Goal: Contribute content: Contribute content

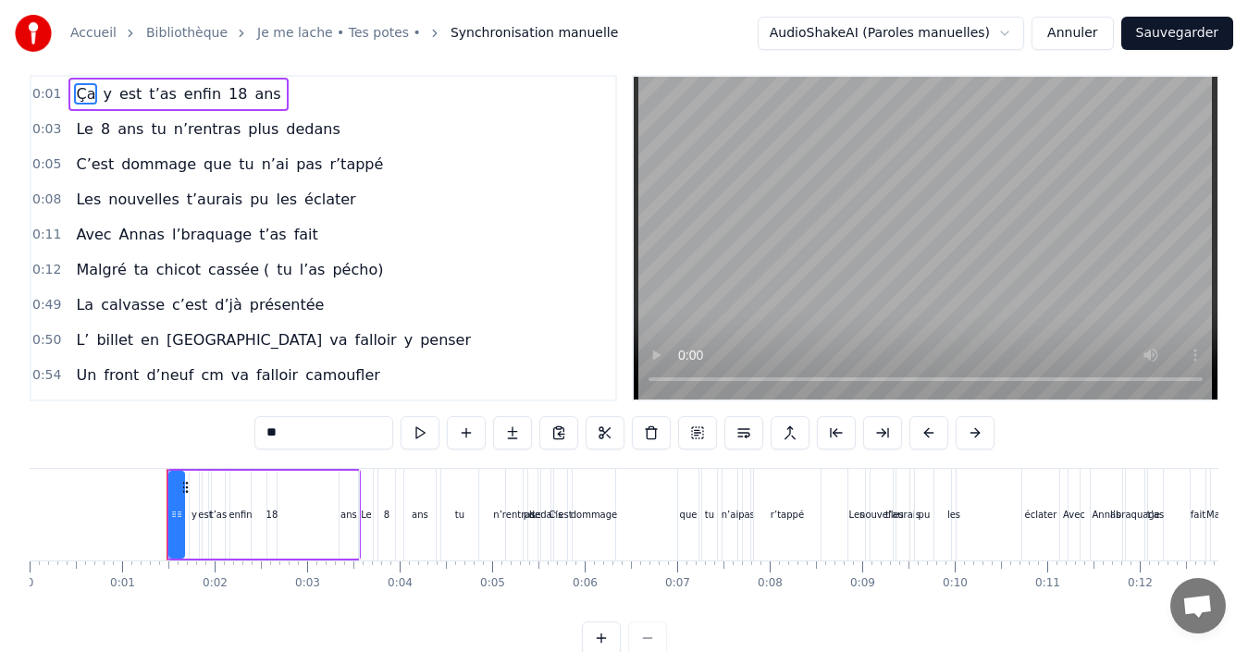
scroll to position [21, 0]
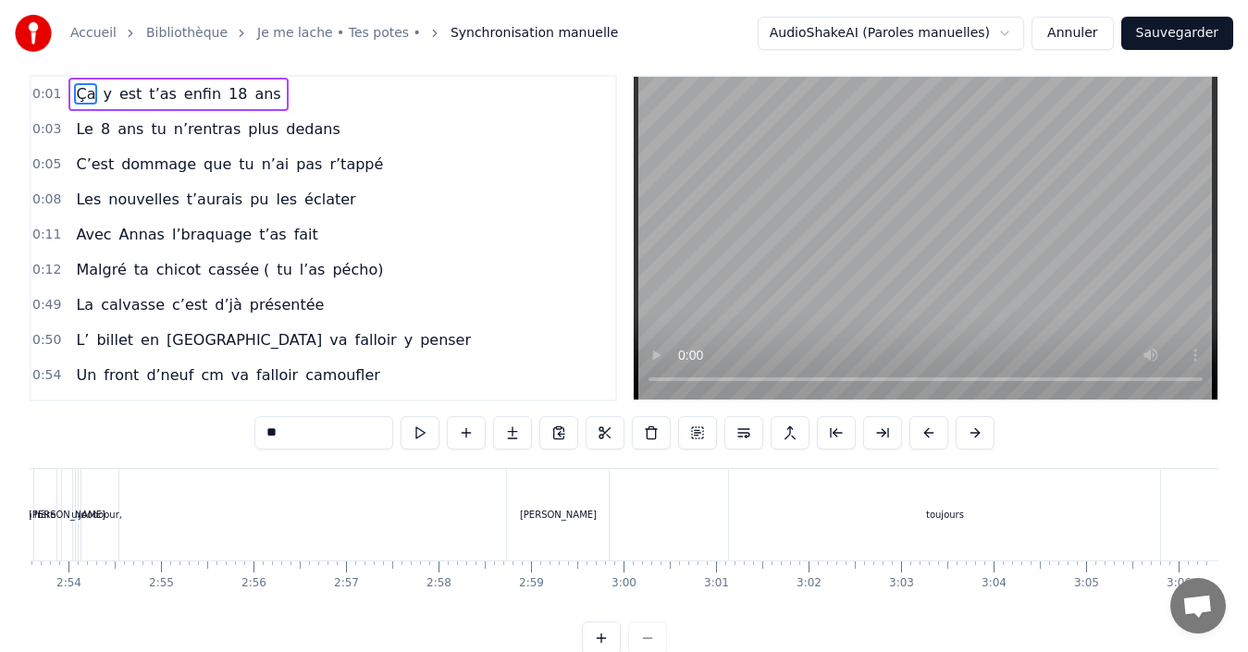
click at [43, 90] on span "0:01" at bounding box center [46, 94] width 29 height 18
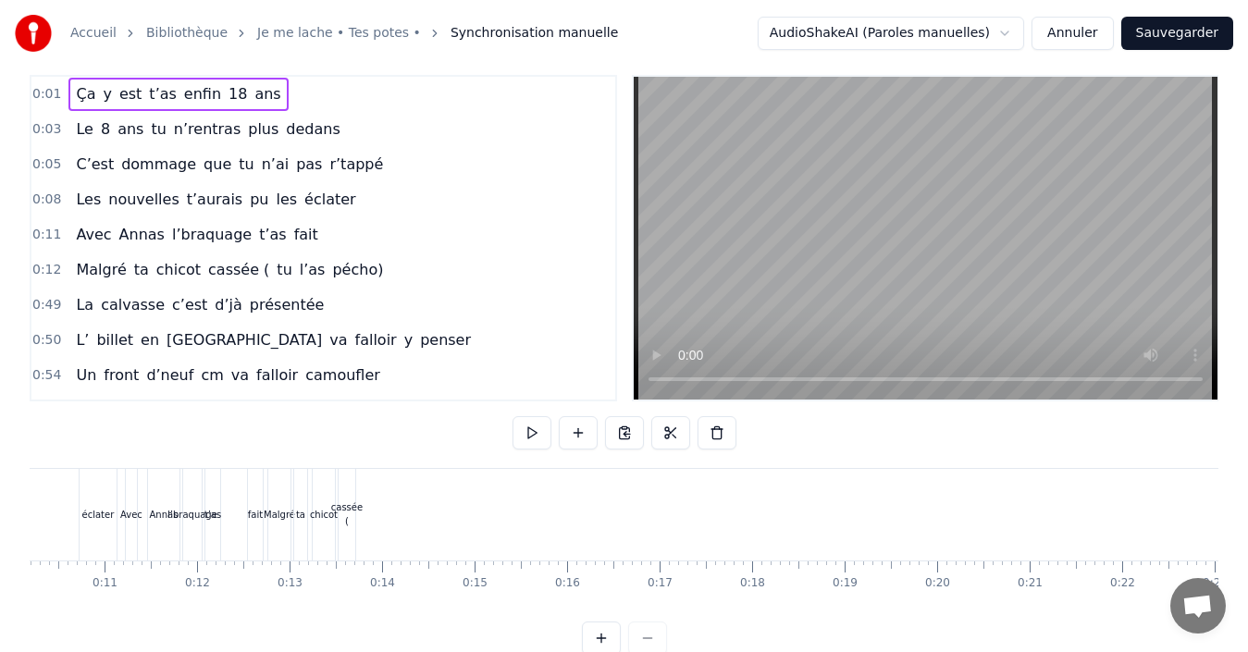
scroll to position [0, 43]
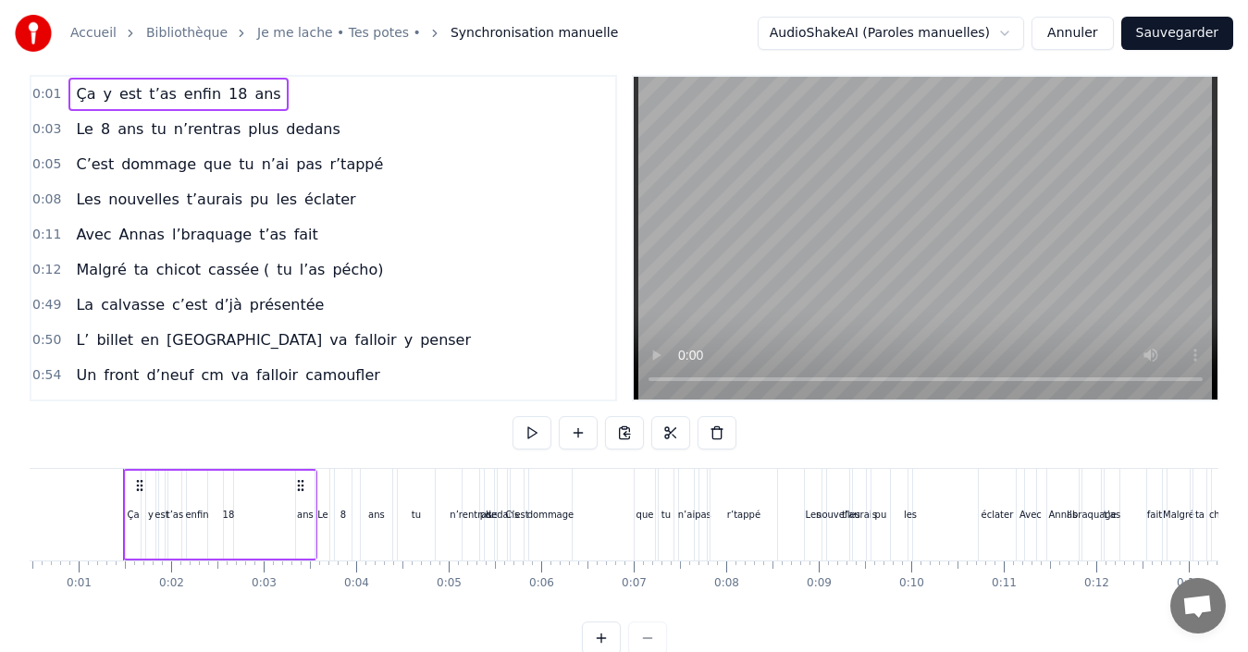
click at [128, 535] on div "Ça" at bounding box center [133, 515] width 15 height 88
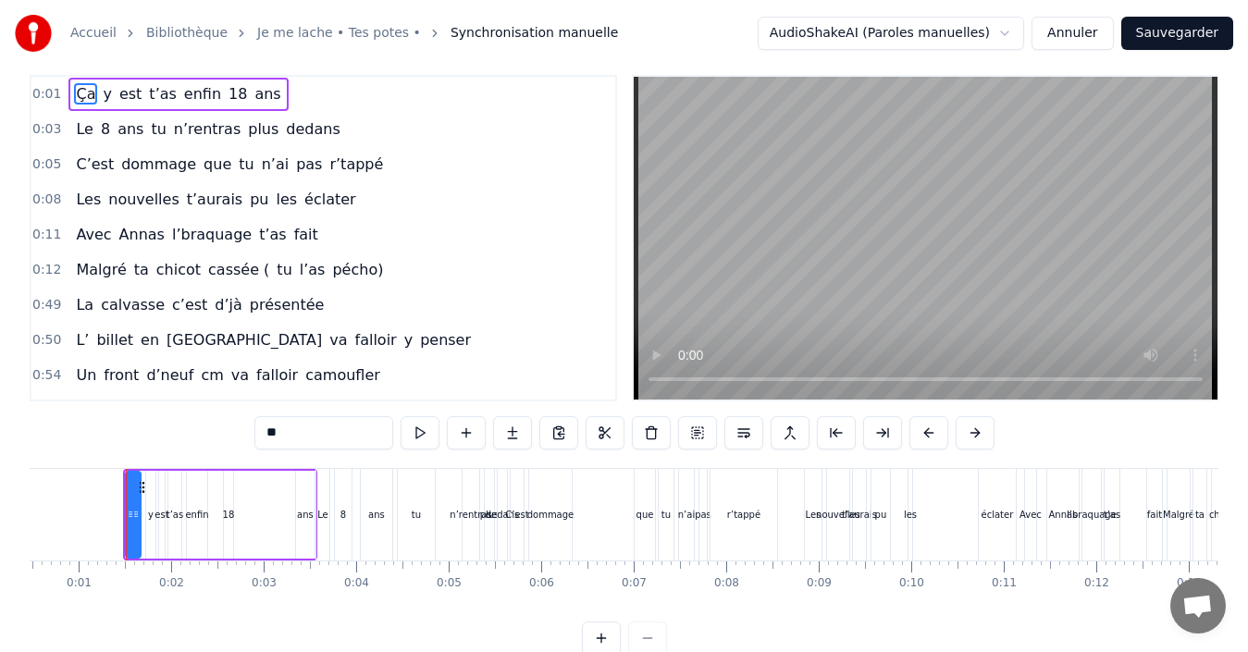
scroll to position [0, 0]
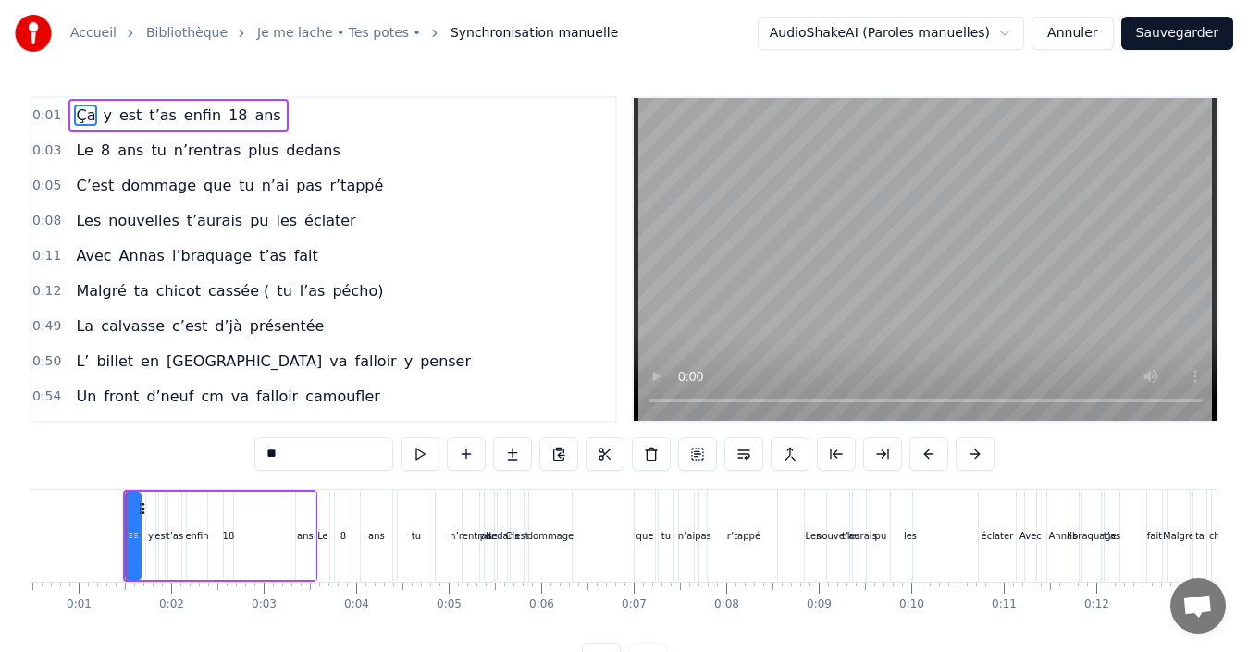
click at [1023, 450] on div "0:01 Ça y est t’as enfin 18 ans 0:03 Le 8 ans tu n’rentras plus dedans 0:05 C’e…" at bounding box center [624, 386] width 1188 height 580
click at [421, 459] on button at bounding box center [419, 453] width 39 height 33
click at [318, 35] on link "Je me lache • Tes potes •" at bounding box center [339, 33] width 164 height 18
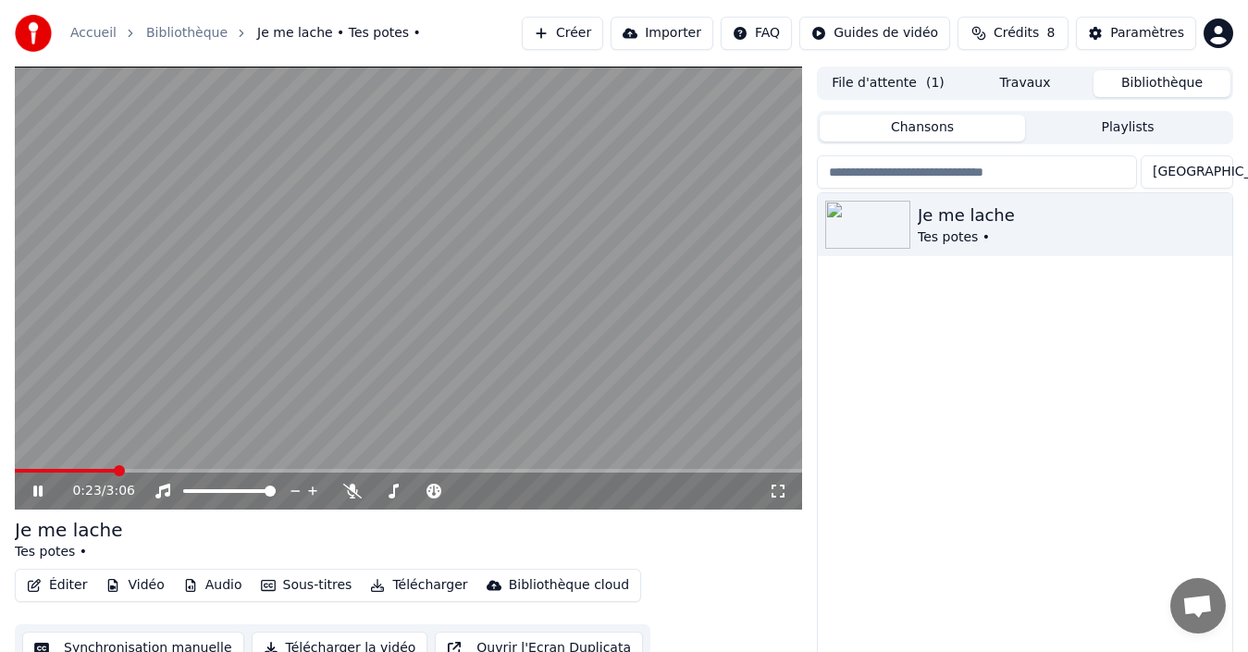
click at [163, 32] on link "Bibliothèque" at bounding box center [186, 33] width 81 height 18
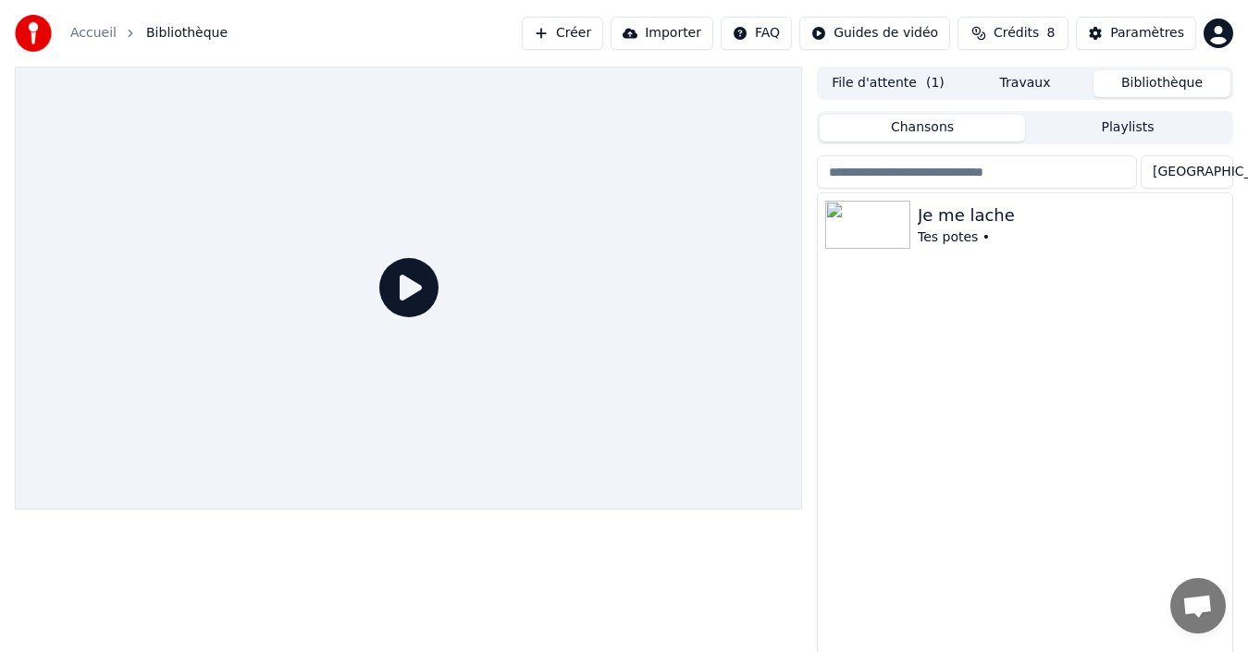
click at [91, 40] on link "Accueil" at bounding box center [93, 33] width 46 height 18
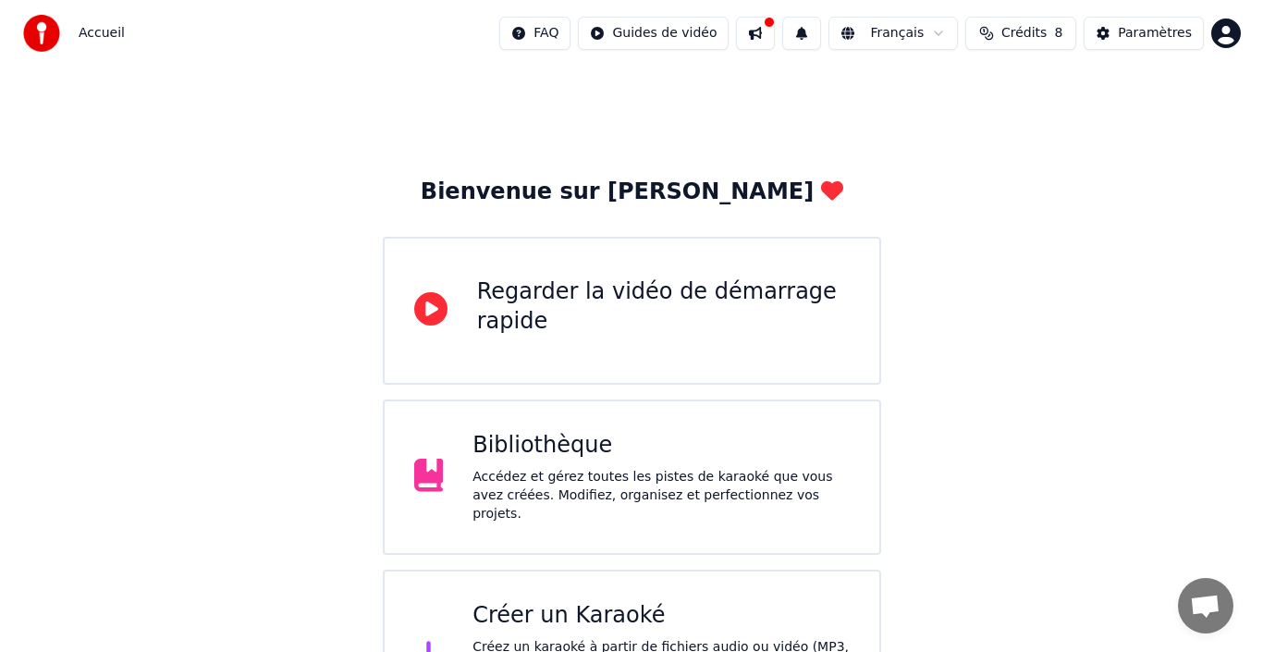
scroll to position [66, 0]
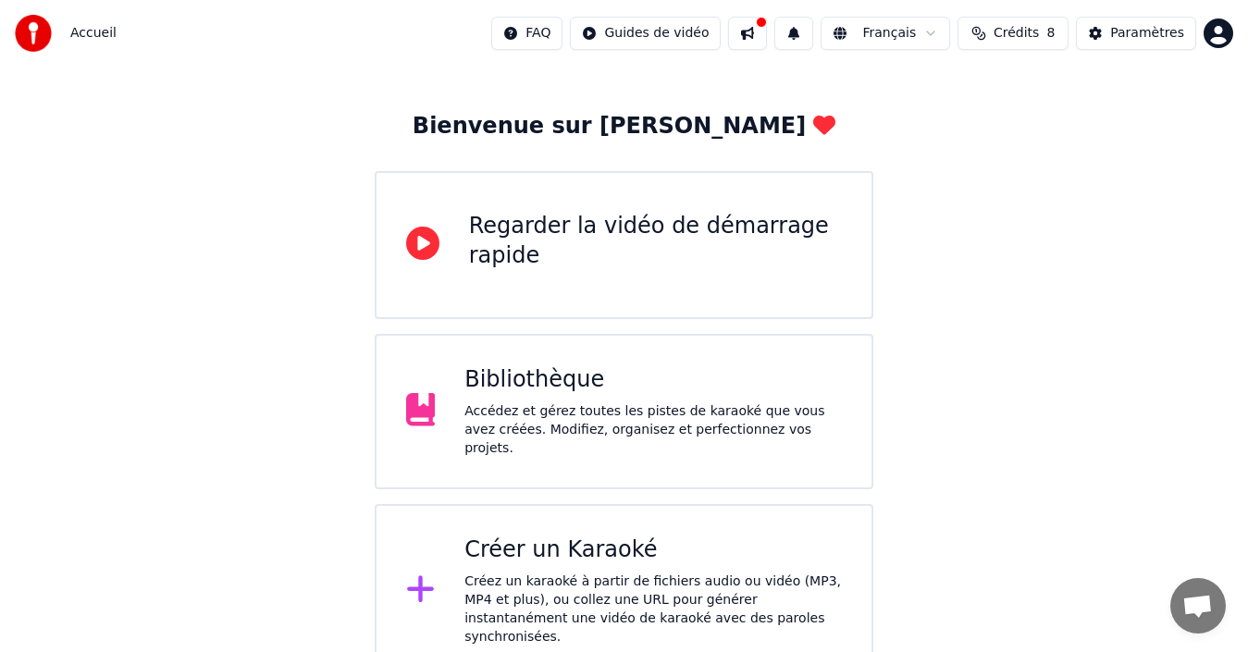
click at [626, 559] on div "Créer un Karaoké Créez un karaoké à partir de fichiers audio ou vidéo (MP3, MP4…" at bounding box center [652, 590] width 377 height 111
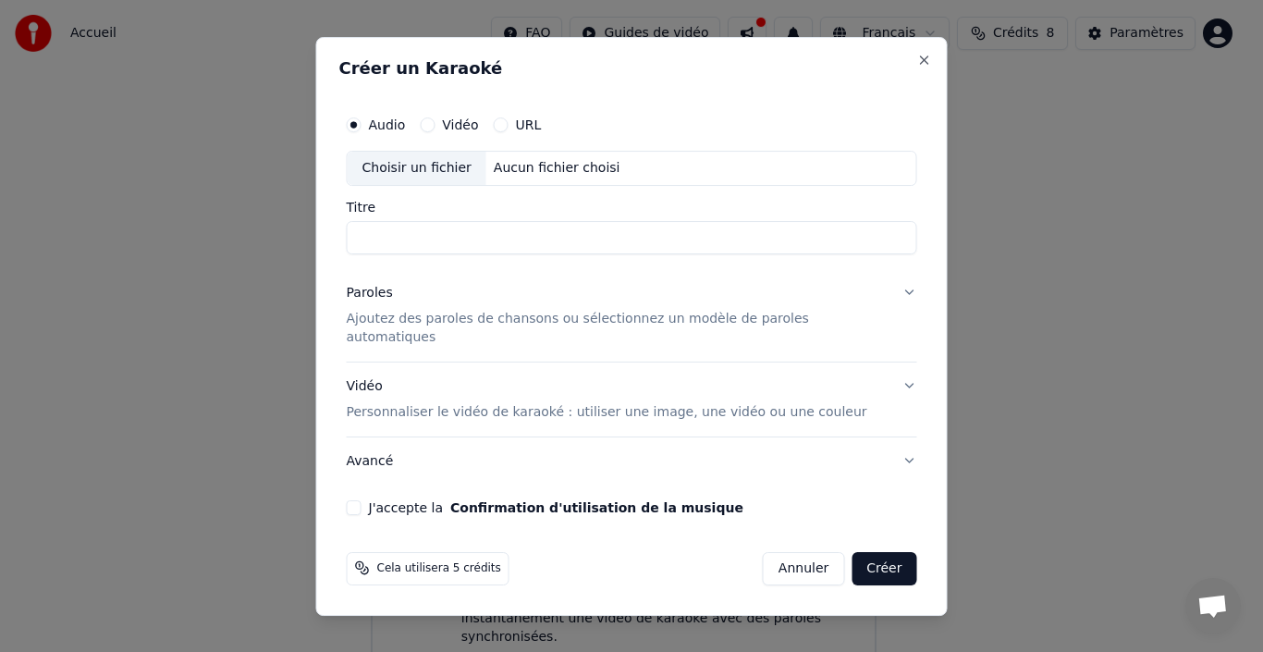
click at [430, 185] on div "Choisir un fichier" at bounding box center [417, 168] width 139 height 33
click at [387, 233] on input "Titre" at bounding box center [632, 237] width 571 height 33
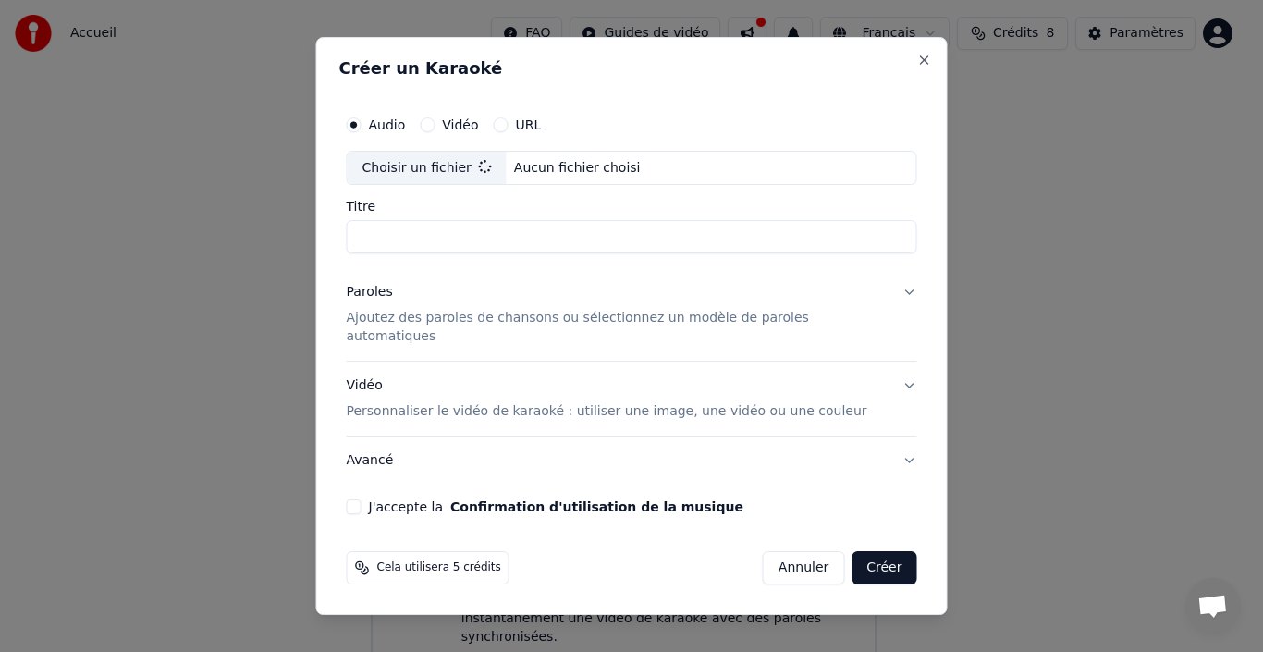
type input "**********"
click at [610, 322] on p "Ajoutez des paroles de chansons ou sélectionnez un modèle de paroles automatiqu…" at bounding box center [617, 328] width 541 height 37
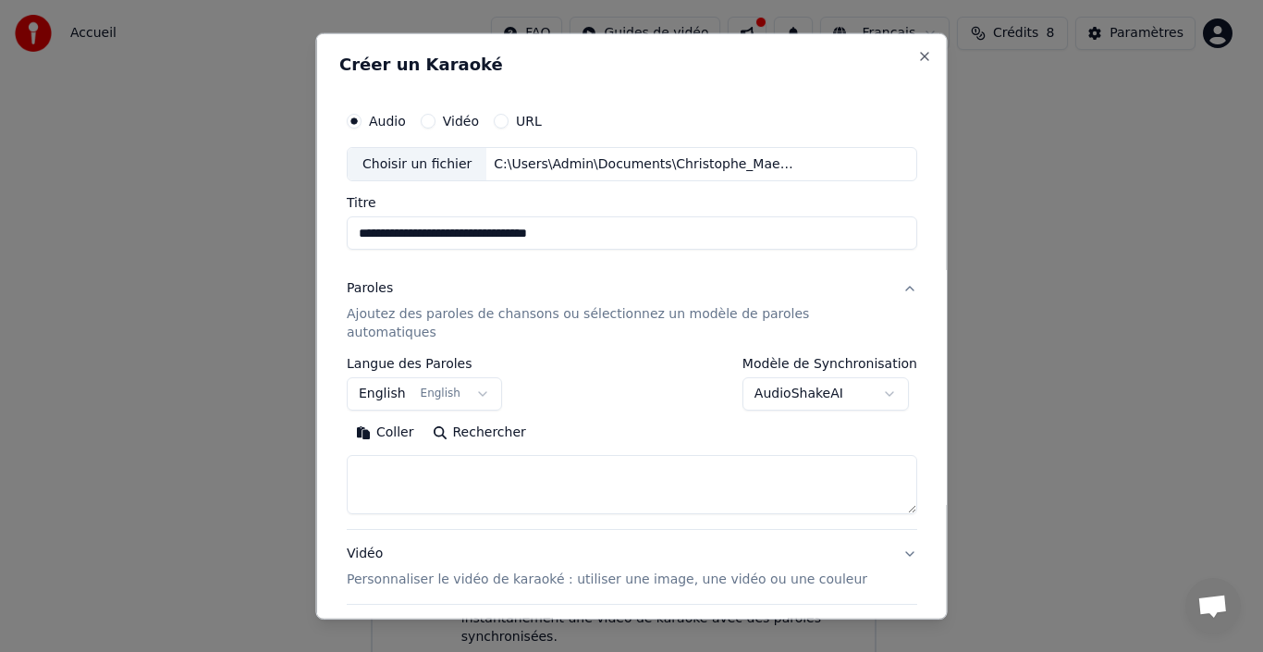
click at [484, 377] on button "English English" at bounding box center [424, 393] width 155 height 33
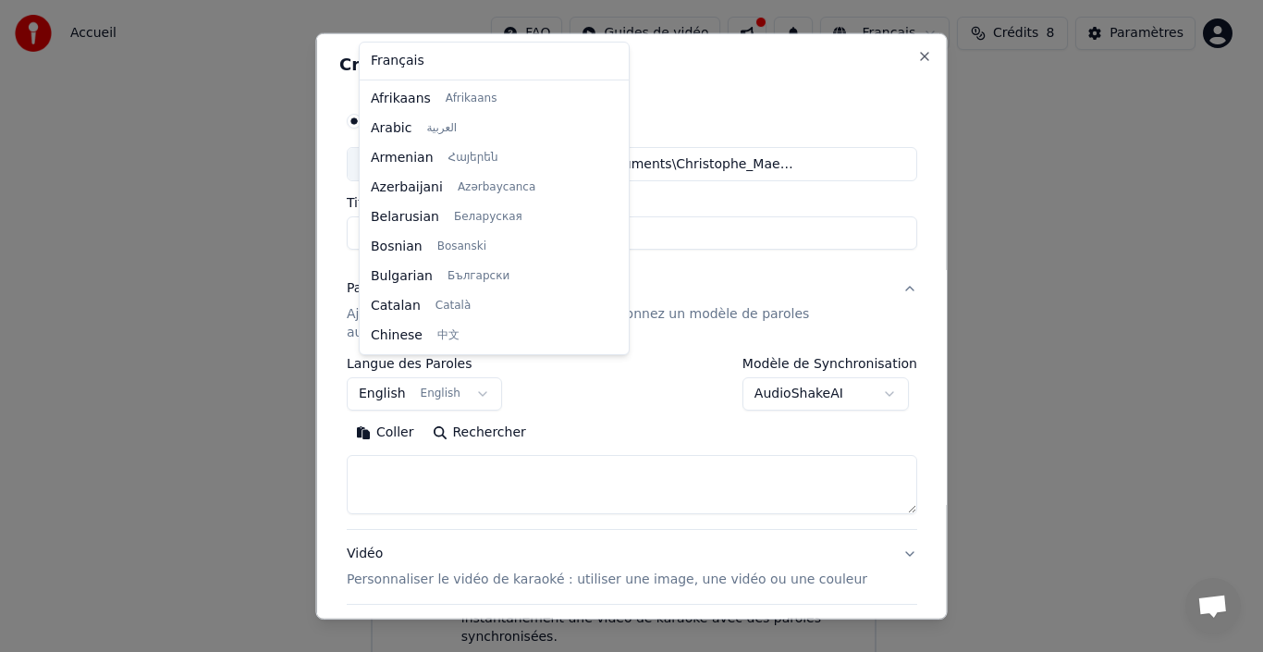
scroll to position [148, 0]
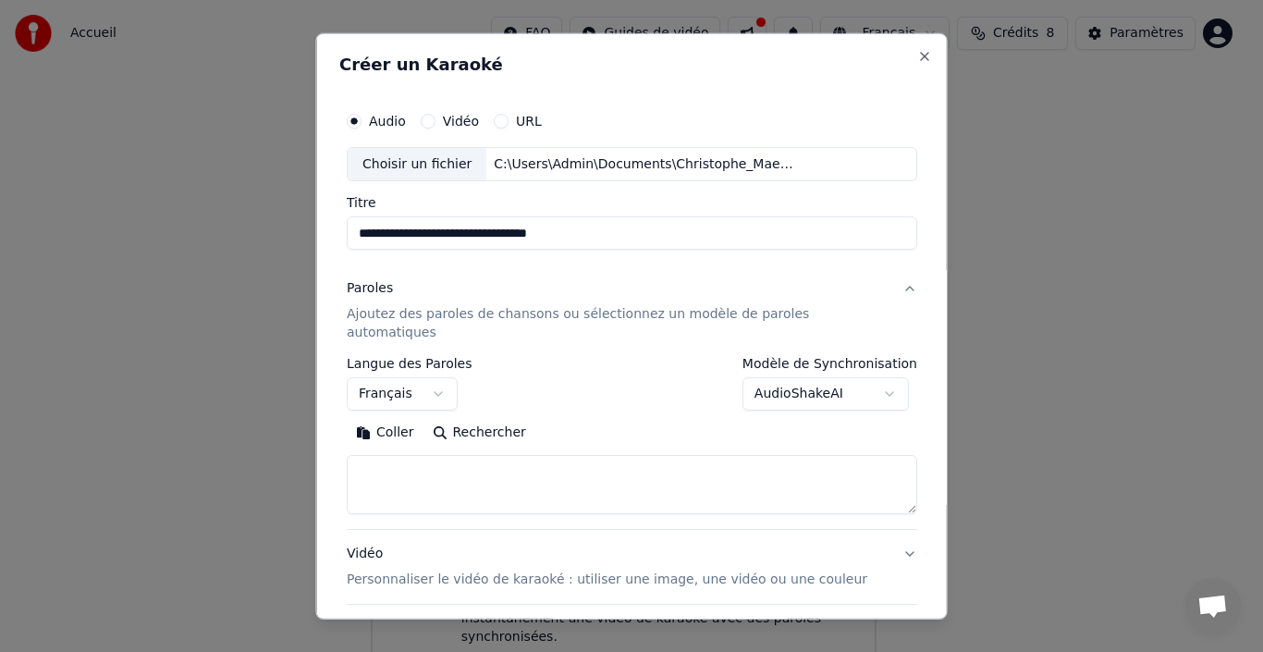
click at [622, 455] on textarea at bounding box center [632, 484] width 571 height 59
click at [471, 418] on button "Rechercher" at bounding box center [479, 433] width 112 height 30
click at [479, 458] on textarea at bounding box center [632, 484] width 571 height 59
click at [449, 418] on button "Rechercher" at bounding box center [479, 433] width 112 height 30
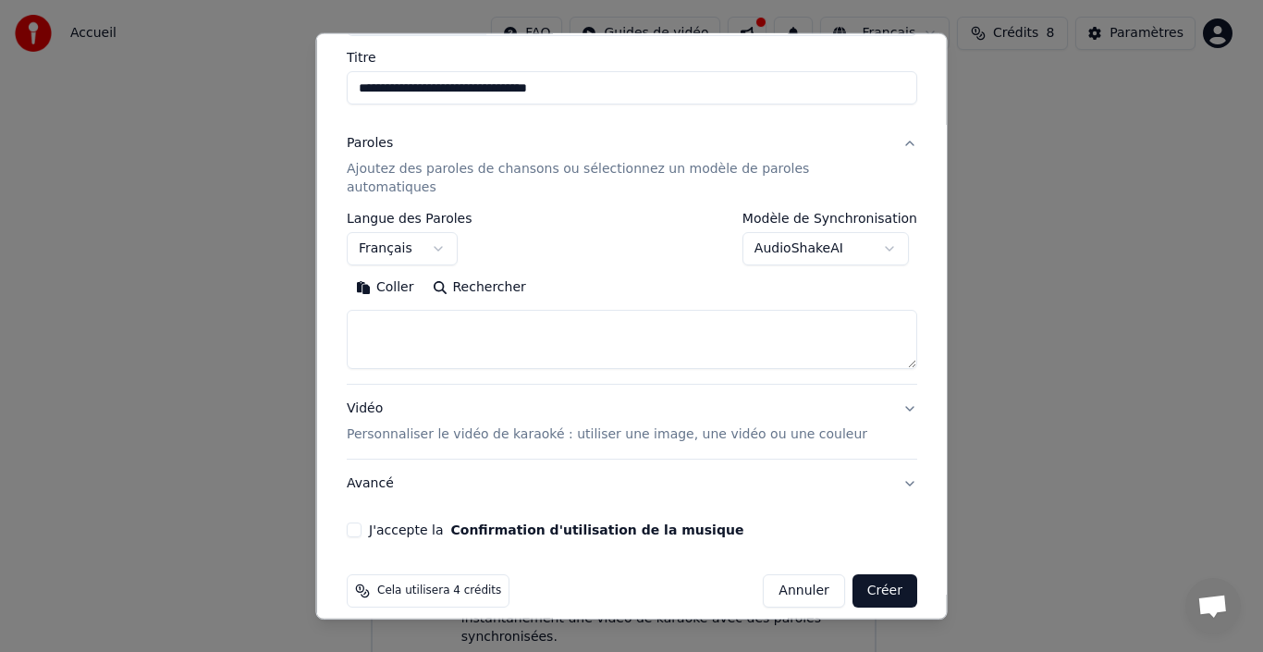
click at [362, 522] on button "J'accepte la Confirmation d'utilisation de la musique" at bounding box center [354, 529] width 15 height 15
click at [860, 574] on button "Créer" at bounding box center [884, 590] width 65 height 33
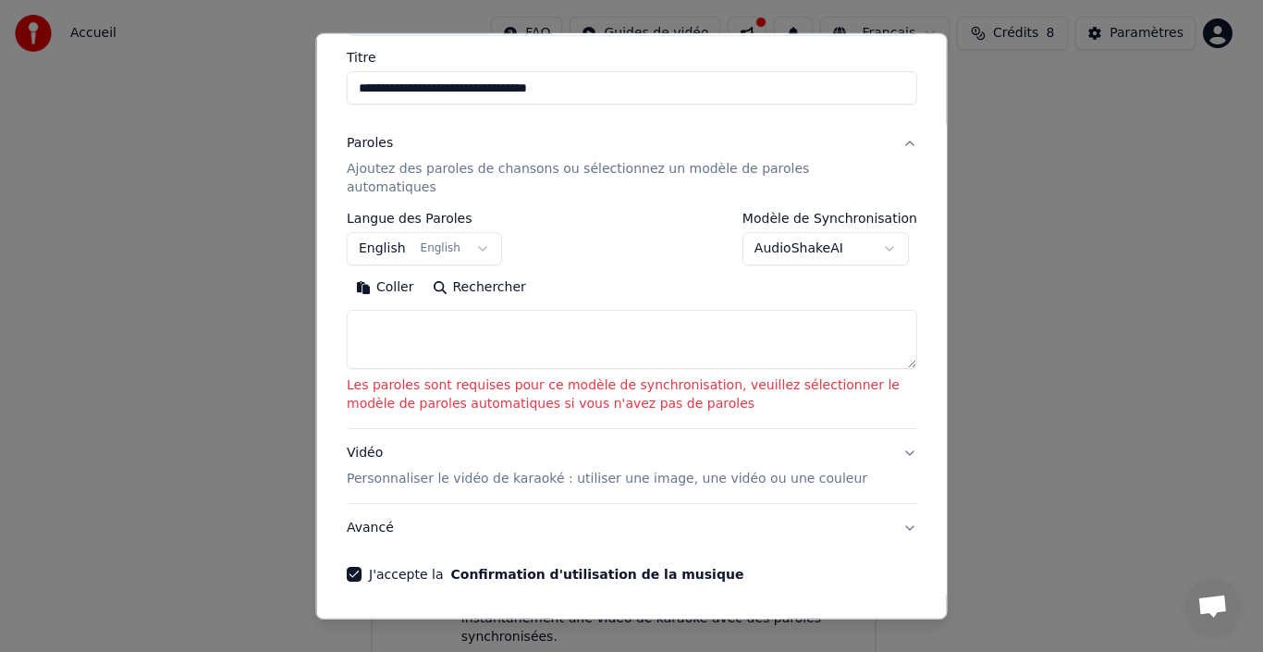
click at [405, 310] on textarea at bounding box center [632, 339] width 571 height 59
click at [379, 232] on button "English English" at bounding box center [424, 248] width 155 height 33
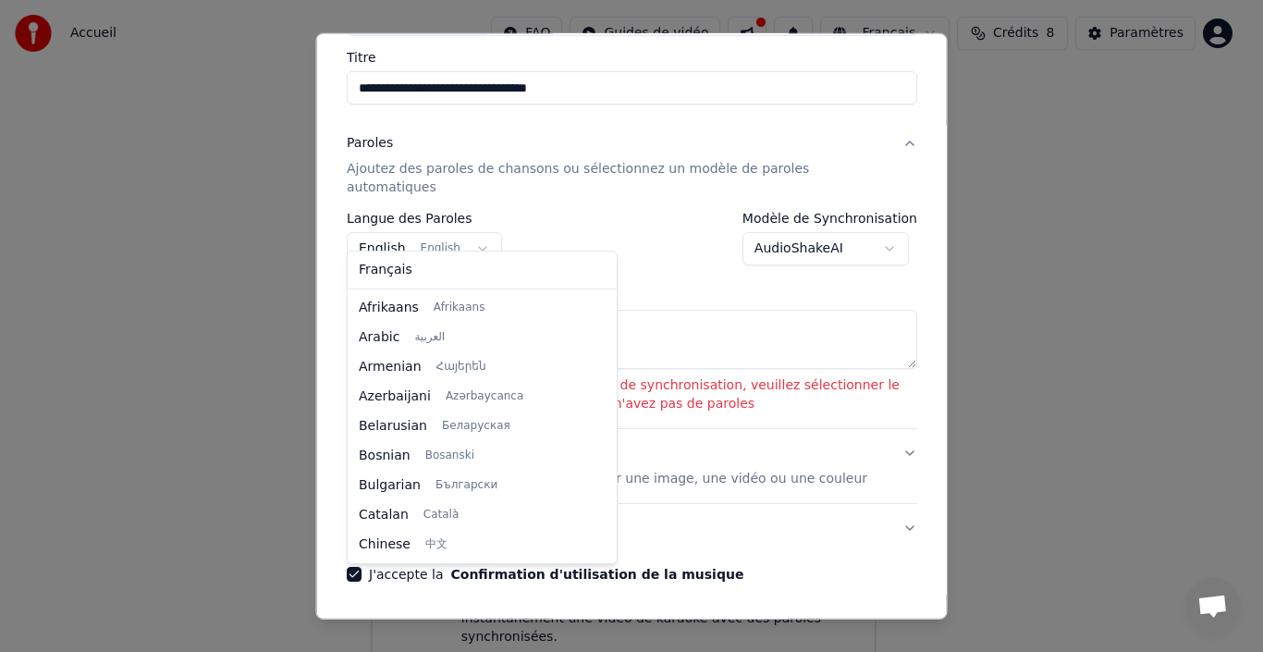
scroll to position [148, 0]
select select "**"
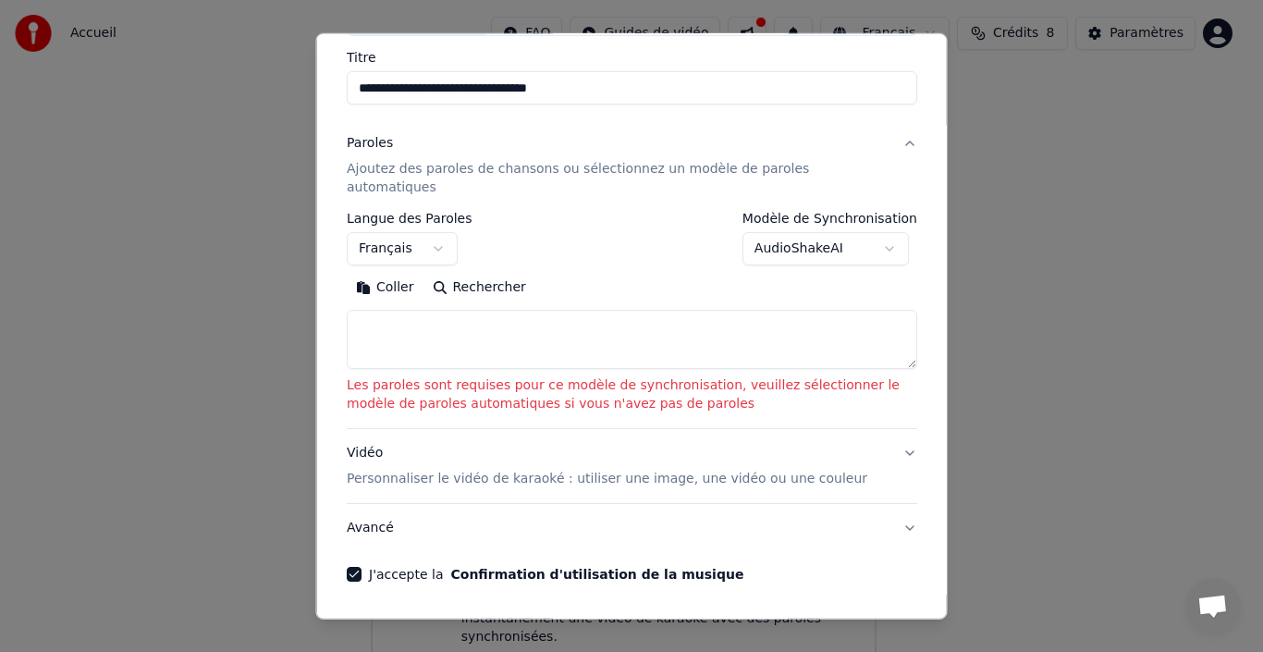
click at [438, 273] on button "Rechercher" at bounding box center [479, 288] width 112 height 30
click at [424, 317] on textarea at bounding box center [632, 339] width 571 height 59
paste textarea "**********"
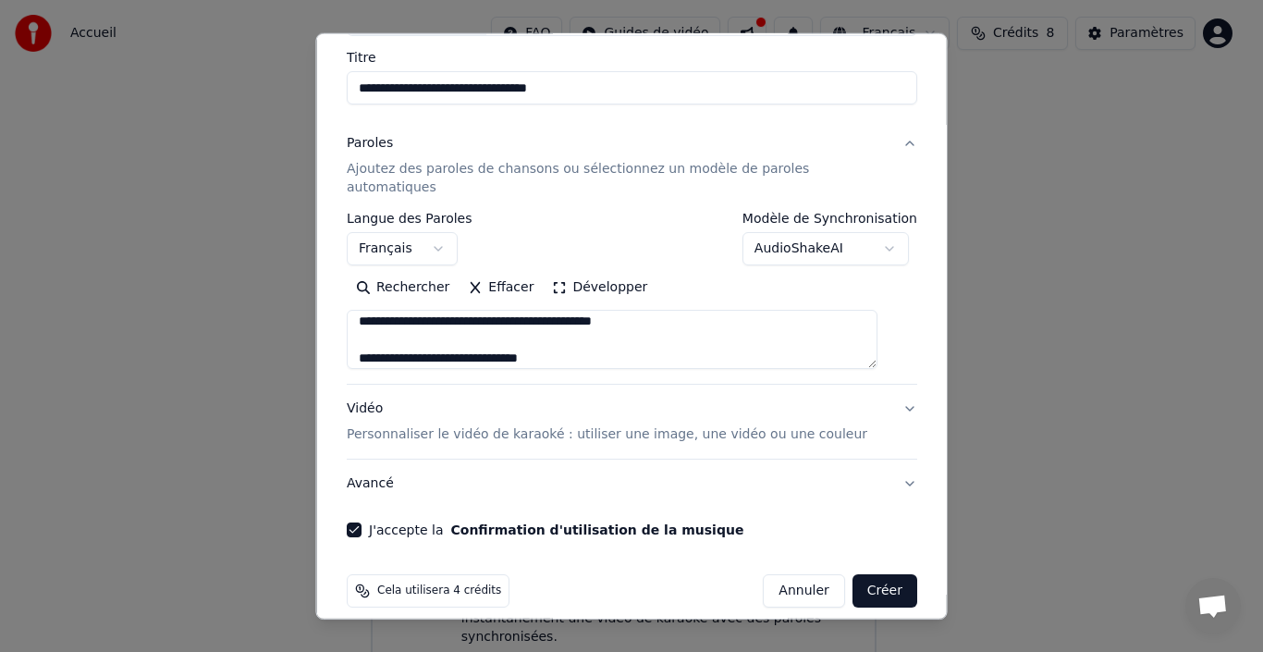
scroll to position [191, 0]
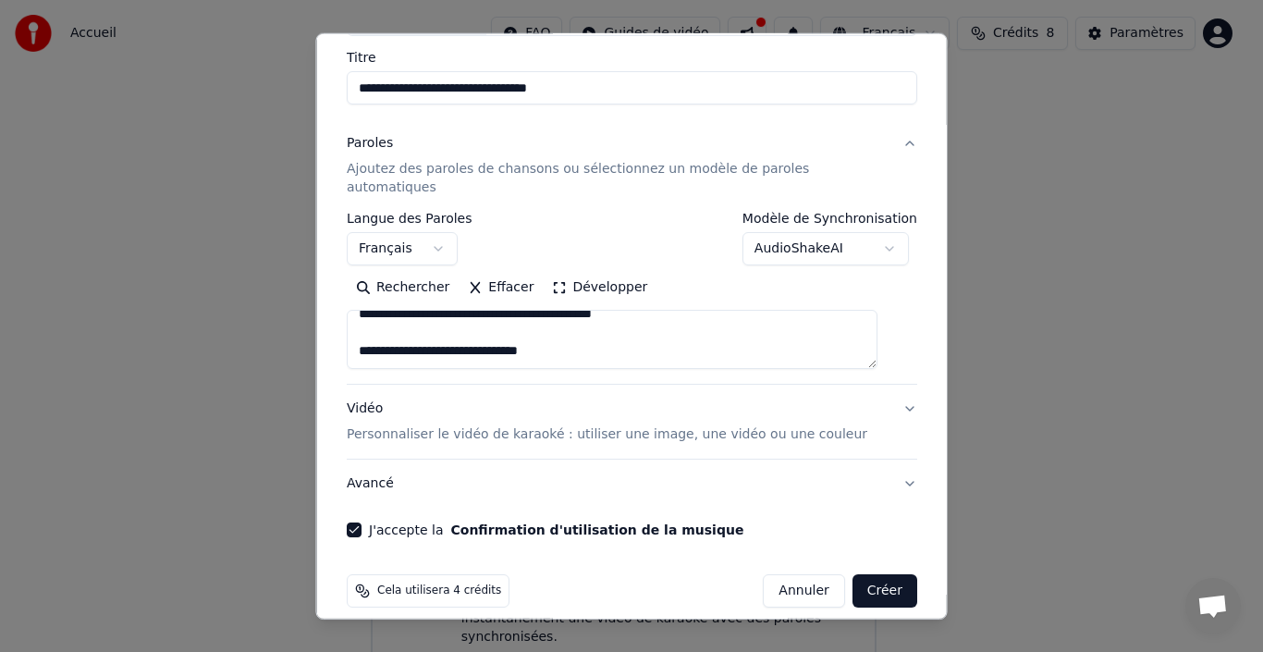
paste textarea "**********"
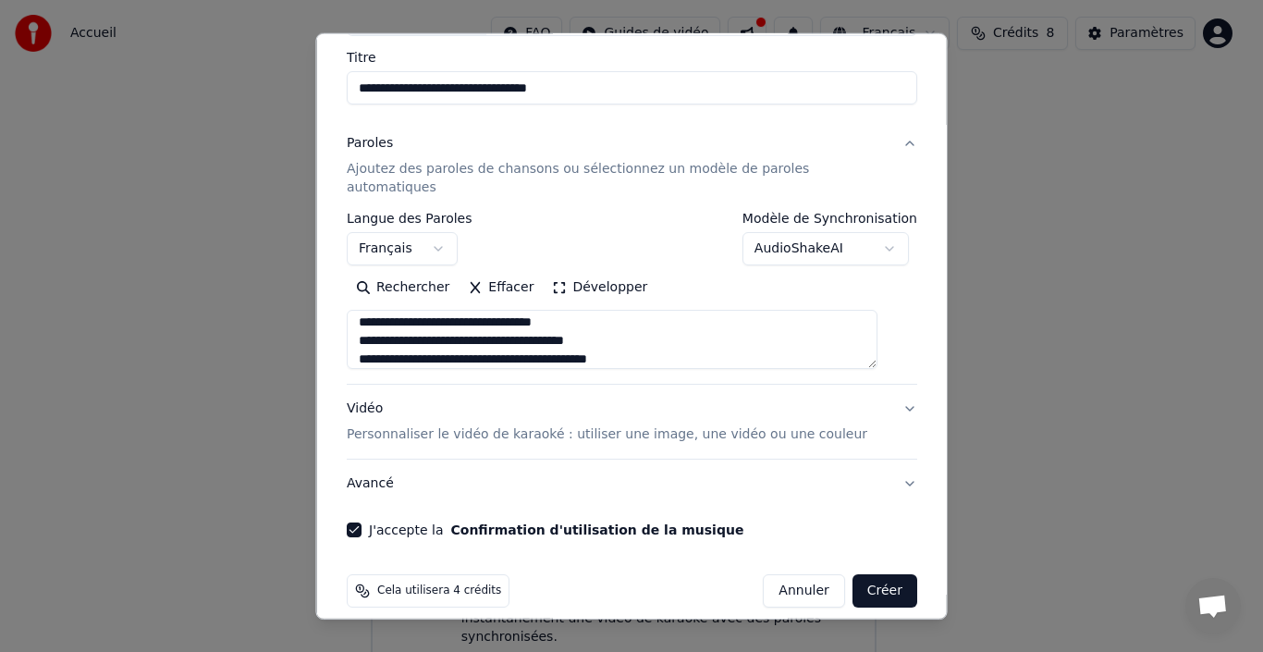
scroll to position [356, 0]
paste textarea "**********"
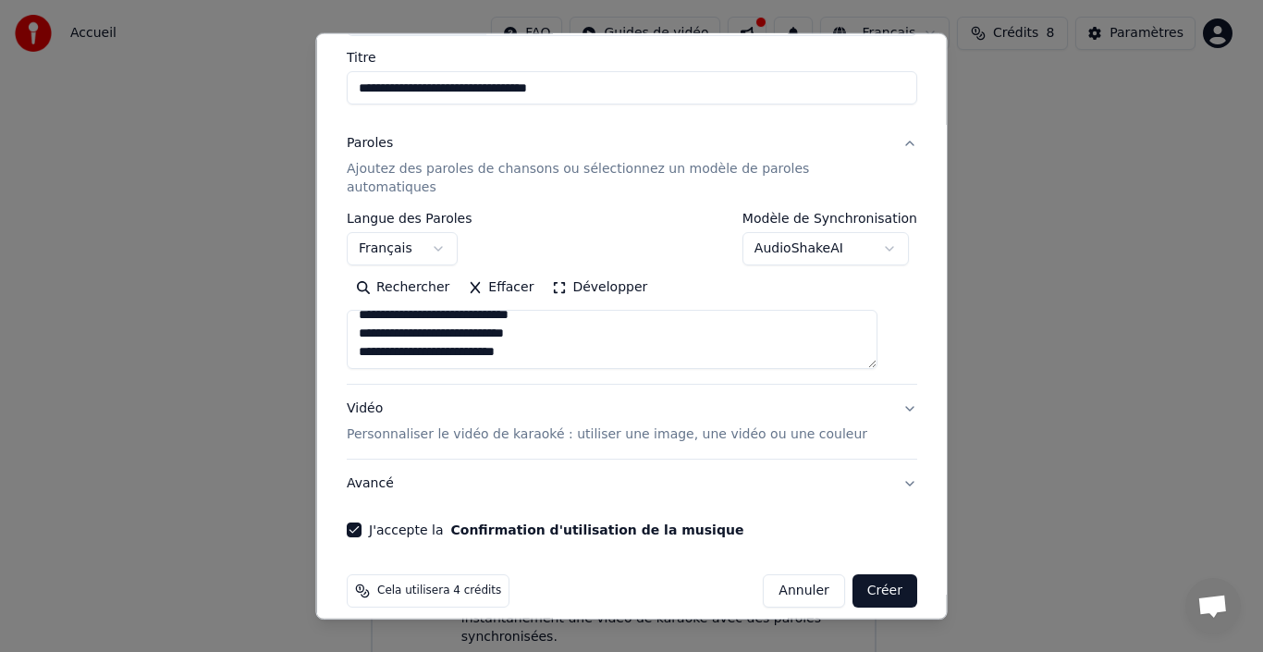
paste textarea "**********"
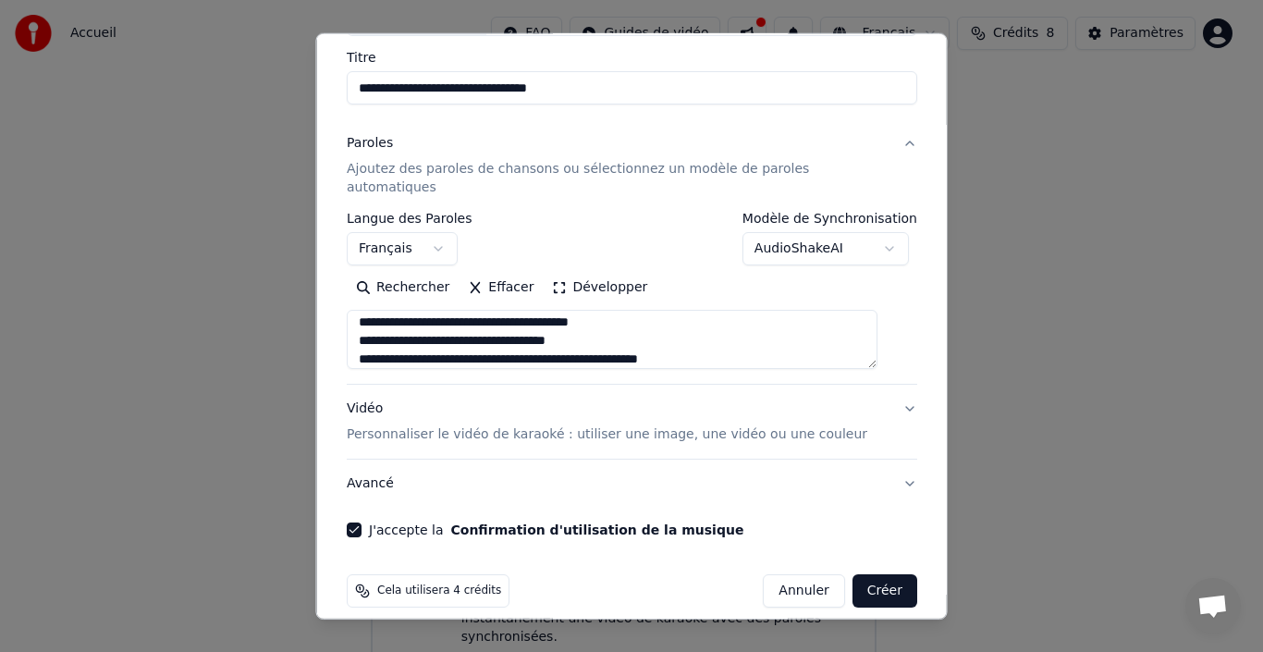
type textarea "**********"
click at [852, 574] on button "Créer" at bounding box center [884, 590] width 65 height 33
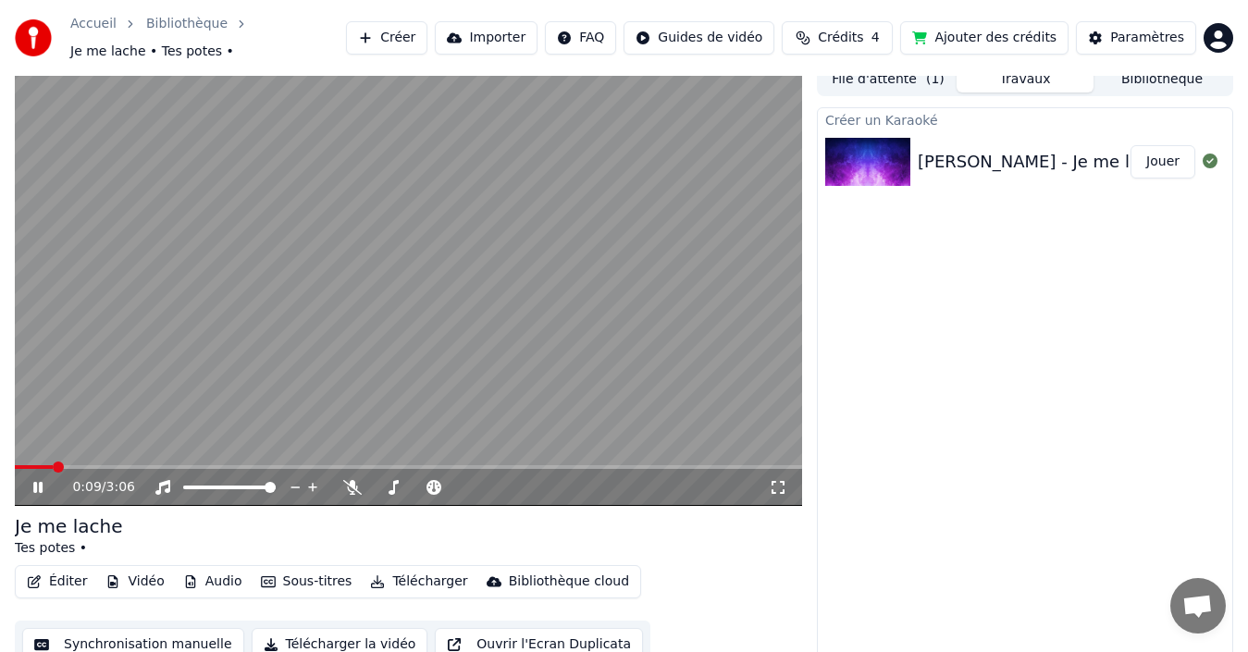
scroll to position [20, 0]
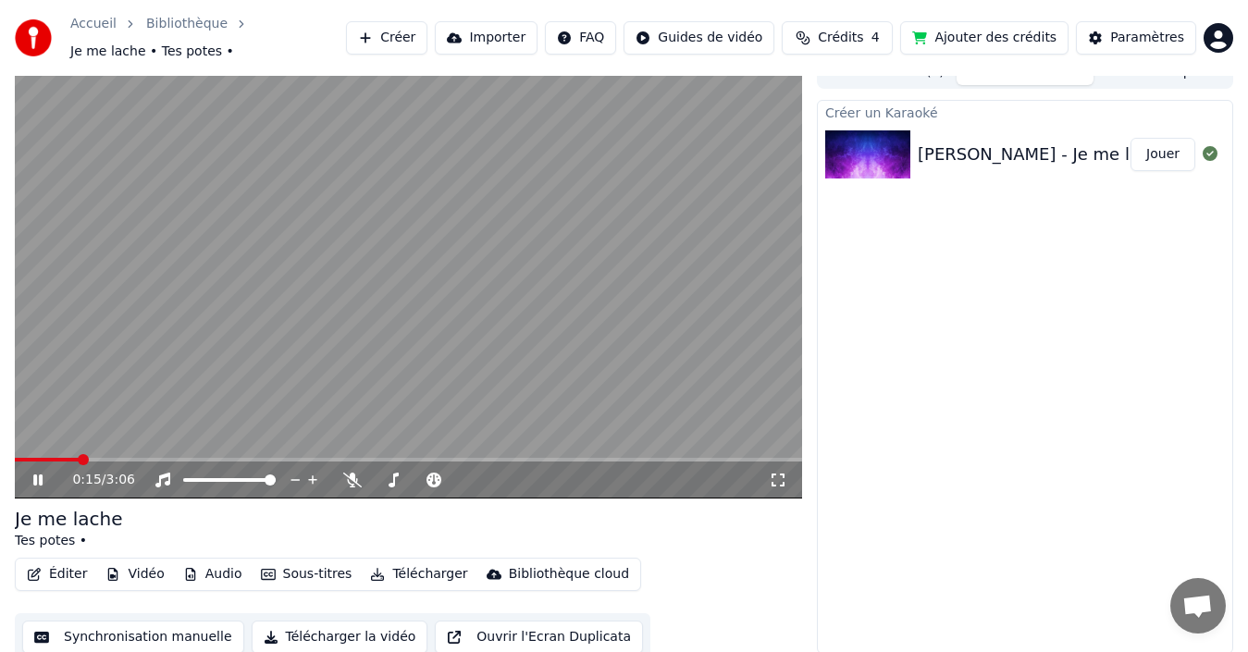
click at [413, 33] on button "Créer" at bounding box center [386, 37] width 81 height 33
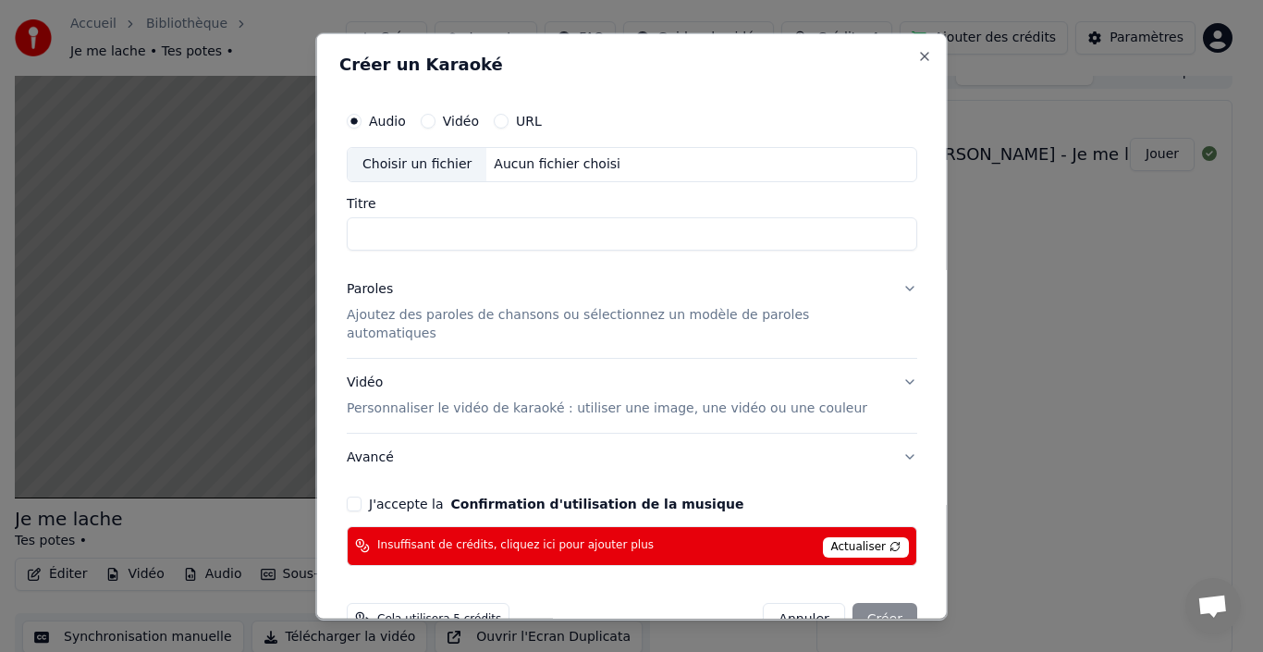
click at [781, 603] on button "Annuler" at bounding box center [803, 618] width 81 height 33
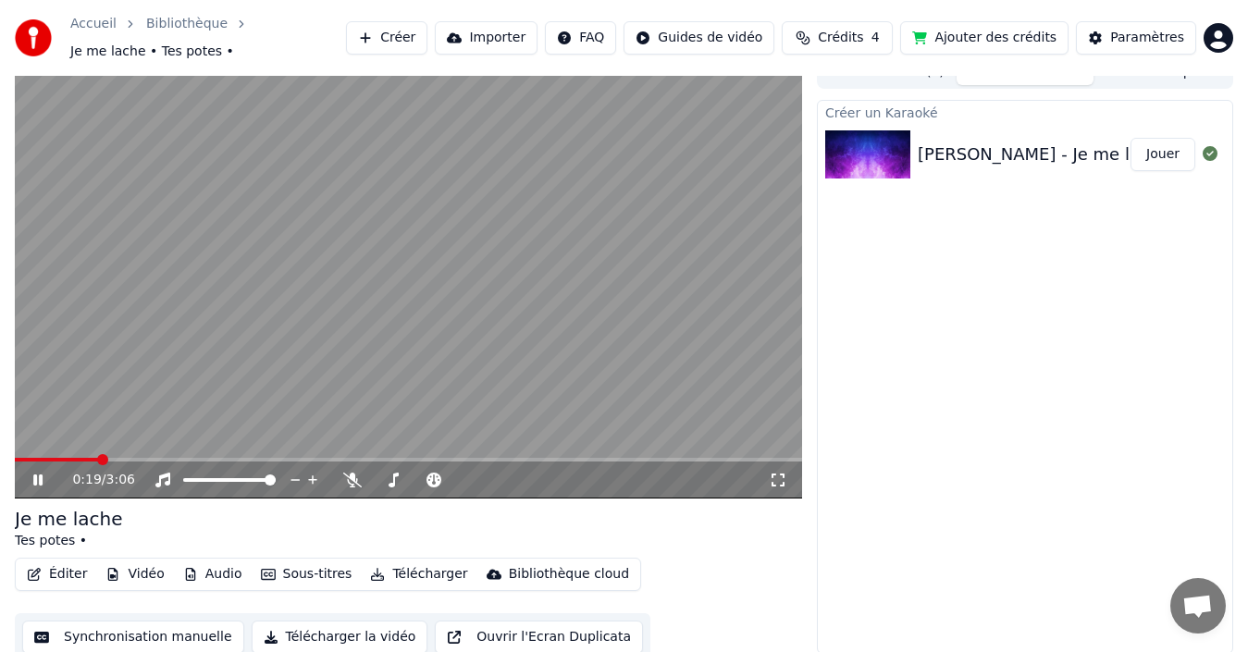
click at [234, 43] on span "Je me lache • Tes potes •" at bounding box center [152, 52] width 164 height 18
click at [512, 28] on button "Importer" at bounding box center [486, 37] width 103 height 33
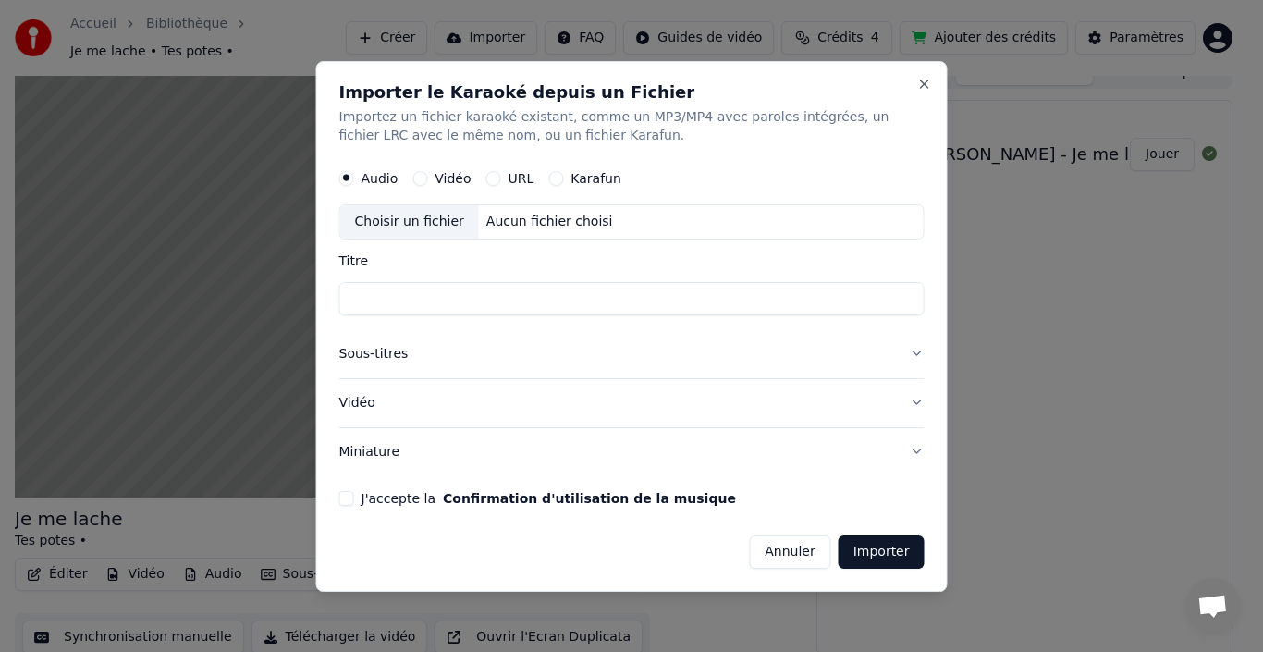
click at [552, 175] on button "Karafun" at bounding box center [555, 178] width 15 height 15
click at [404, 219] on div "Choisir un fichier" at bounding box center [409, 221] width 139 height 33
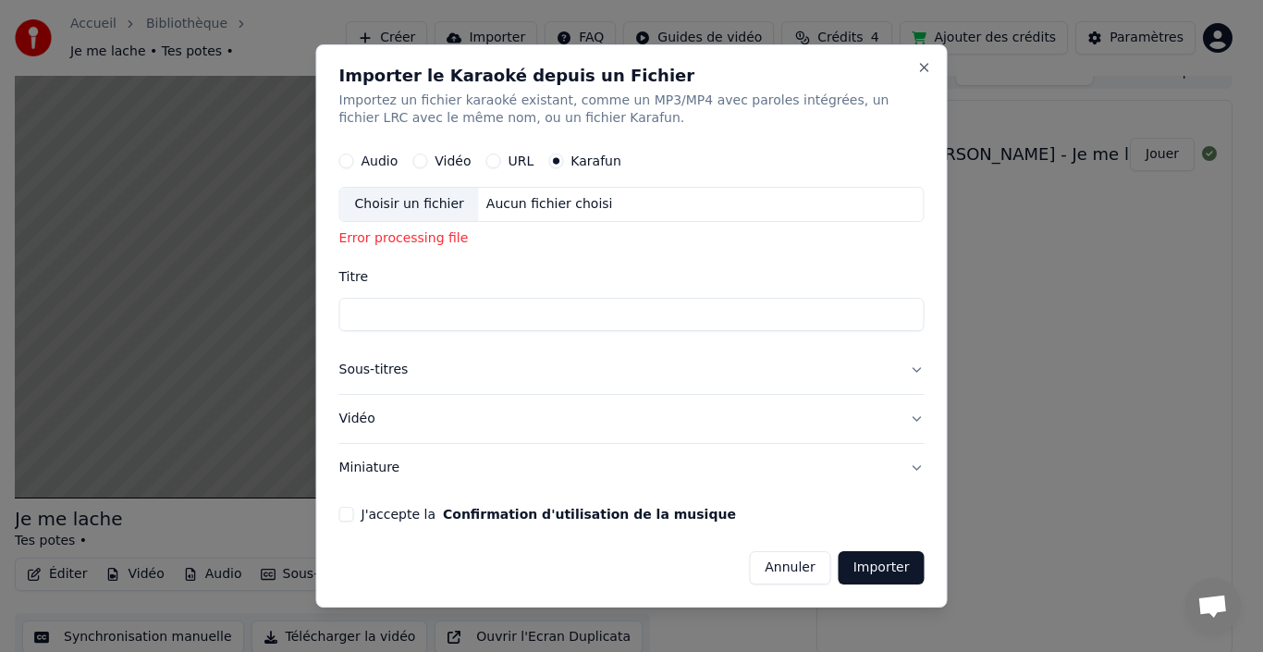
click at [423, 161] on button "Vidéo" at bounding box center [419, 161] width 15 height 15
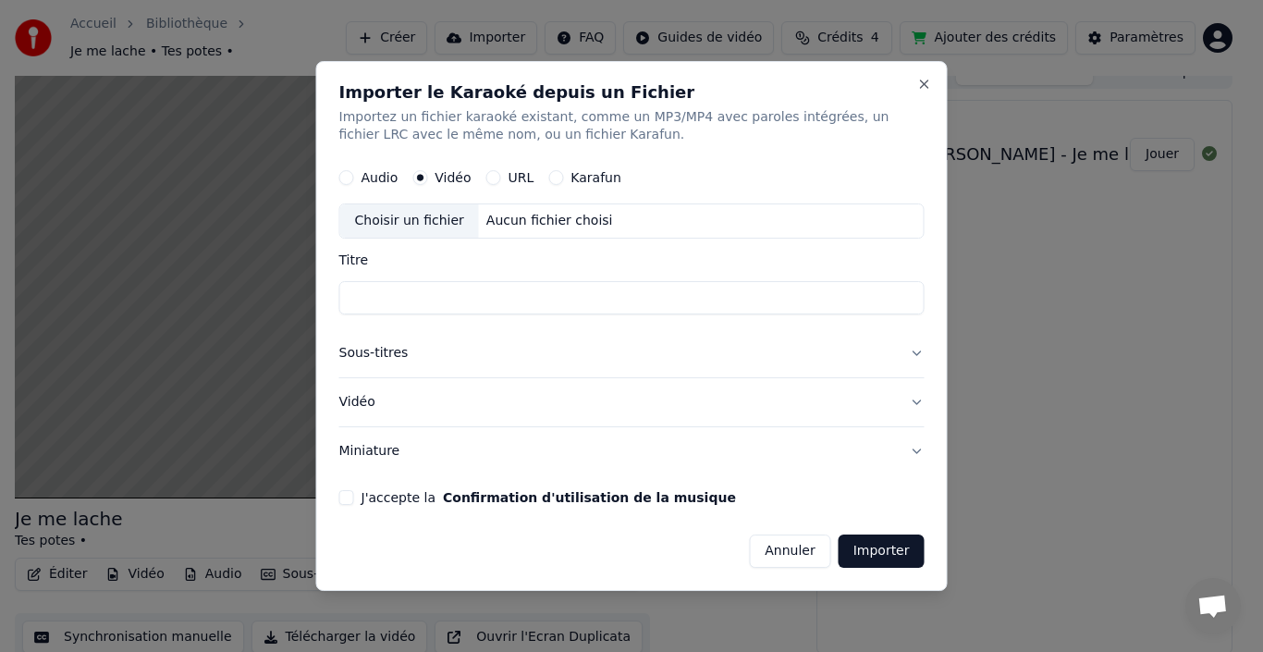
click at [393, 224] on div "Choisir un fichier" at bounding box center [409, 221] width 139 height 33
type input "**********"
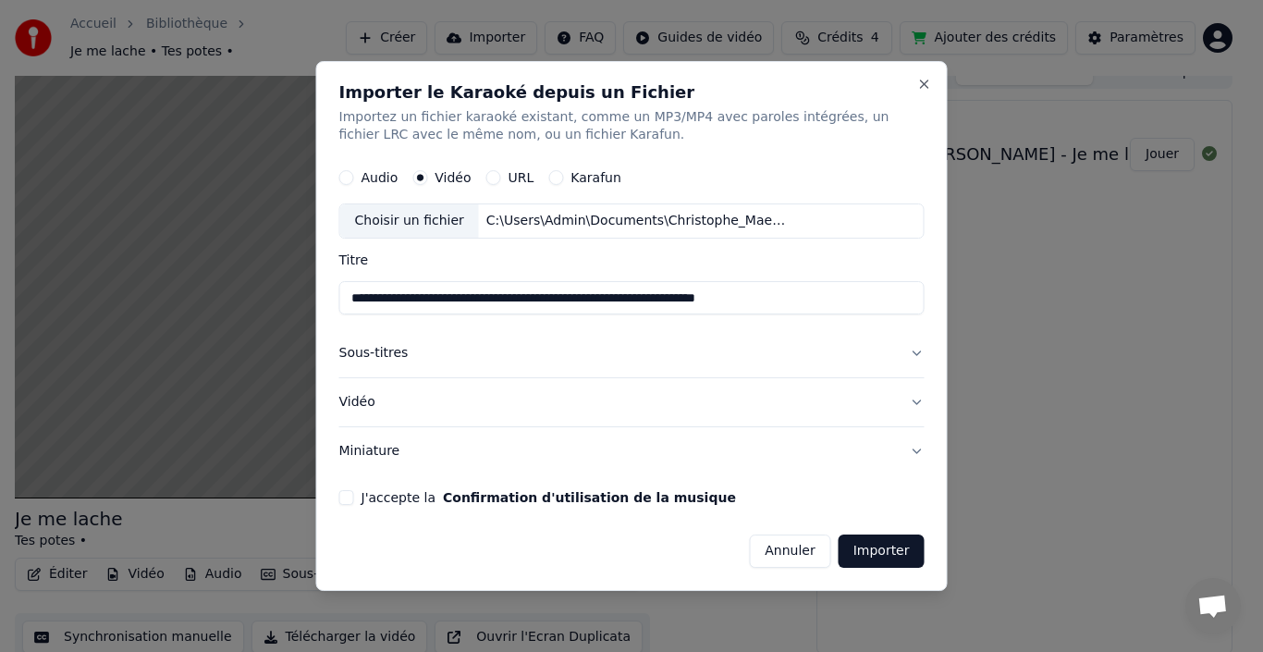
click at [467, 347] on button "Sous-titres" at bounding box center [631, 354] width 585 height 48
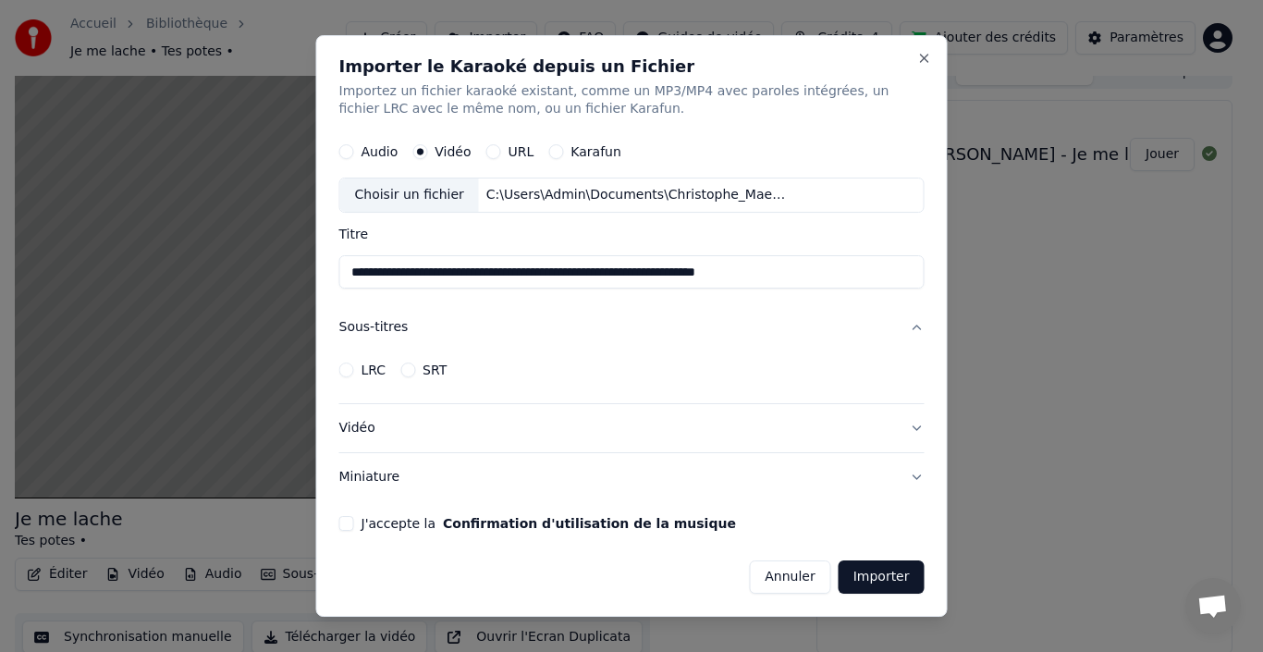
click at [348, 368] on button "LRC" at bounding box center [346, 370] width 15 height 15
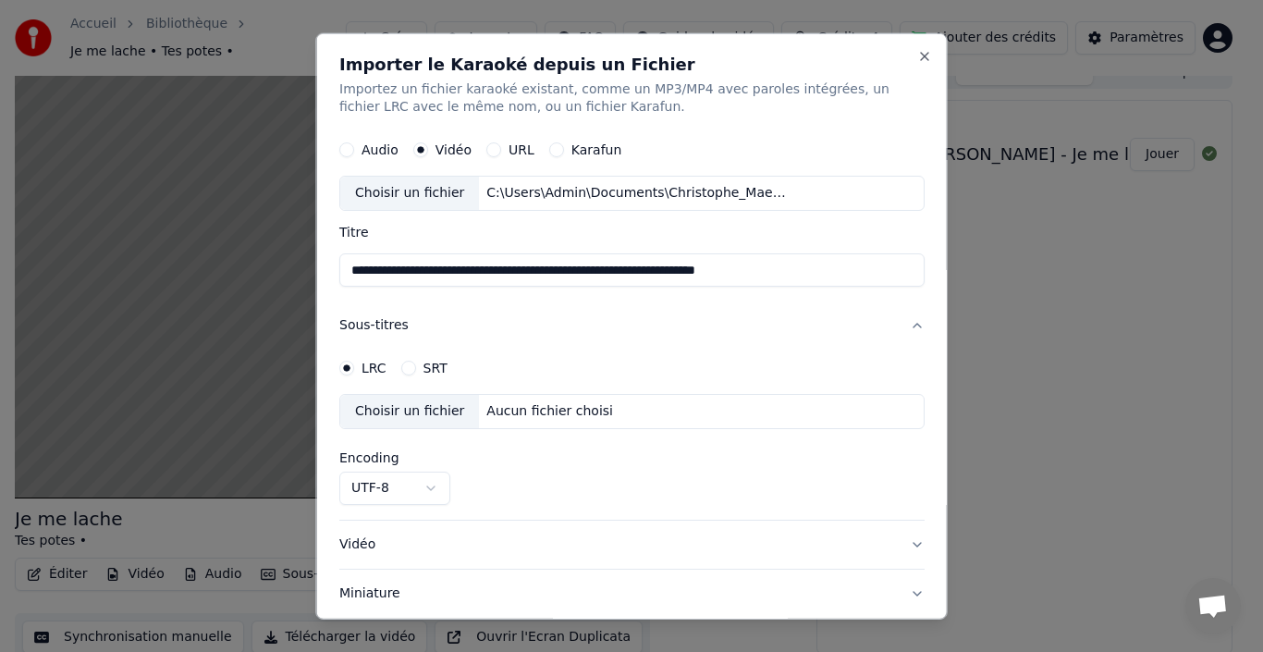
click at [348, 370] on circle "button" at bounding box center [346, 368] width 6 height 6
click at [347, 369] on circle "button" at bounding box center [346, 368] width 6 height 6
click at [467, 335] on button "Sous-titres" at bounding box center [631, 325] width 585 height 48
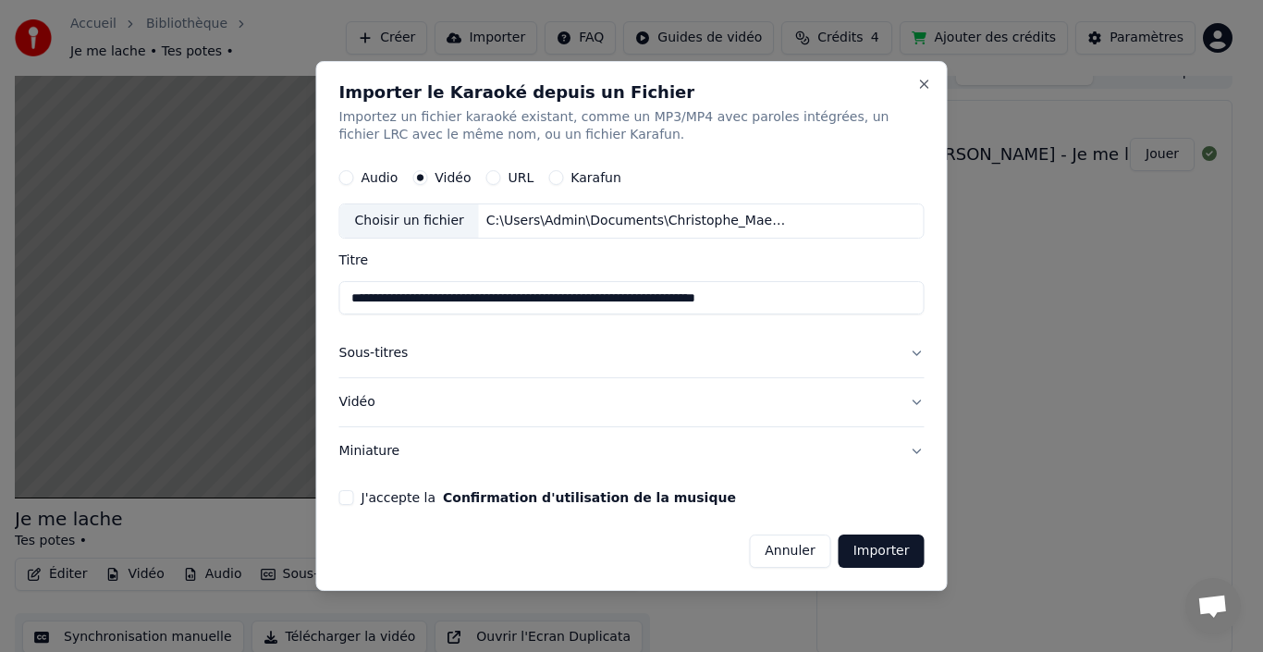
click at [915, 357] on button "Sous-titres" at bounding box center [631, 354] width 585 height 48
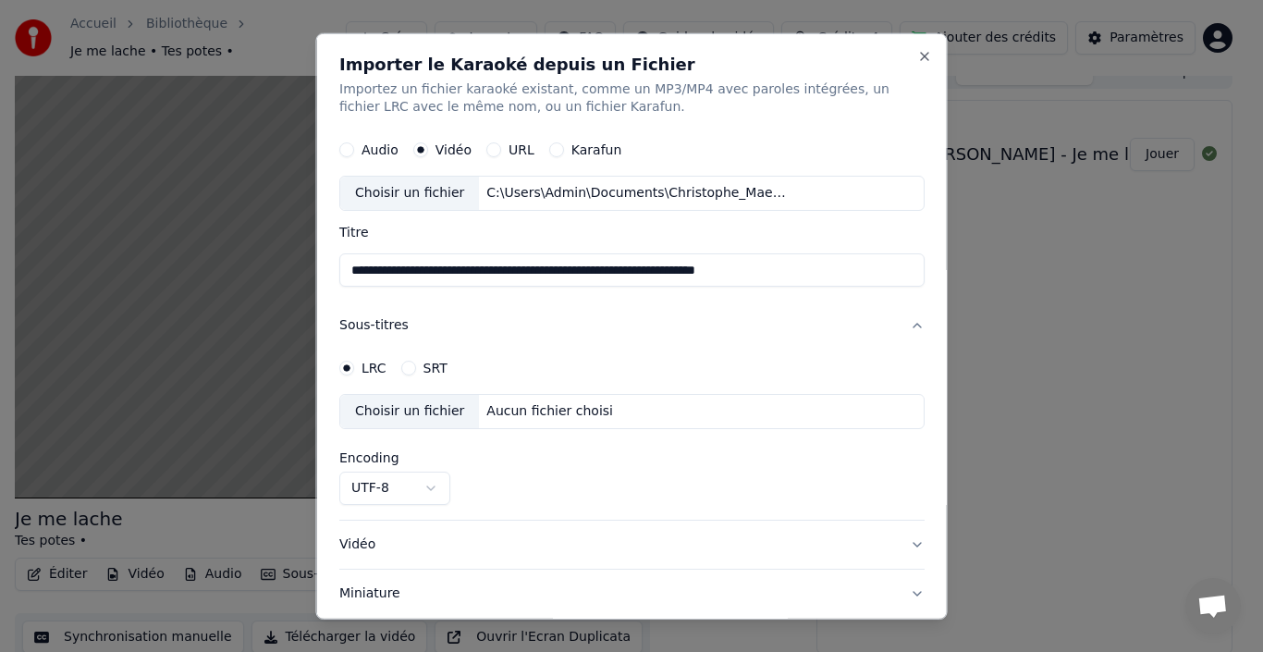
click at [901, 323] on button "Sous-titres" at bounding box center [631, 325] width 585 height 48
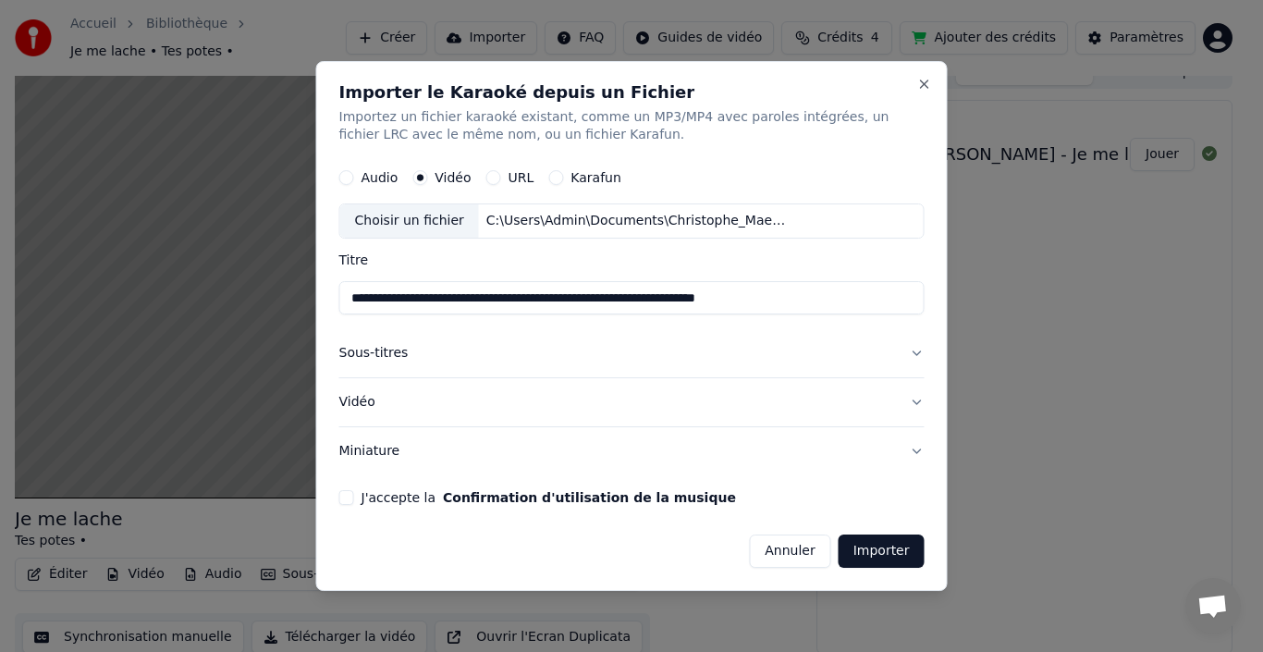
click at [915, 398] on button "Vidéo" at bounding box center [631, 402] width 585 height 48
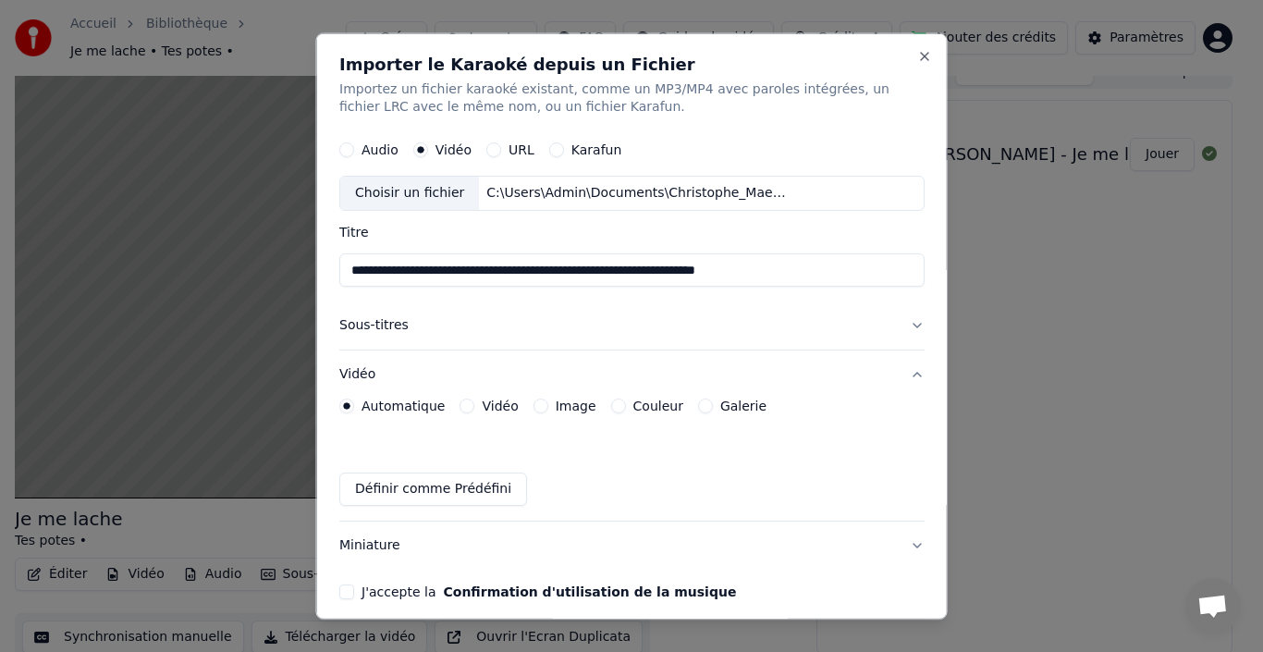
click at [900, 376] on button "Vidéo" at bounding box center [631, 374] width 585 height 48
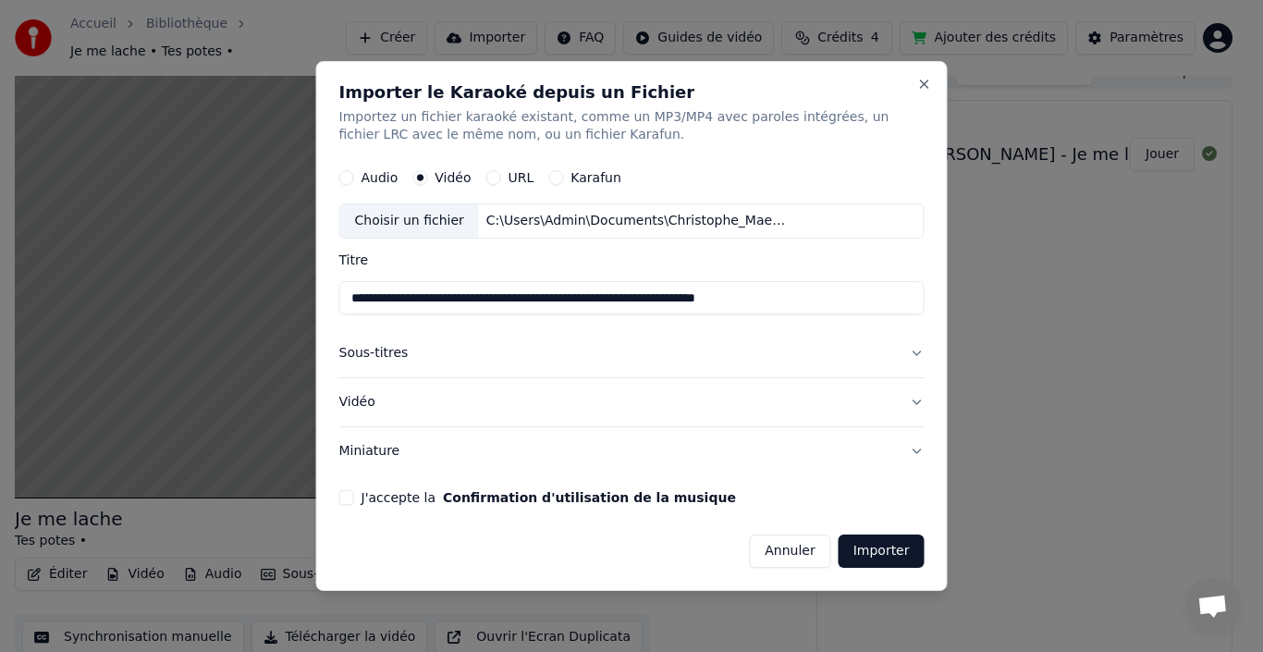
click at [344, 500] on button "J'accepte la Confirmation d'utilisation de la musique" at bounding box center [346, 497] width 15 height 15
click at [877, 545] on button "Importer" at bounding box center [882, 551] width 86 height 33
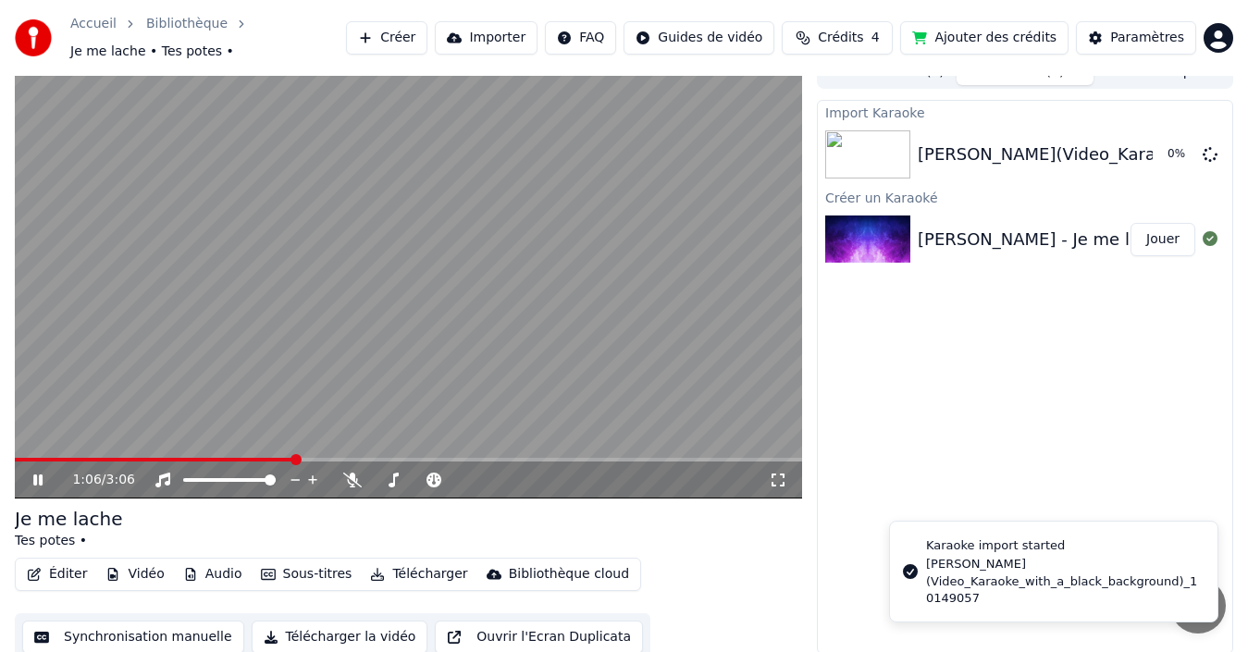
click at [884, 228] on img at bounding box center [867, 239] width 85 height 48
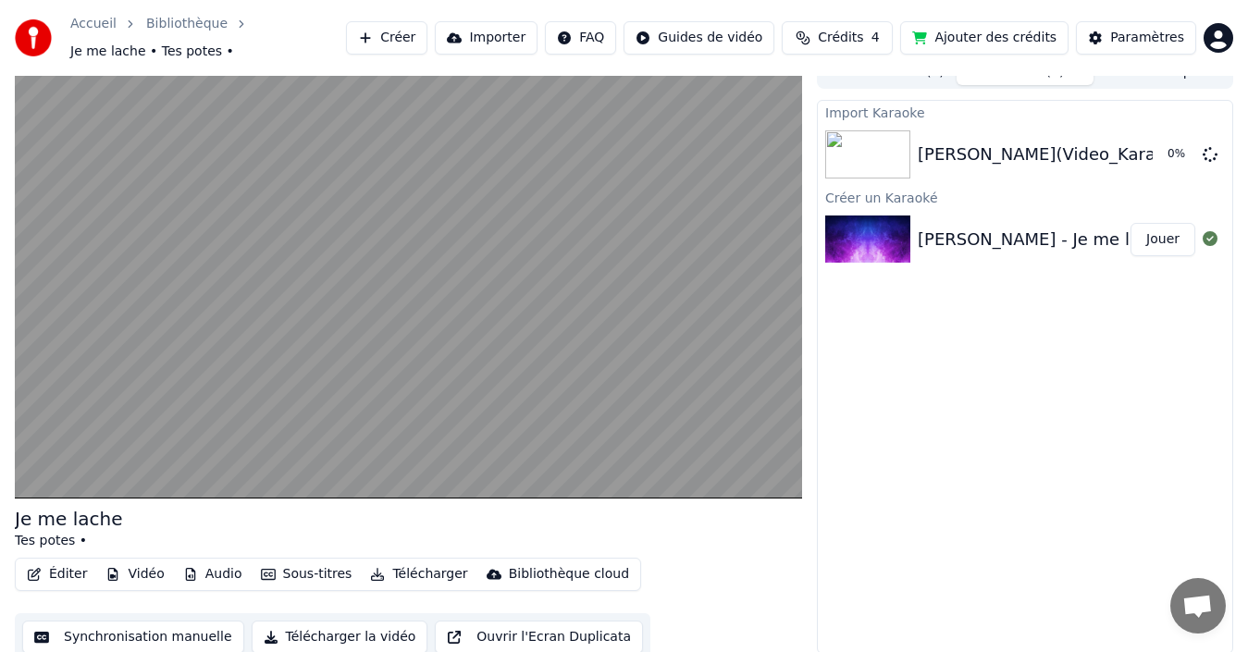
click at [1159, 224] on button "Jouer" at bounding box center [1162, 239] width 65 height 33
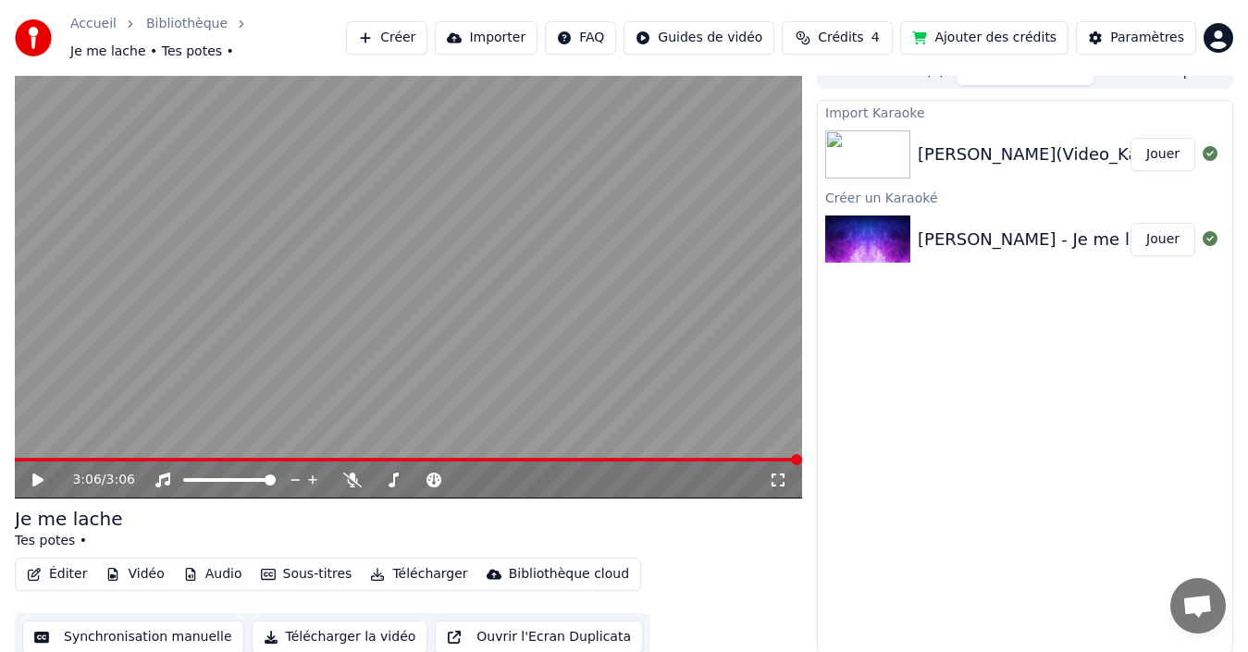
click at [1156, 143] on button "Jouer" at bounding box center [1162, 154] width 65 height 33
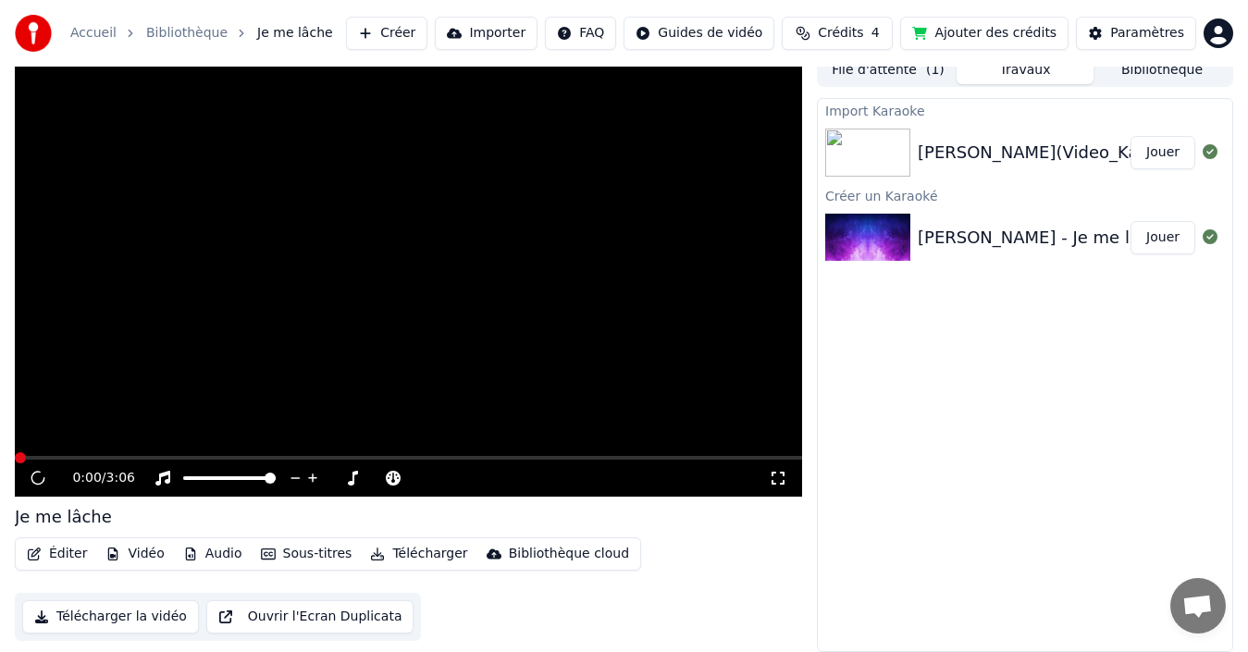
scroll to position [13, 0]
click at [1165, 158] on button "Jouer" at bounding box center [1162, 152] width 65 height 33
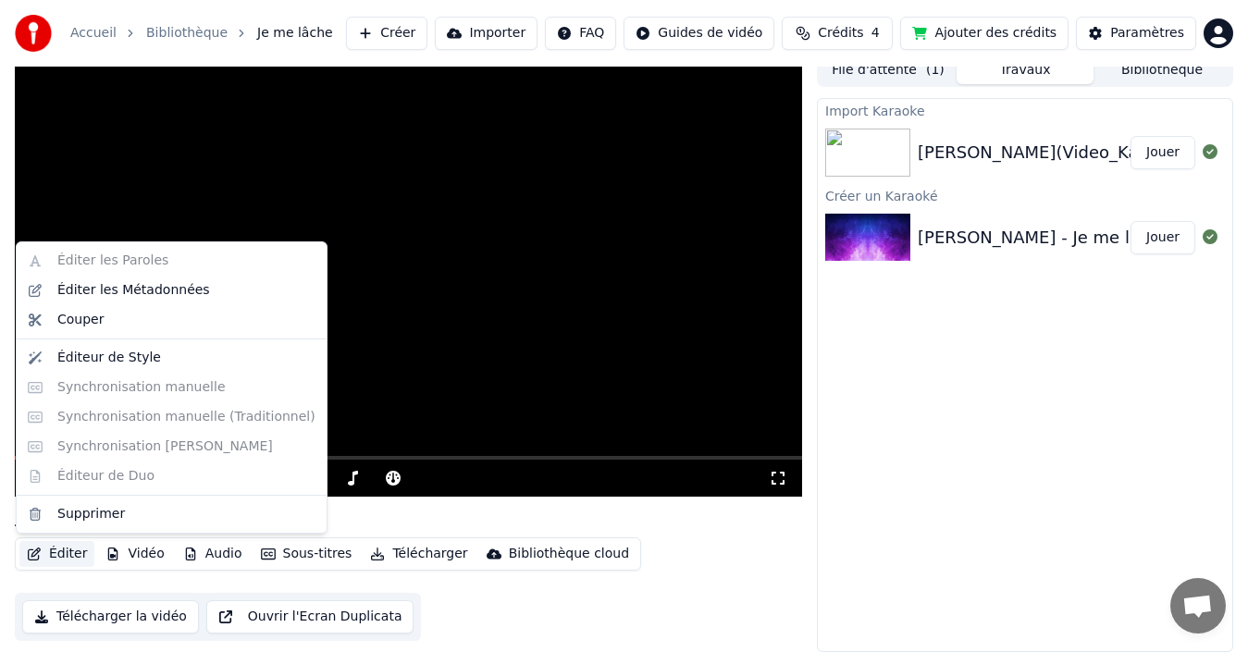
click at [60, 554] on button "Éditer" at bounding box center [56, 554] width 75 height 26
click at [68, 259] on div "Éditer les Paroles Éditer les Métadonnées Couper Éditeur de Style Synchronisati…" at bounding box center [172, 387] width 312 height 292
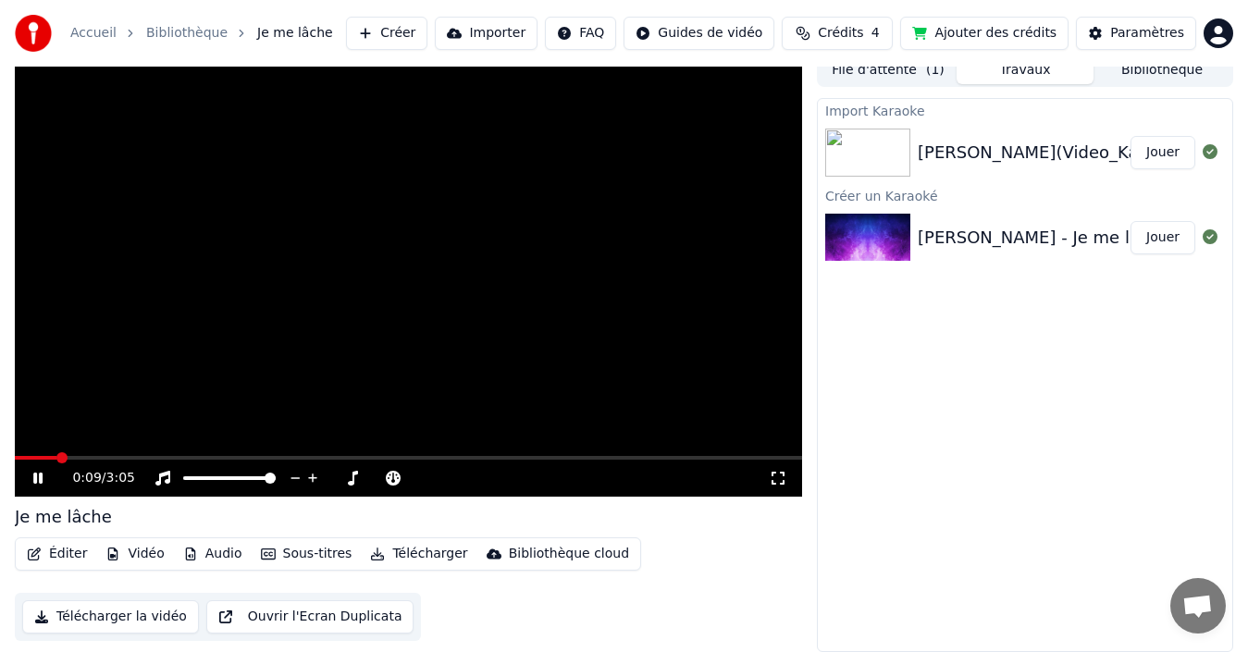
click at [1006, 233] on div "[PERSON_NAME] - Je me lache - 30086" at bounding box center [1078, 238] width 322 height 26
click at [1153, 145] on button "Jouer" at bounding box center [1162, 152] width 65 height 33
click at [1051, 236] on div "[PERSON_NAME] - Je me lache - 30086" at bounding box center [1078, 238] width 322 height 26
click at [1027, 159] on div "[PERSON_NAME](Video_Karaoke_with_a_black_background)_10149057" at bounding box center [1211, 153] width 588 height 26
click at [977, 147] on div "[PERSON_NAME](Video_Karaoke_with_a_black_background)_10149057" at bounding box center [1211, 153] width 588 height 26
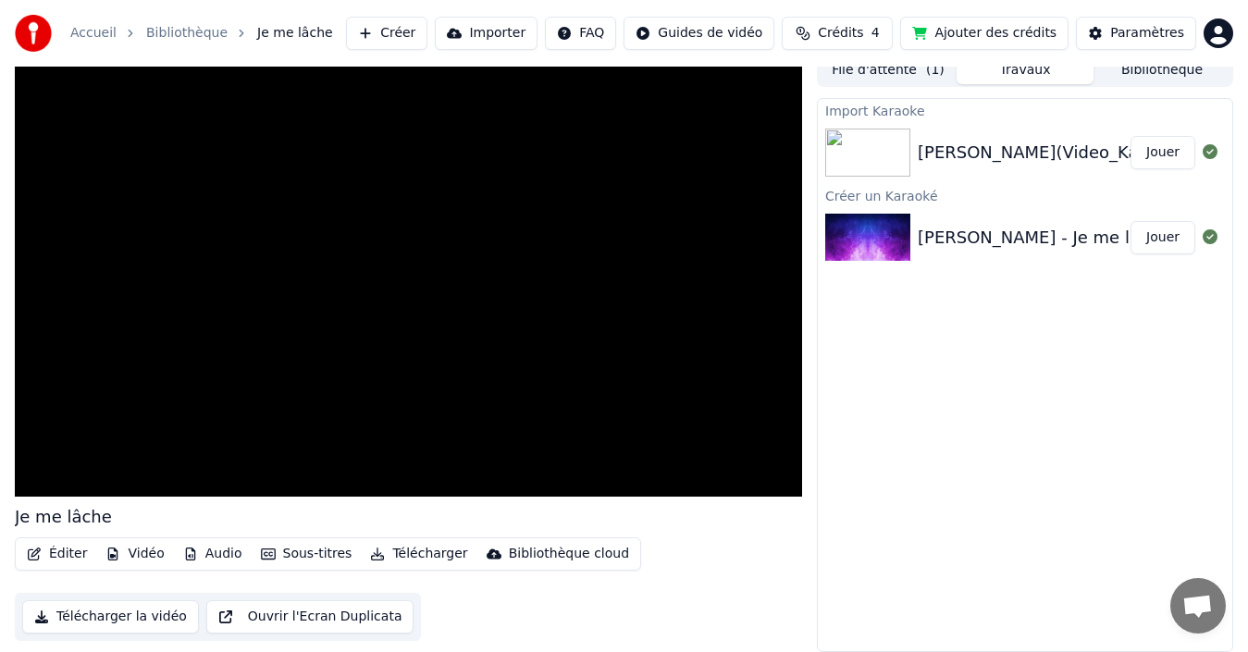
click at [977, 147] on div "[PERSON_NAME](Video_Karaoke_with_a_black_background)_10149057" at bounding box center [1211, 153] width 588 height 26
click at [964, 230] on div "[PERSON_NAME] - Je me lache - 30086" at bounding box center [1078, 238] width 322 height 26
click at [1151, 242] on button "Jouer" at bounding box center [1162, 237] width 65 height 33
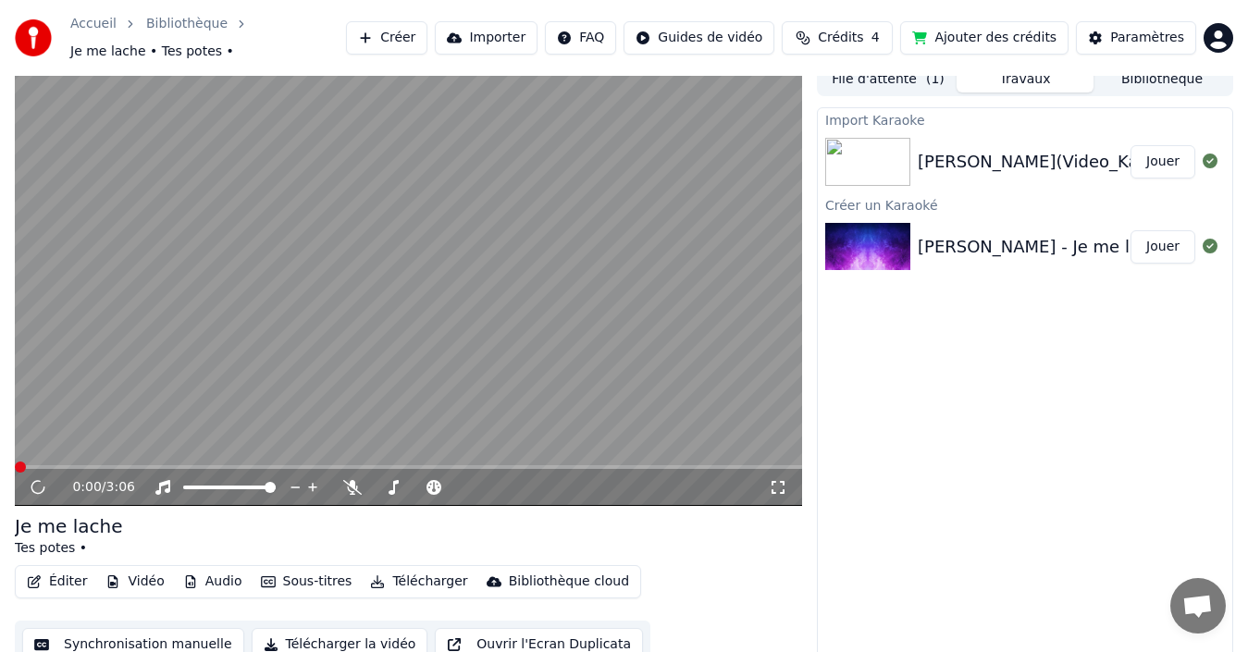
click at [1151, 242] on button "Jouer" at bounding box center [1162, 246] width 65 height 33
click at [55, 573] on button "Éditer" at bounding box center [56, 582] width 75 height 26
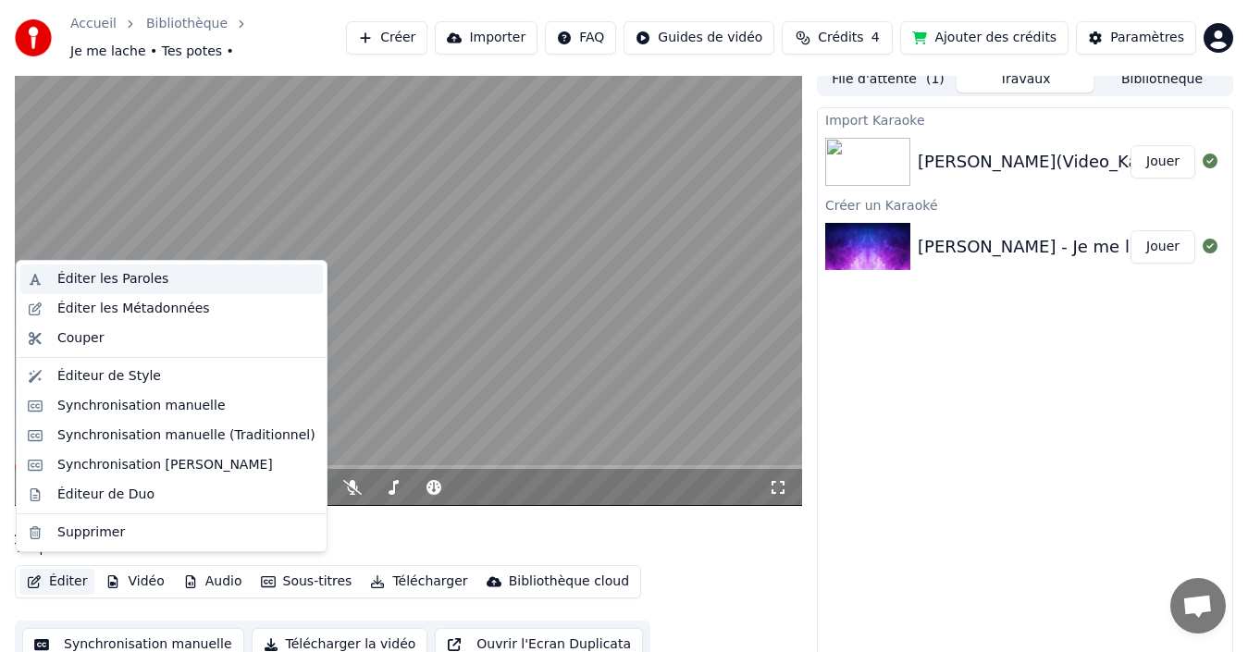
click at [74, 279] on div "Éditer les Paroles" at bounding box center [112, 279] width 111 height 18
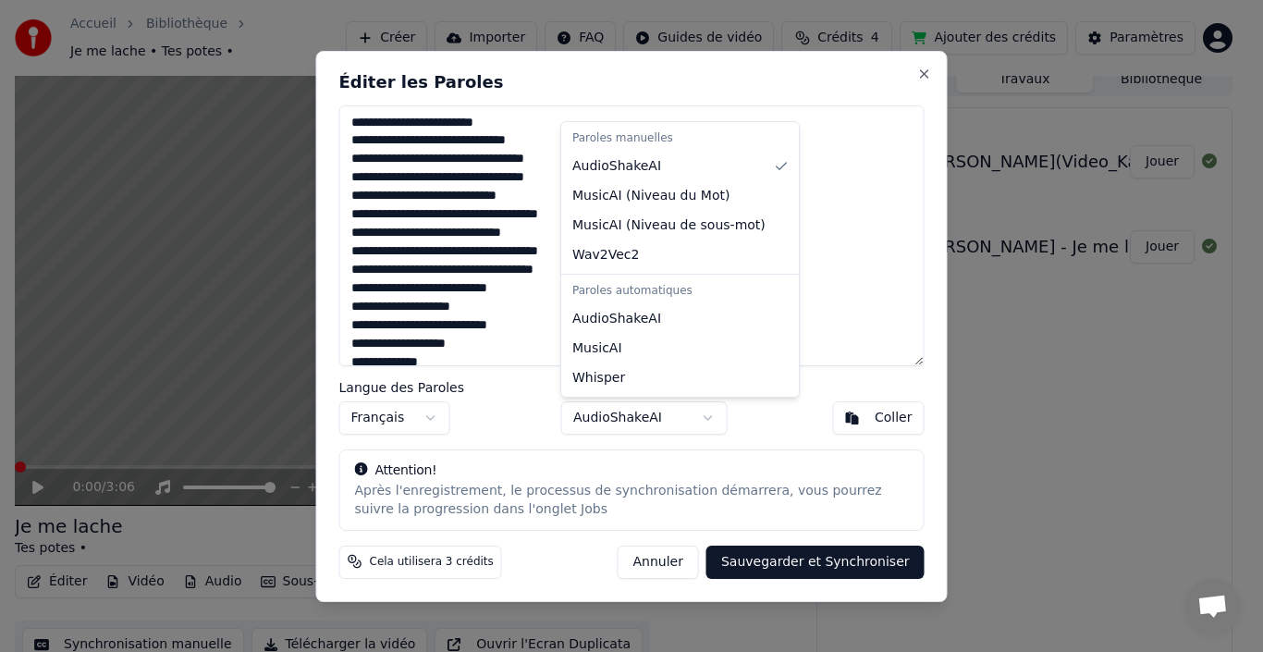
click at [710, 419] on body "Accueil Bibliothèque Je me lache • Tes potes • Créer Importer FAQ Guides de vid…" at bounding box center [624, 313] width 1248 height 652
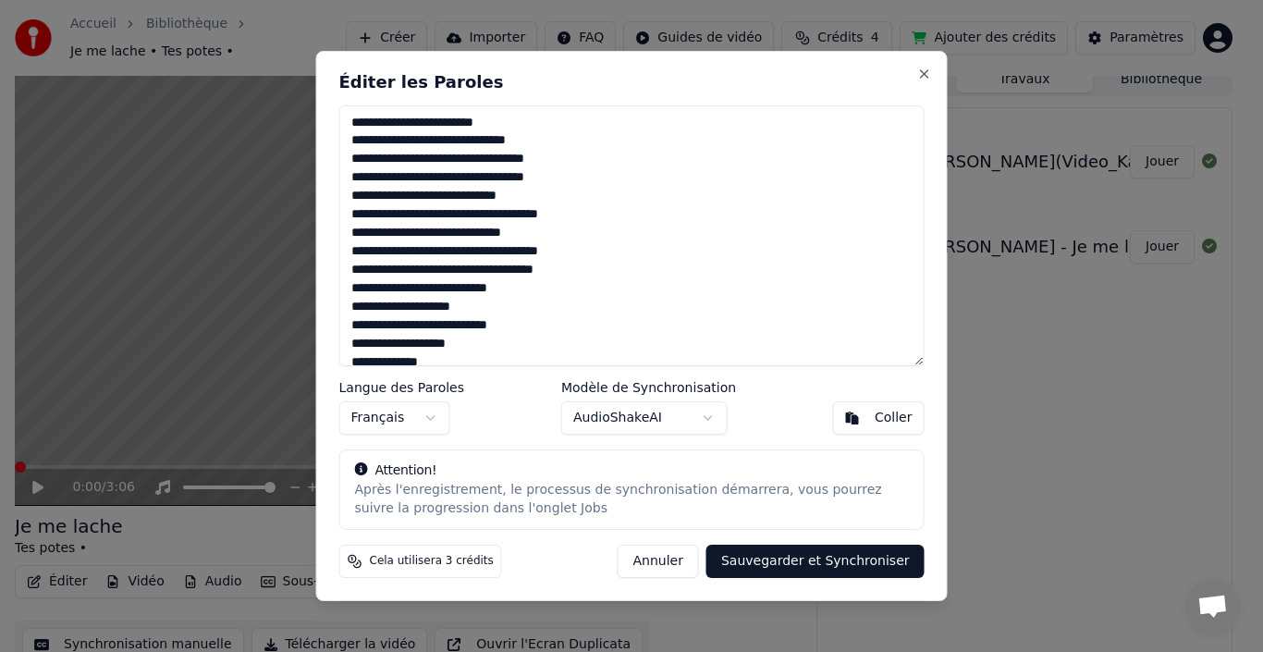
click at [710, 419] on body "Accueil Bibliothèque Je me lache • Tes potes • Créer Importer FAQ Guides de vid…" at bounding box center [624, 313] width 1248 height 652
click at [812, 562] on button "Sauvegarder et Synchroniser" at bounding box center [816, 561] width 218 height 33
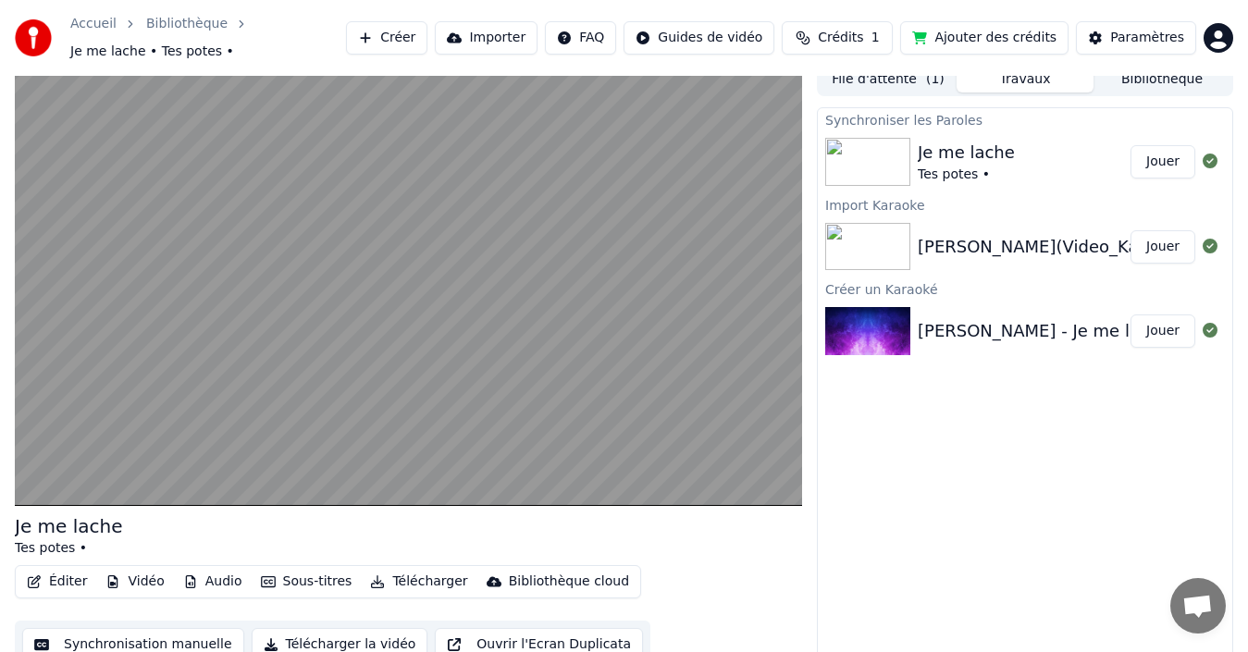
click at [880, 73] on button "File d'attente ( 1 )" at bounding box center [887, 79] width 137 height 27
click at [1020, 75] on button "Travaux" at bounding box center [1024, 79] width 137 height 27
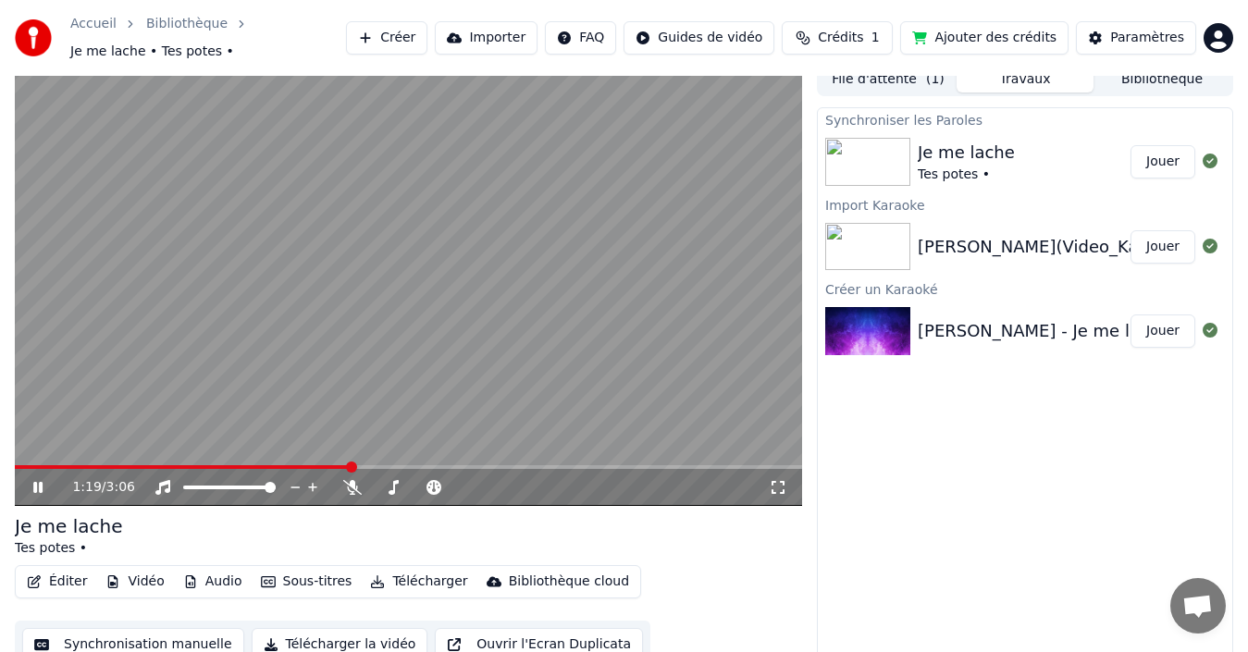
click at [120, 645] on button "Synchronisation manuelle" at bounding box center [133, 644] width 222 height 33
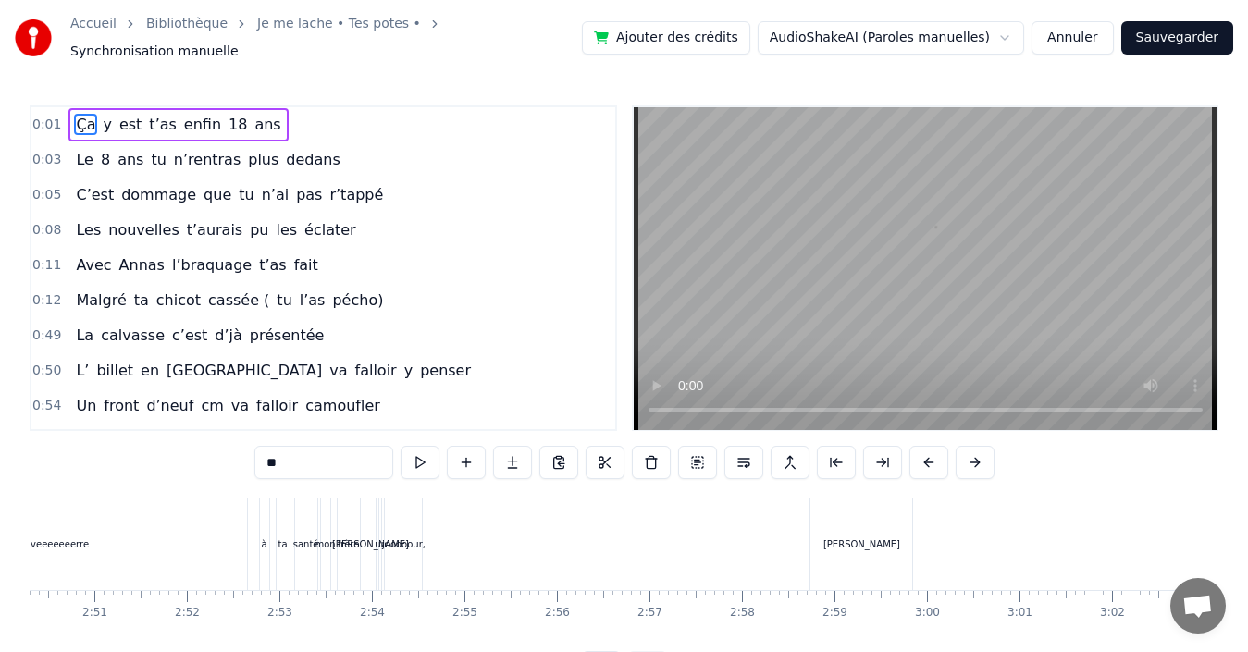
scroll to position [0, 16052]
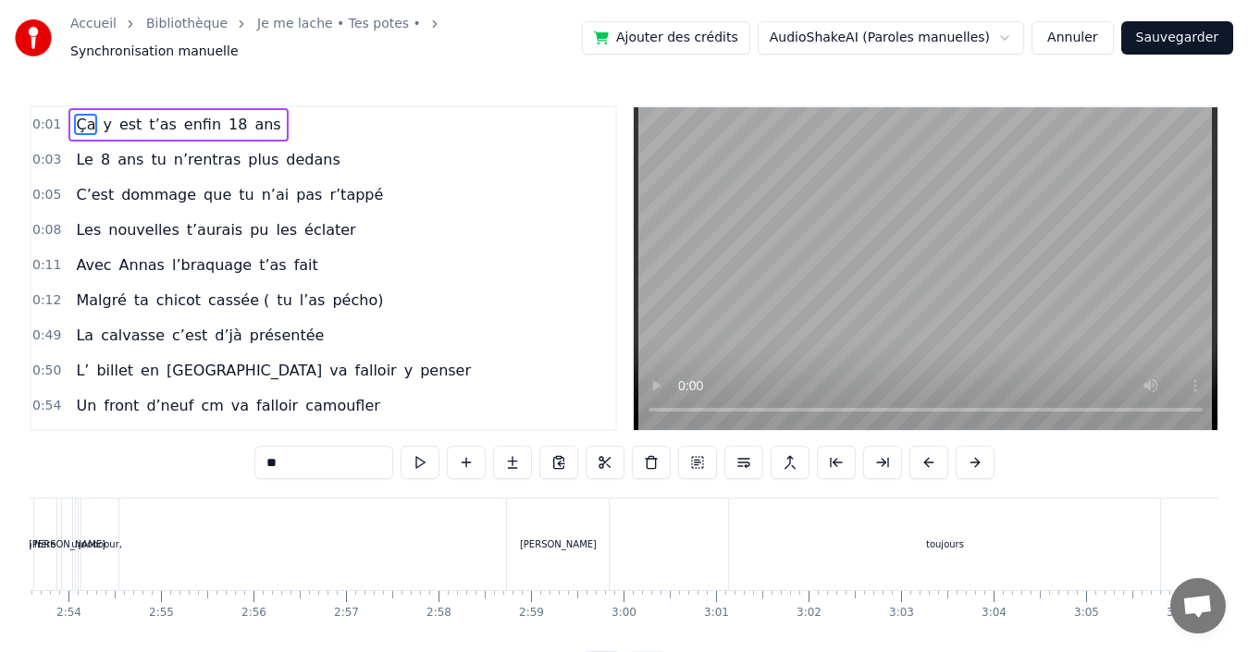
click at [933, 537] on div "toujours" at bounding box center [945, 544] width 38 height 14
type input "********"
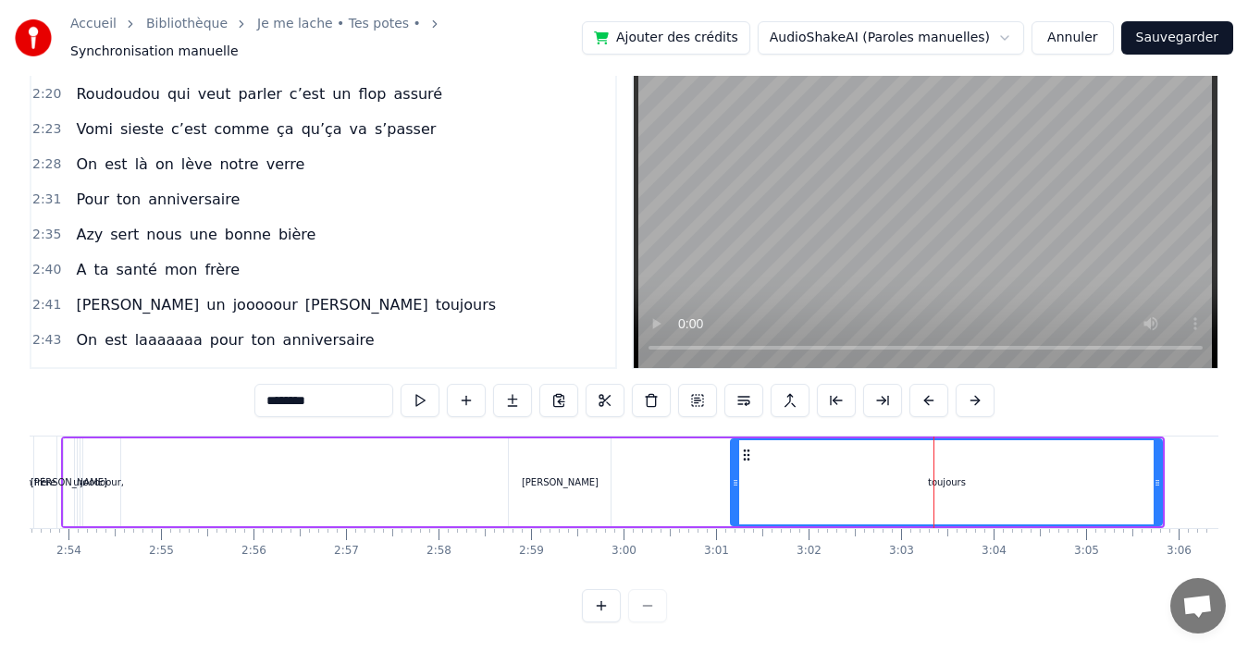
scroll to position [1048, 0]
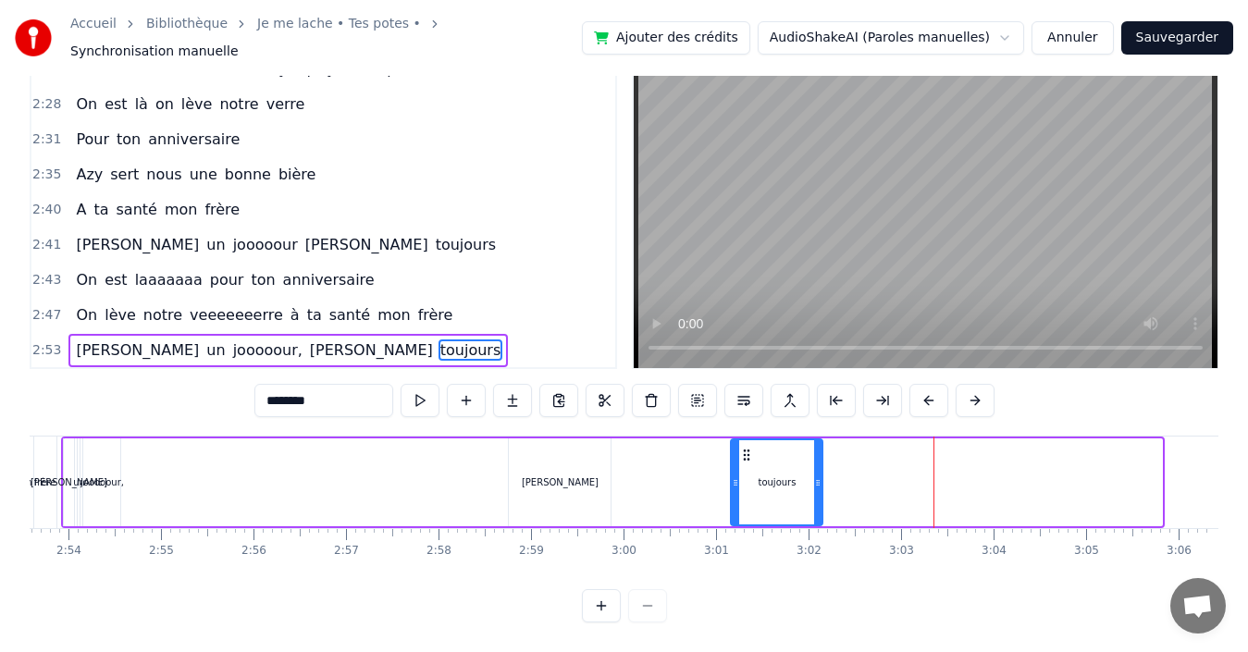
drag, startPoint x: 1158, startPoint y: 468, endPoint x: 818, endPoint y: 474, distance: 339.5
click at [818, 474] on div at bounding box center [817, 482] width 7 height 84
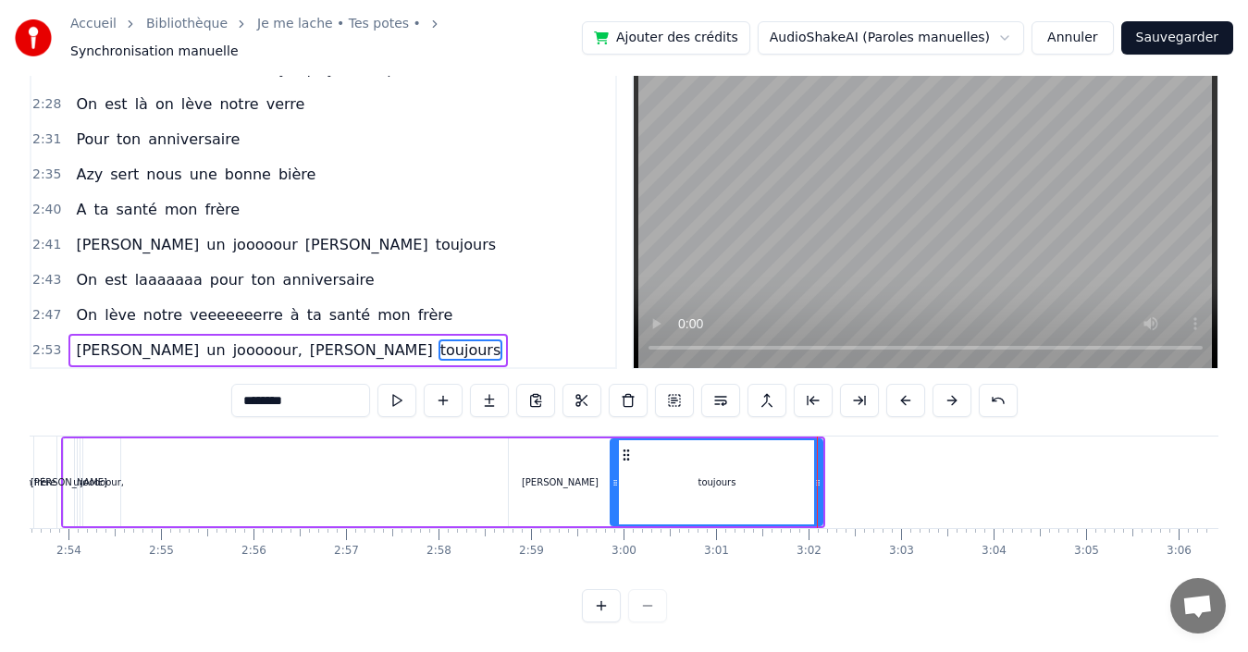
drag, startPoint x: 736, startPoint y: 469, endPoint x: 616, endPoint y: 468, distance: 120.2
click at [616, 475] on icon at bounding box center [614, 482] width 7 height 15
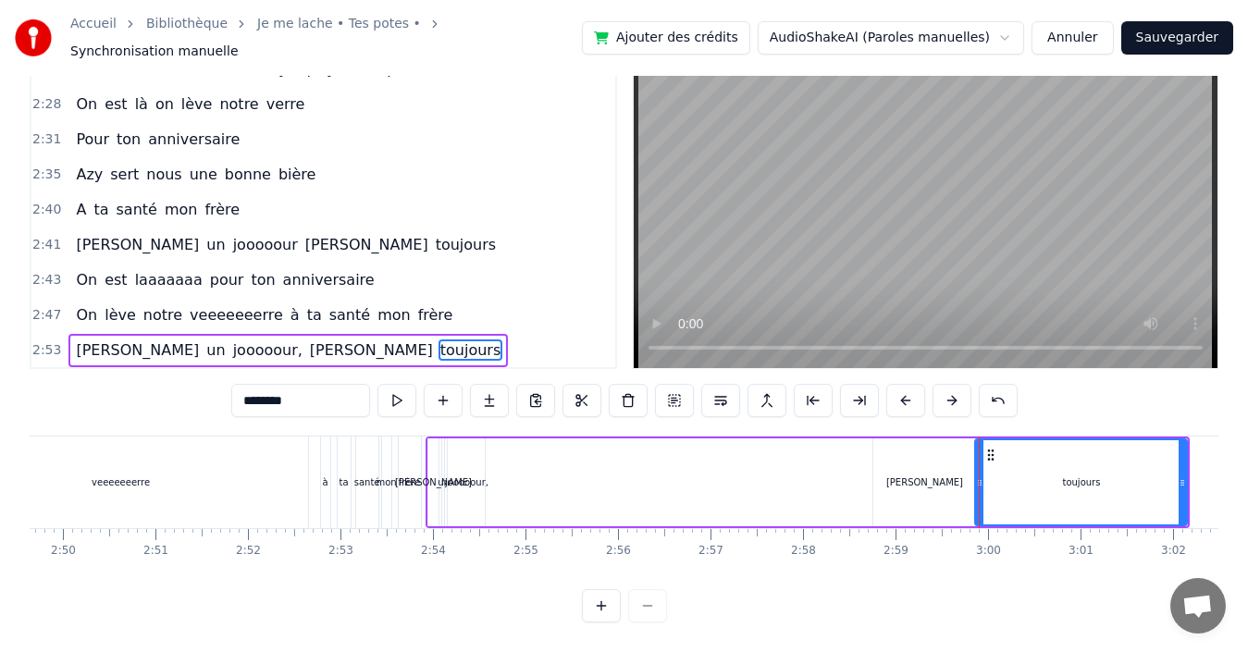
scroll to position [0, 15675]
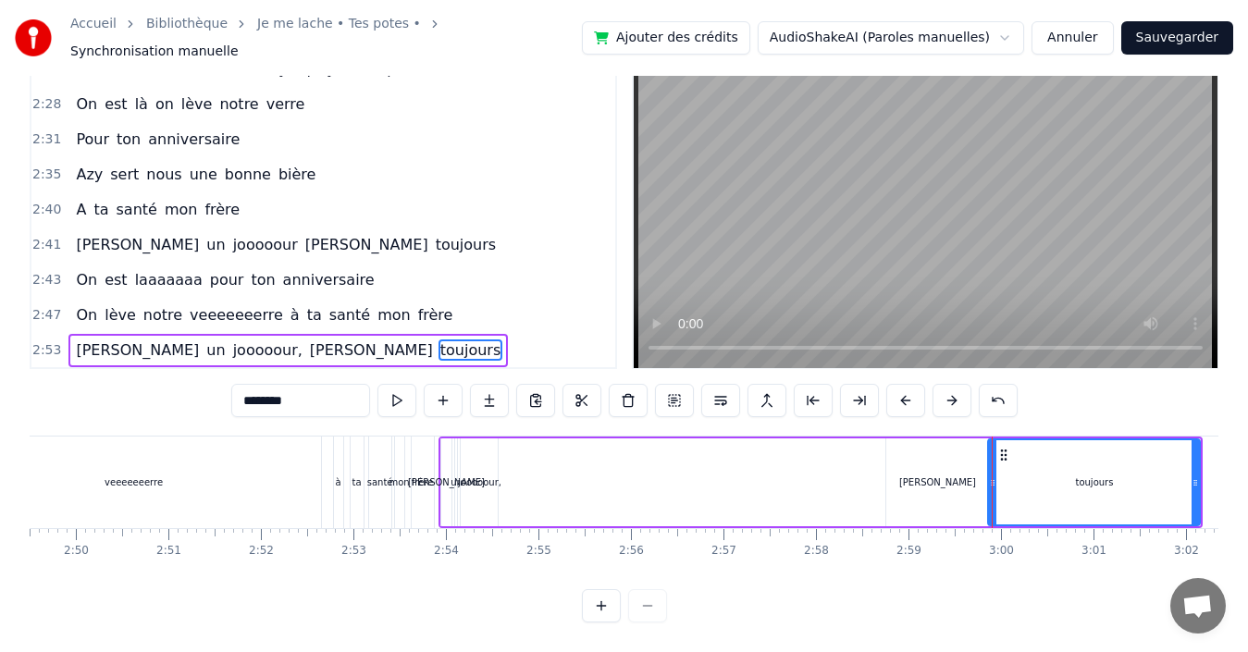
click at [573, 486] on div "[PERSON_NAME] un jooooour, [PERSON_NAME] toujours" at bounding box center [820, 482] width 765 height 92
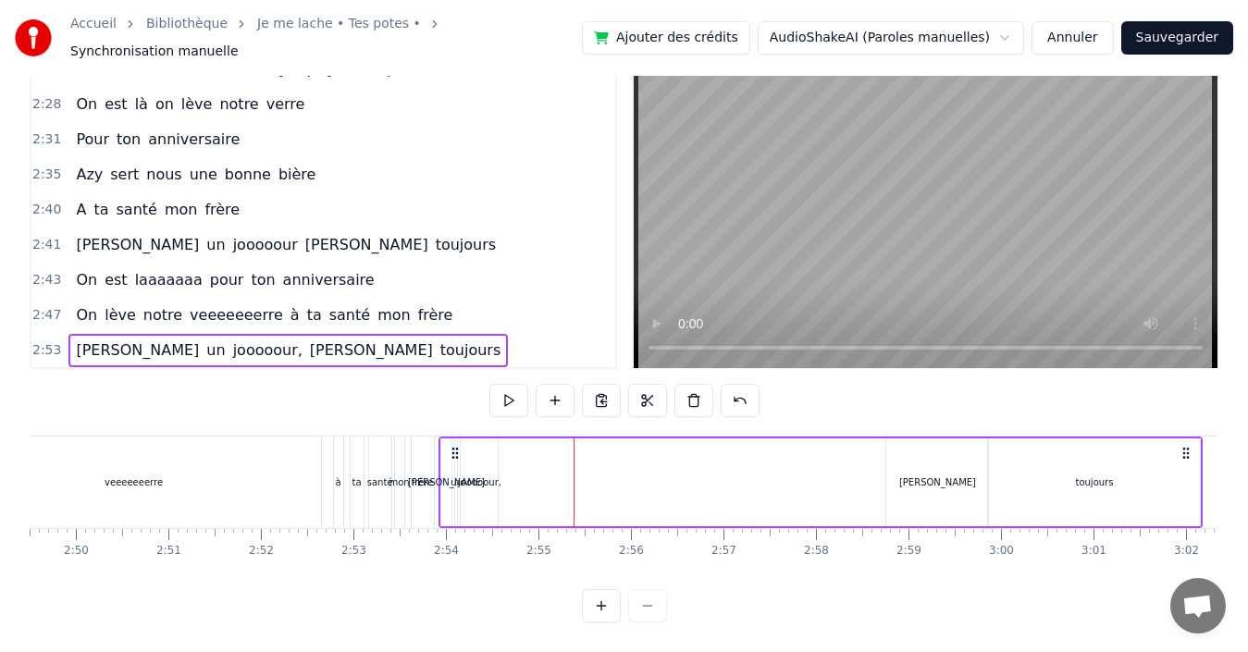
click at [482, 475] on div "jooooour," at bounding box center [479, 482] width 43 height 14
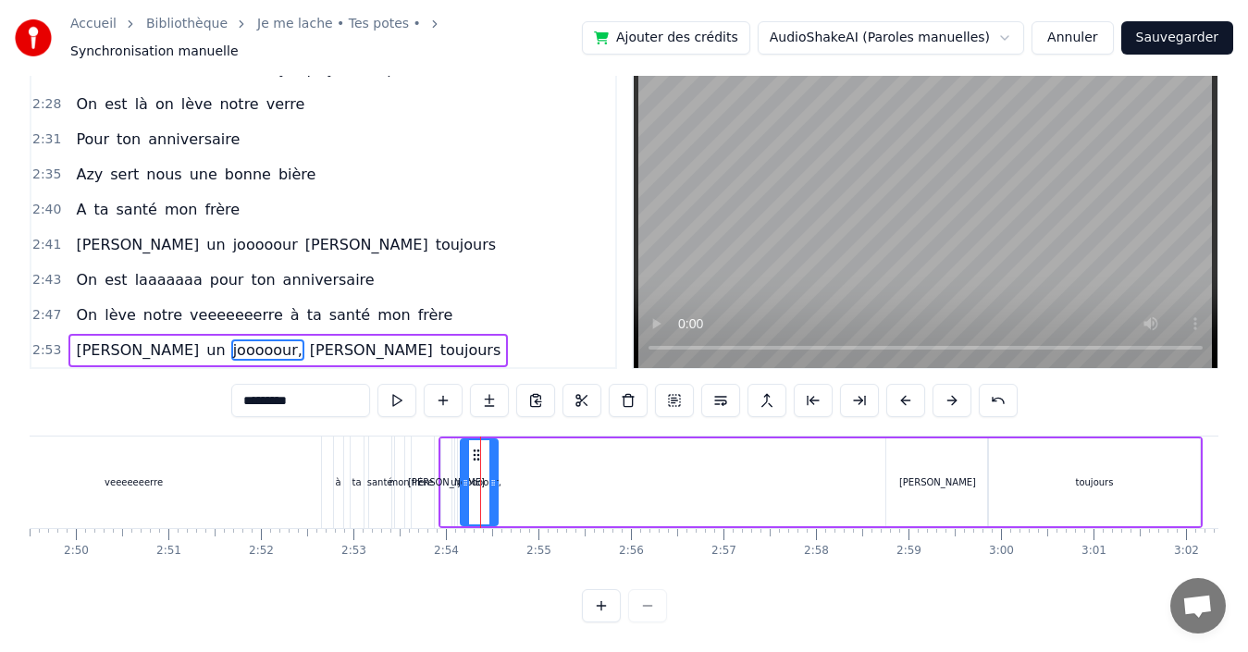
click at [963, 463] on div "[PERSON_NAME]" at bounding box center [937, 482] width 102 height 88
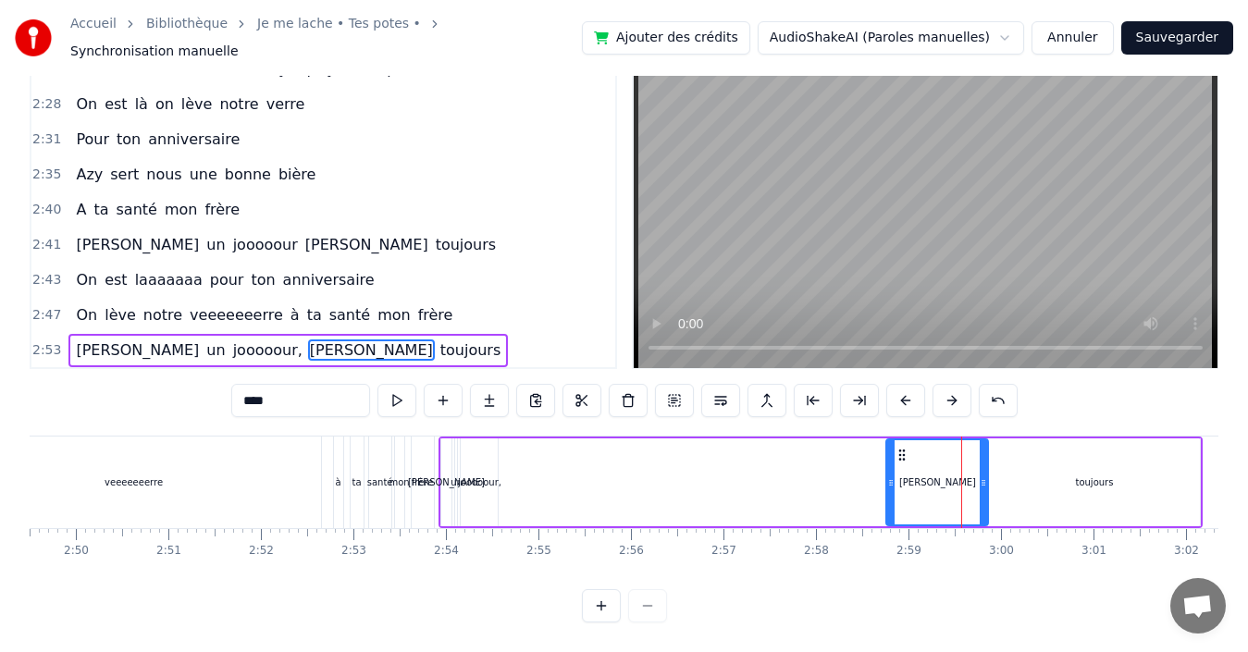
click at [449, 475] on div "[PERSON_NAME]" at bounding box center [446, 482] width 77 height 14
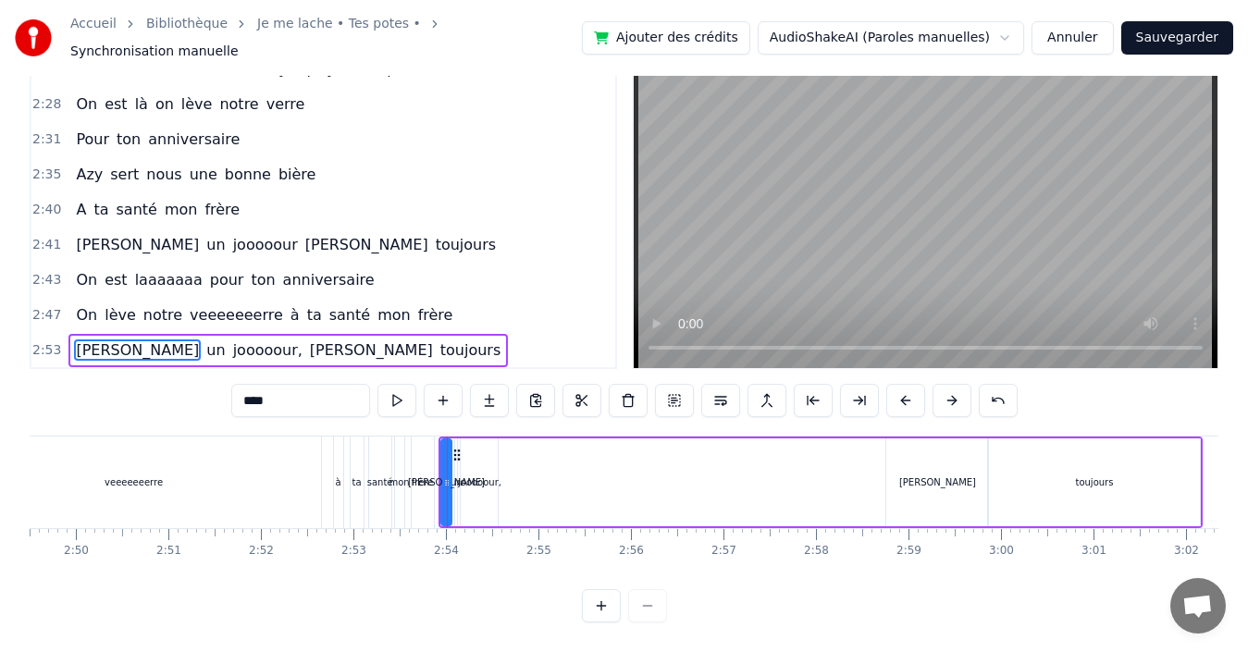
click at [490, 475] on div "jooooour," at bounding box center [479, 482] width 43 height 14
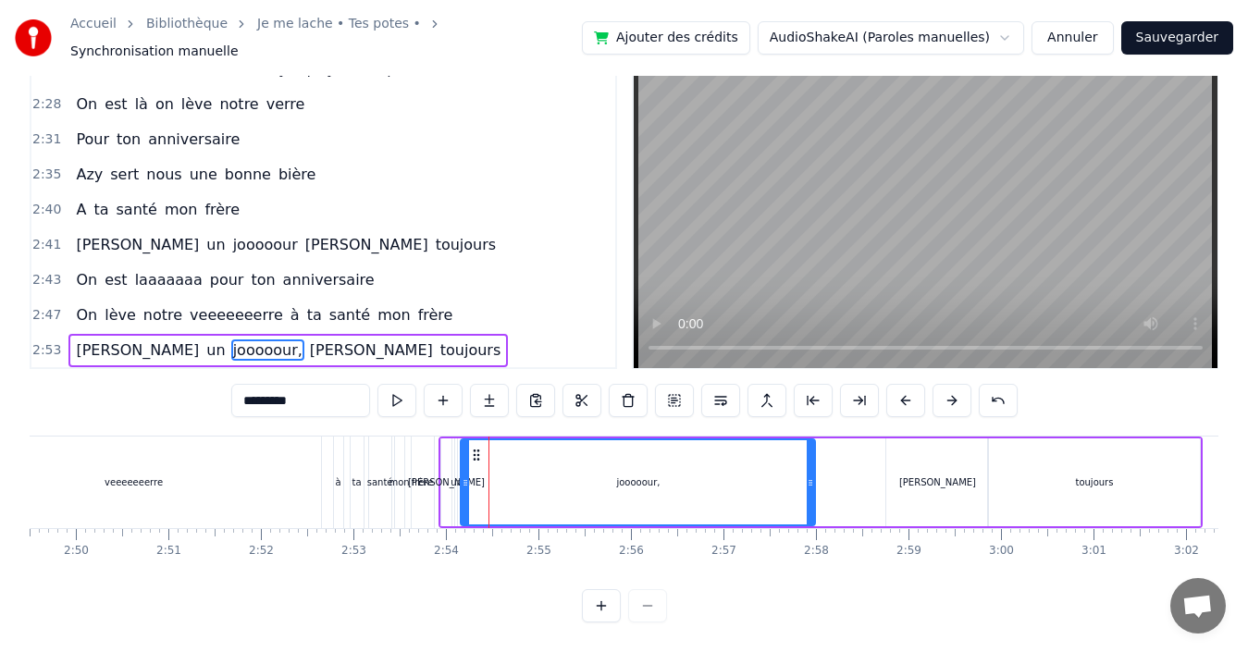
drag, startPoint x: 495, startPoint y: 486, endPoint x: 810, endPoint y: 449, distance: 317.6
click at [810, 449] on div at bounding box center [809, 482] width 7 height 84
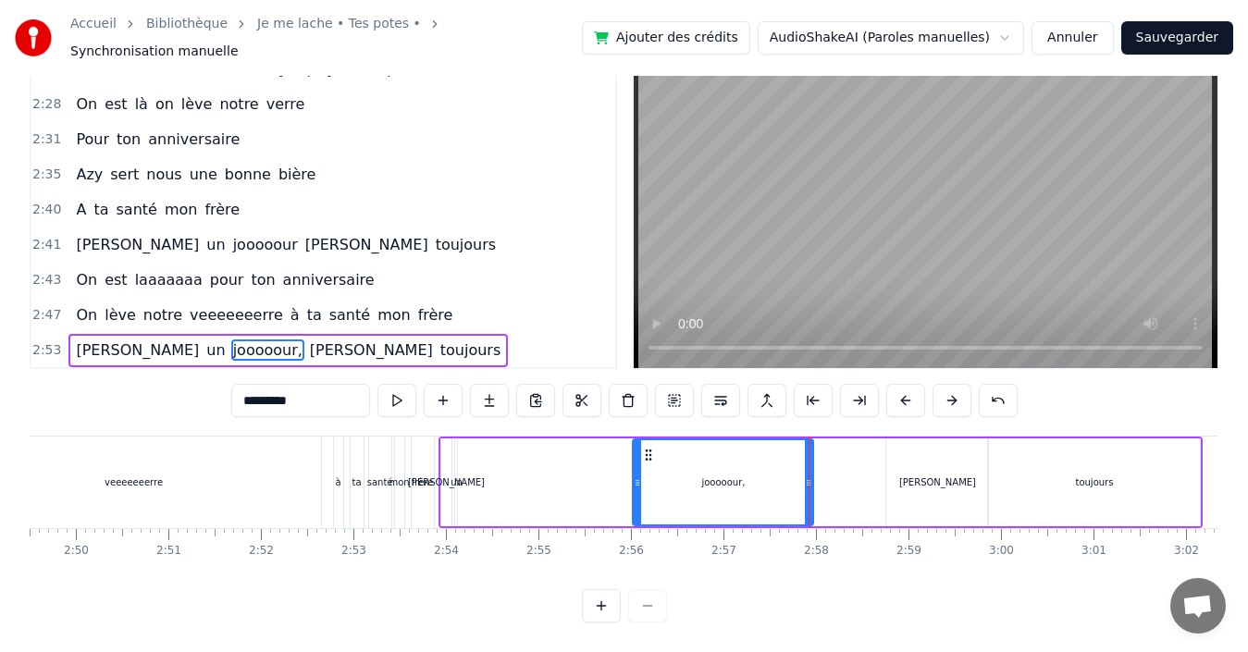
drag, startPoint x: 466, startPoint y: 467, endPoint x: 638, endPoint y: 453, distance: 172.6
click at [638, 453] on div at bounding box center [636, 482] width 7 height 84
click at [450, 475] on div "un" at bounding box center [456, 482] width 12 height 14
type input "**"
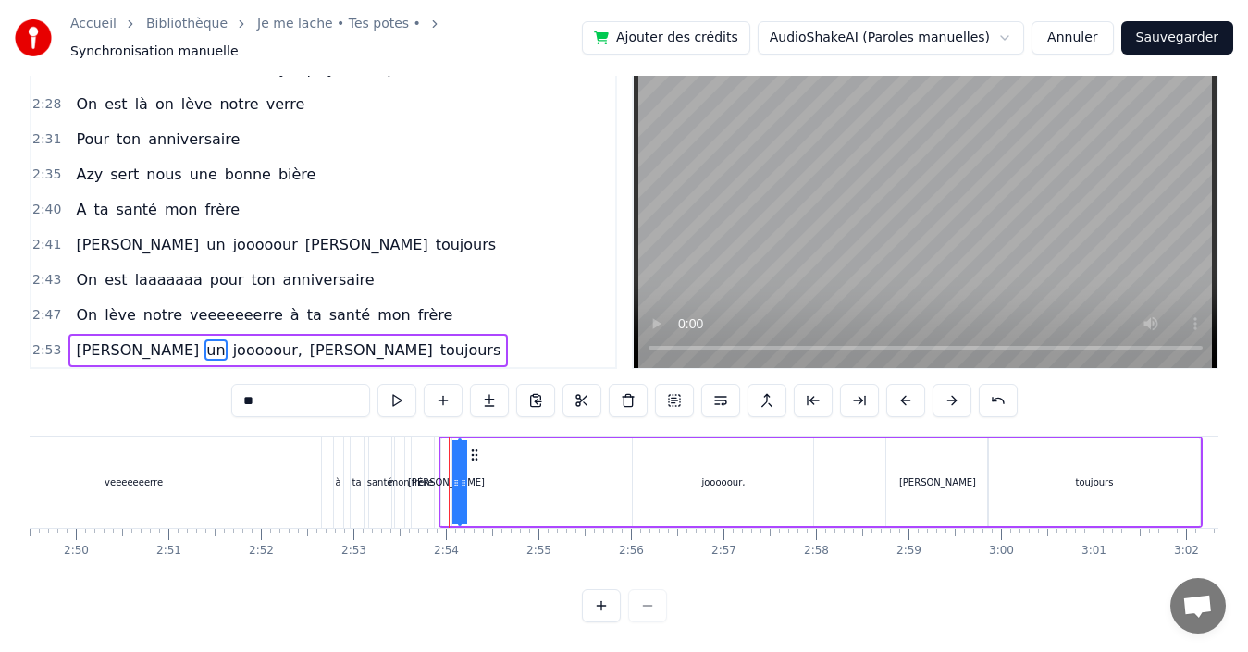
drag, startPoint x: 459, startPoint y: 471, endPoint x: 506, endPoint y: 465, distance: 47.5
click at [613, 469] on div "[PERSON_NAME] un jooooour, [PERSON_NAME] toujours" at bounding box center [820, 482] width 765 height 92
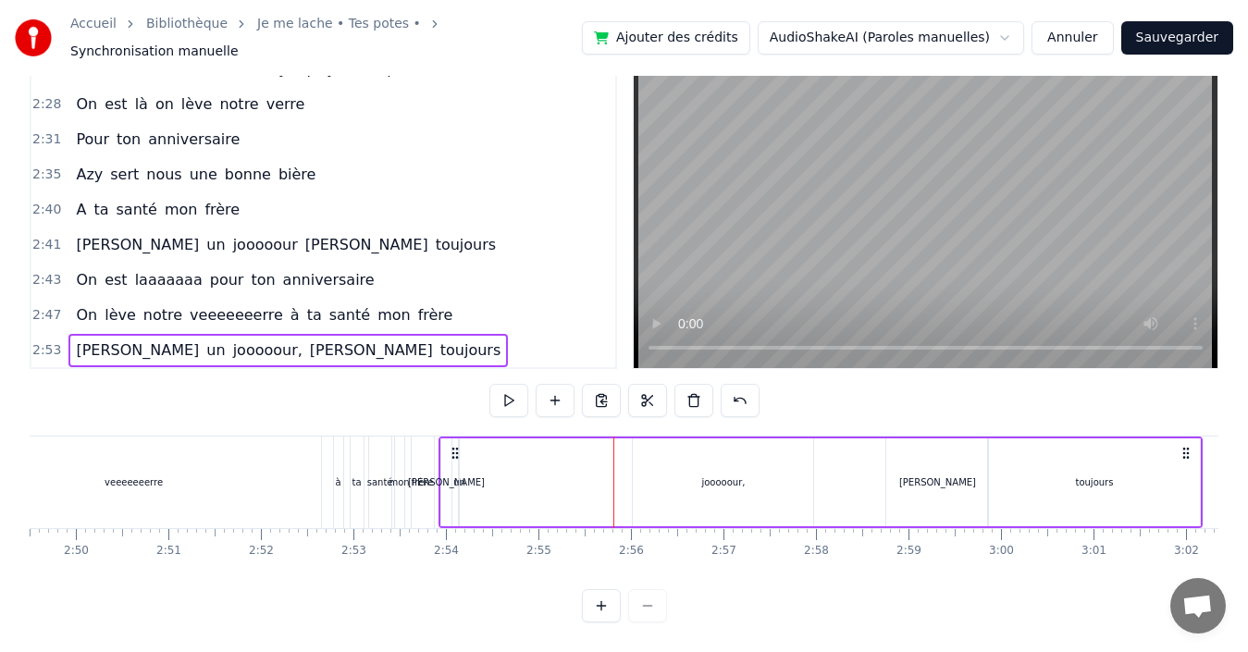
click at [445, 480] on div "[PERSON_NAME]" at bounding box center [446, 482] width 11 height 88
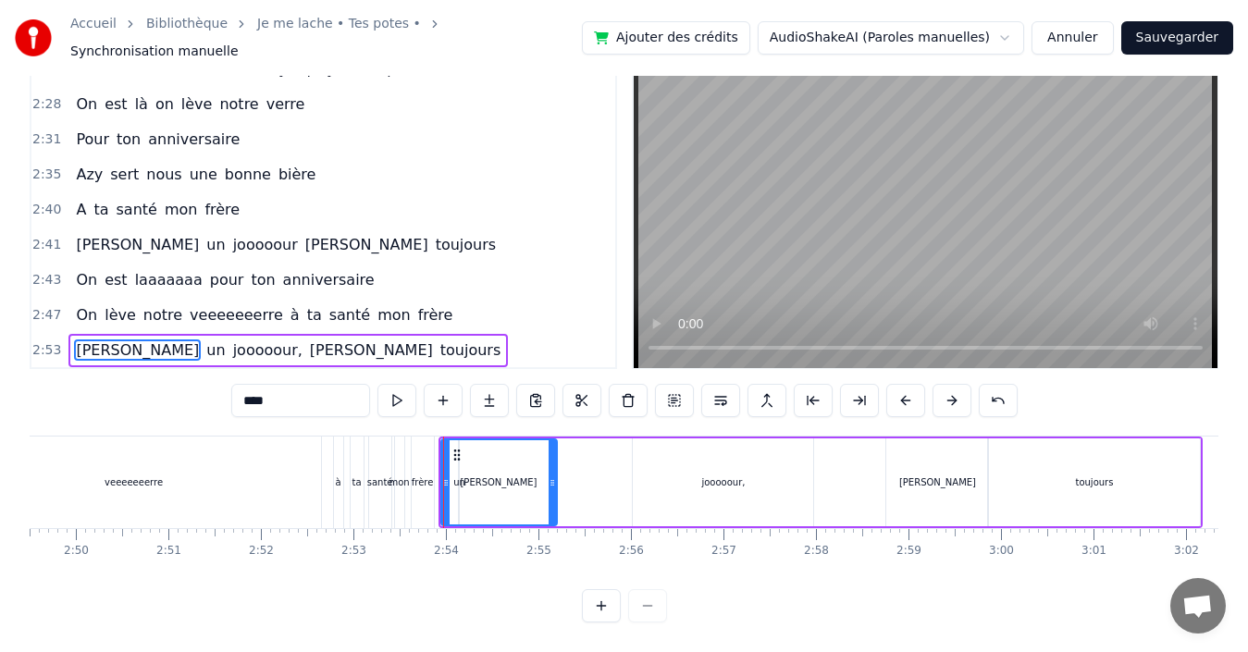
drag, startPoint x: 449, startPoint y: 464, endPoint x: 553, endPoint y: 456, distance: 104.8
click at [553, 456] on div at bounding box center [551, 482] width 7 height 84
drag, startPoint x: 552, startPoint y: 462, endPoint x: 451, endPoint y: 465, distance: 100.8
click at [451, 475] on icon at bounding box center [452, 482] width 7 height 15
click at [462, 475] on div "un" at bounding box center [459, 482] width 12 height 14
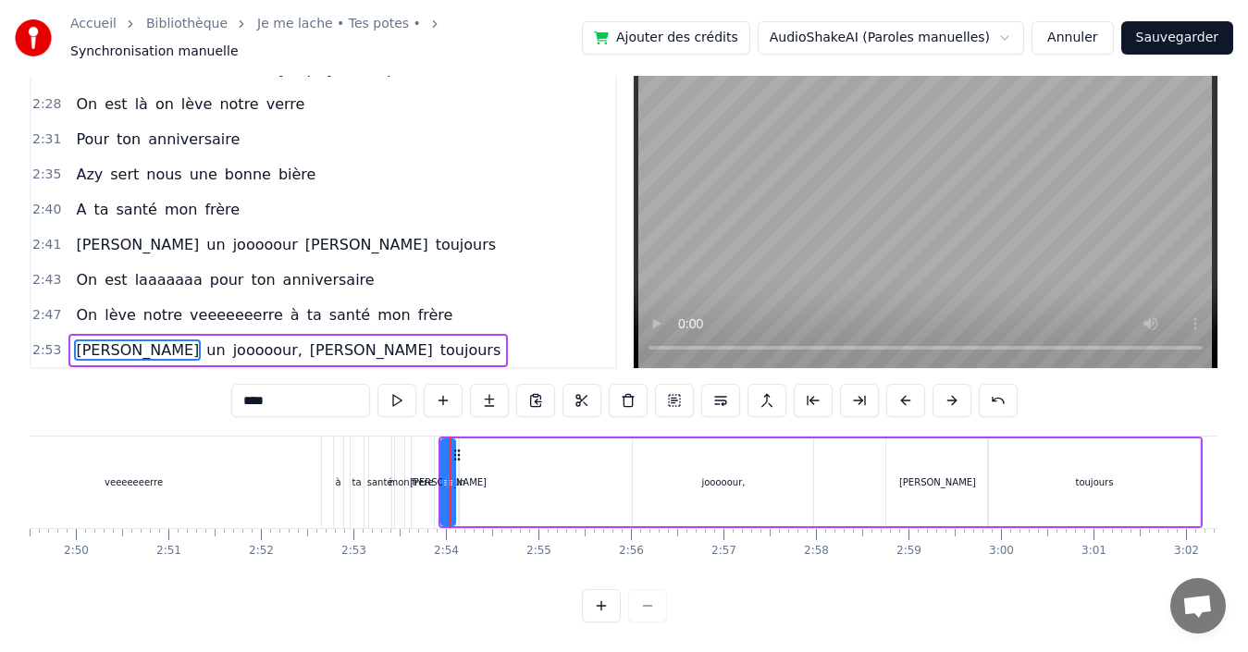
type input "**"
drag, startPoint x: 462, startPoint y: 469, endPoint x: 543, endPoint y: 461, distance: 80.8
click at [565, 461] on div "[PERSON_NAME] un jooooour, [PERSON_NAME] toujours" at bounding box center [820, 482] width 765 height 92
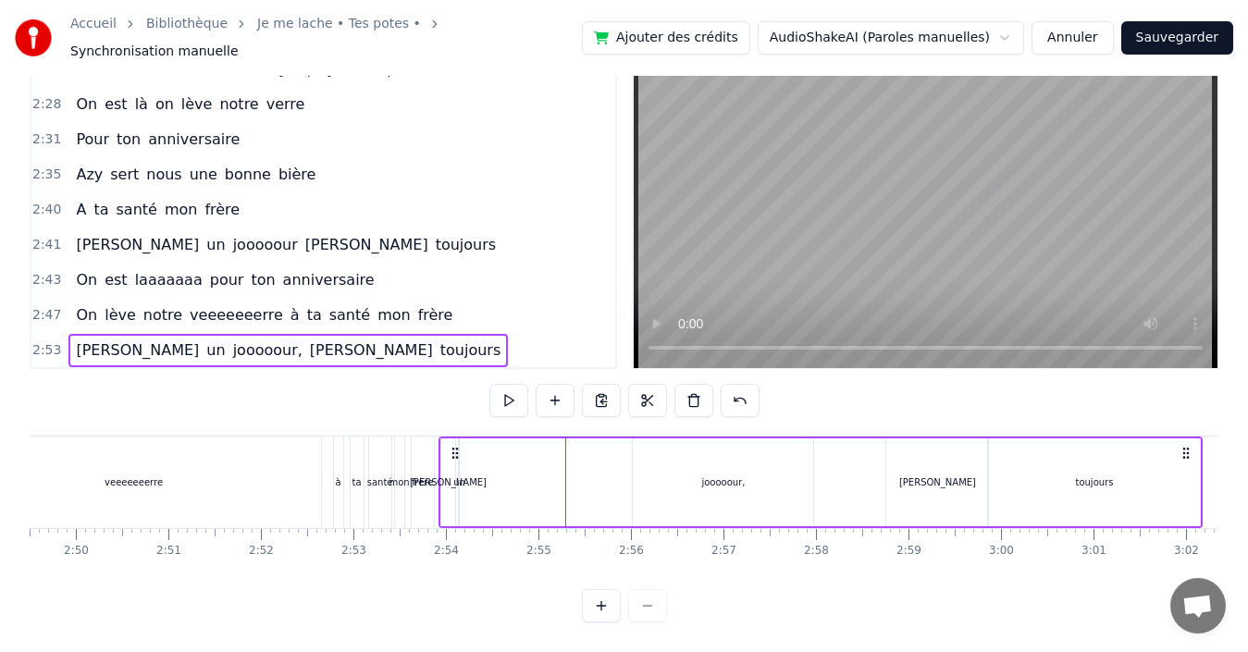
click at [461, 475] on div "un" at bounding box center [459, 482] width 12 height 14
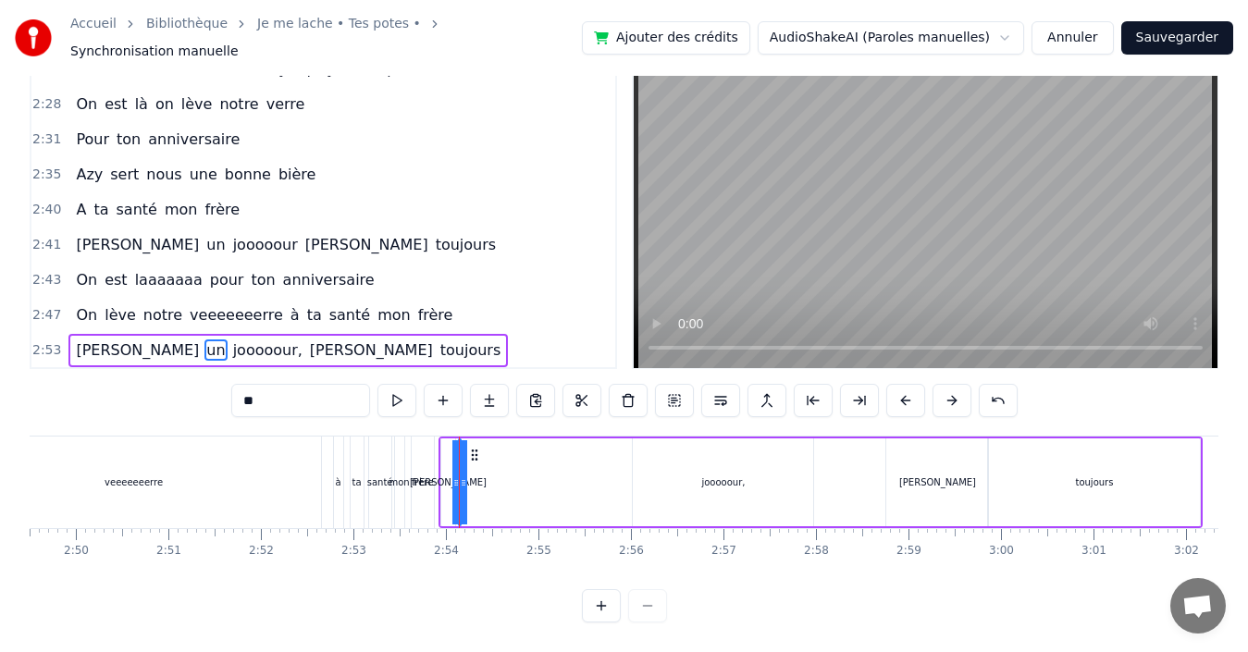
drag, startPoint x: 464, startPoint y: 470, endPoint x: 510, endPoint y: 464, distance: 46.6
click at [510, 464] on div "[PERSON_NAME] un jooooour, [PERSON_NAME] toujours" at bounding box center [820, 482] width 765 height 92
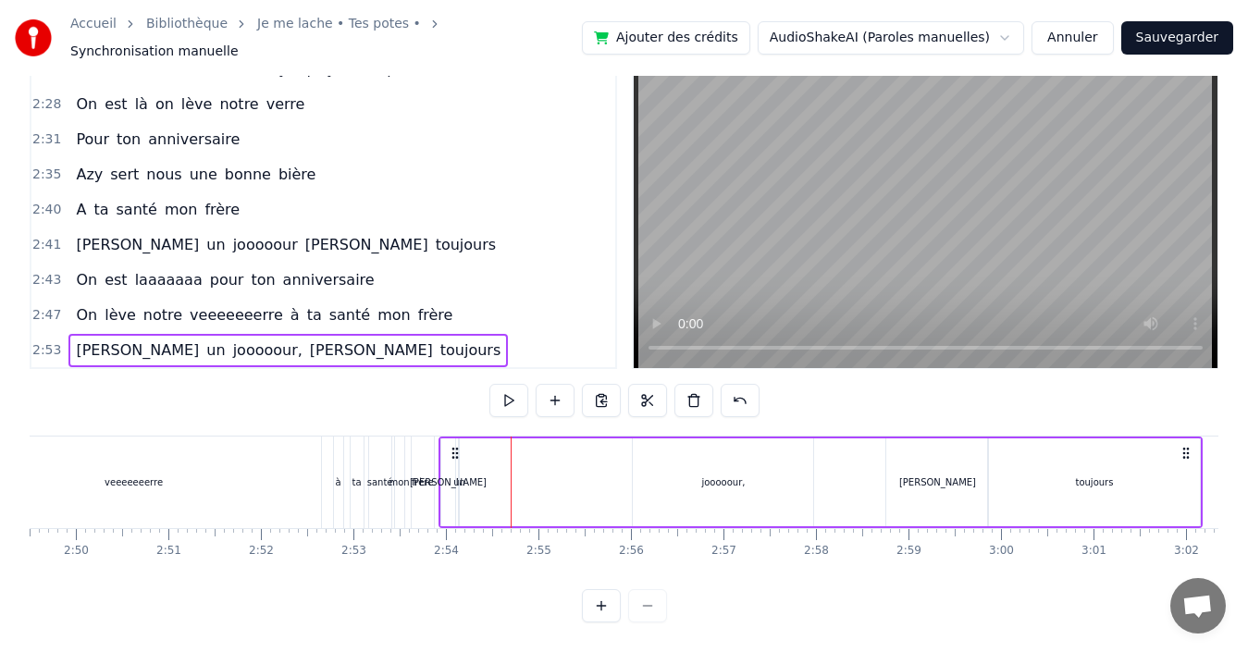
click at [458, 475] on div "un" at bounding box center [459, 482] width 12 height 14
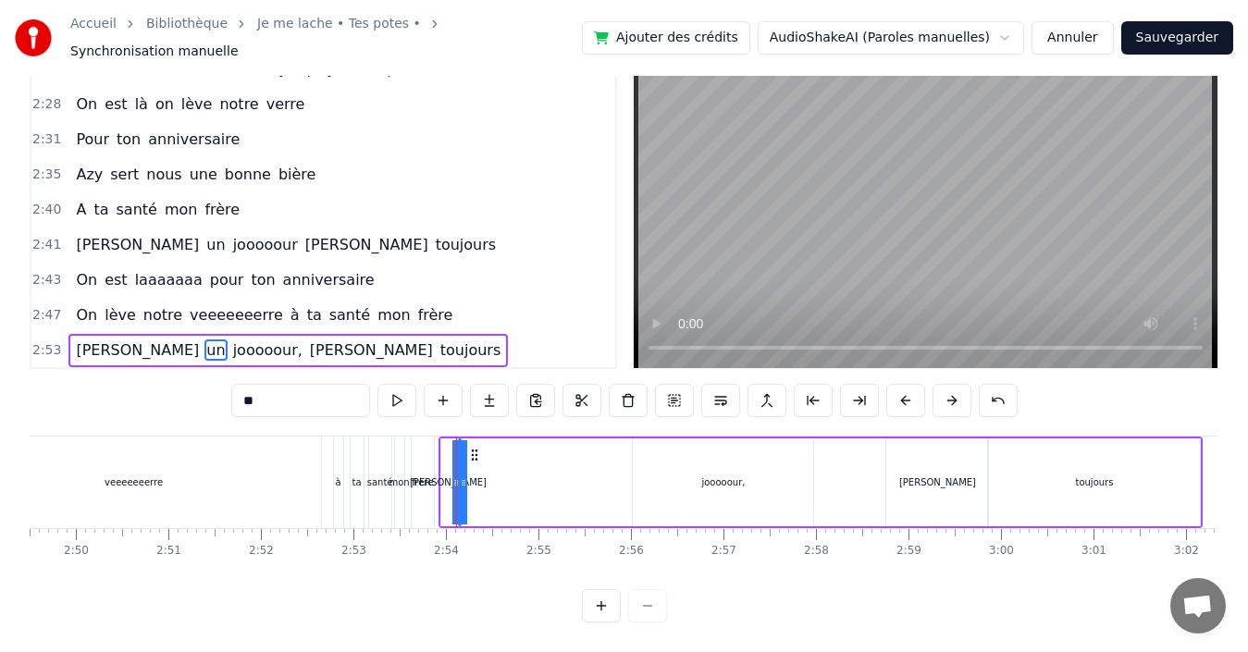
click at [476, 448] on icon at bounding box center [474, 455] width 15 height 15
click at [953, 384] on button at bounding box center [951, 400] width 39 height 33
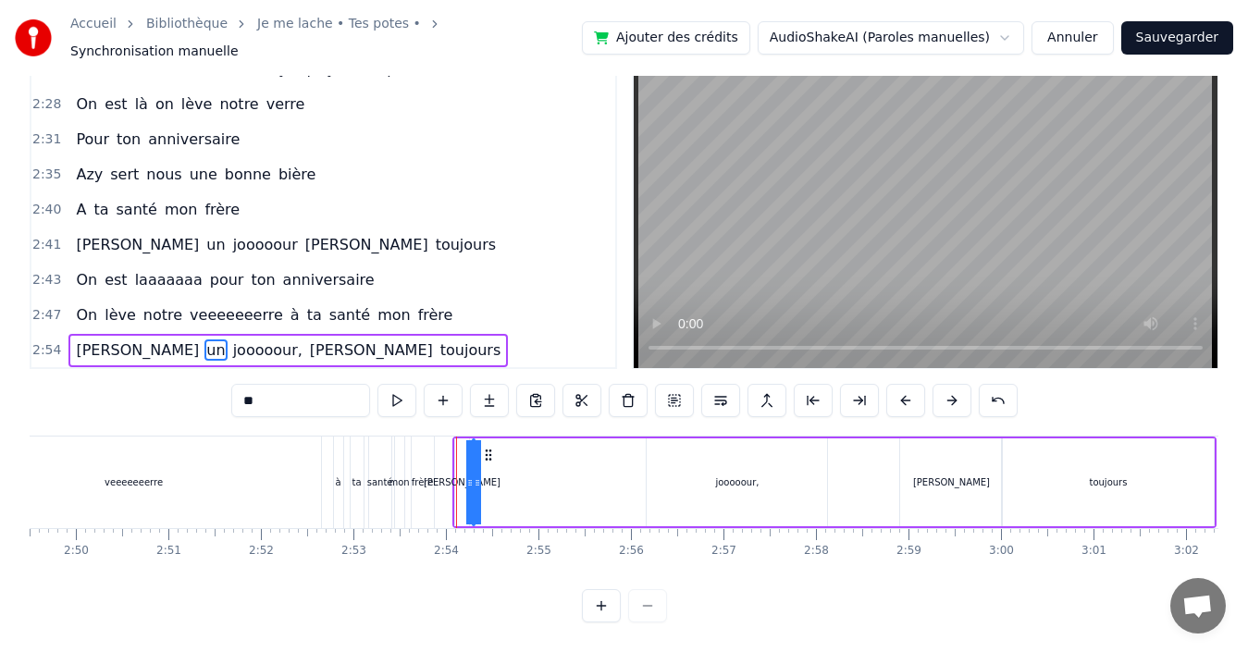
click at [953, 384] on button at bounding box center [951, 400] width 39 height 33
click at [1067, 477] on div "toujours" at bounding box center [1121, 482] width 212 height 88
type input "********"
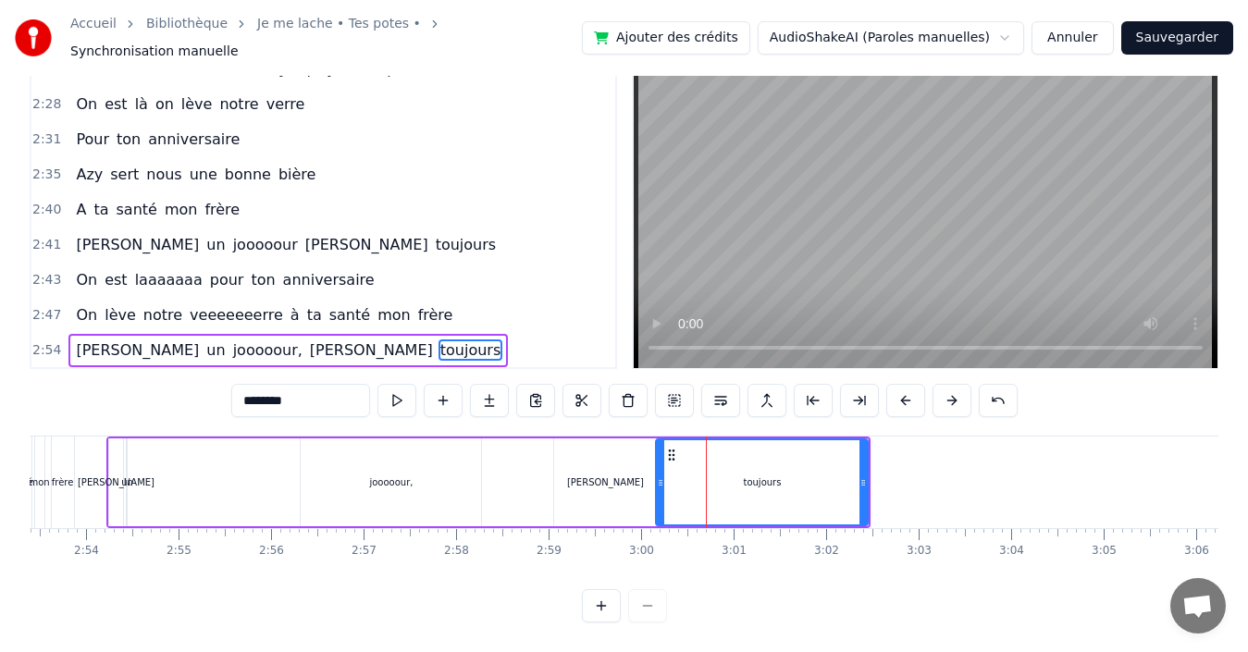
scroll to position [0, 16035]
drag, startPoint x: 864, startPoint y: 462, endPoint x: 829, endPoint y: 471, distance: 36.1
click at [829, 475] on icon at bounding box center [827, 482] width 7 height 15
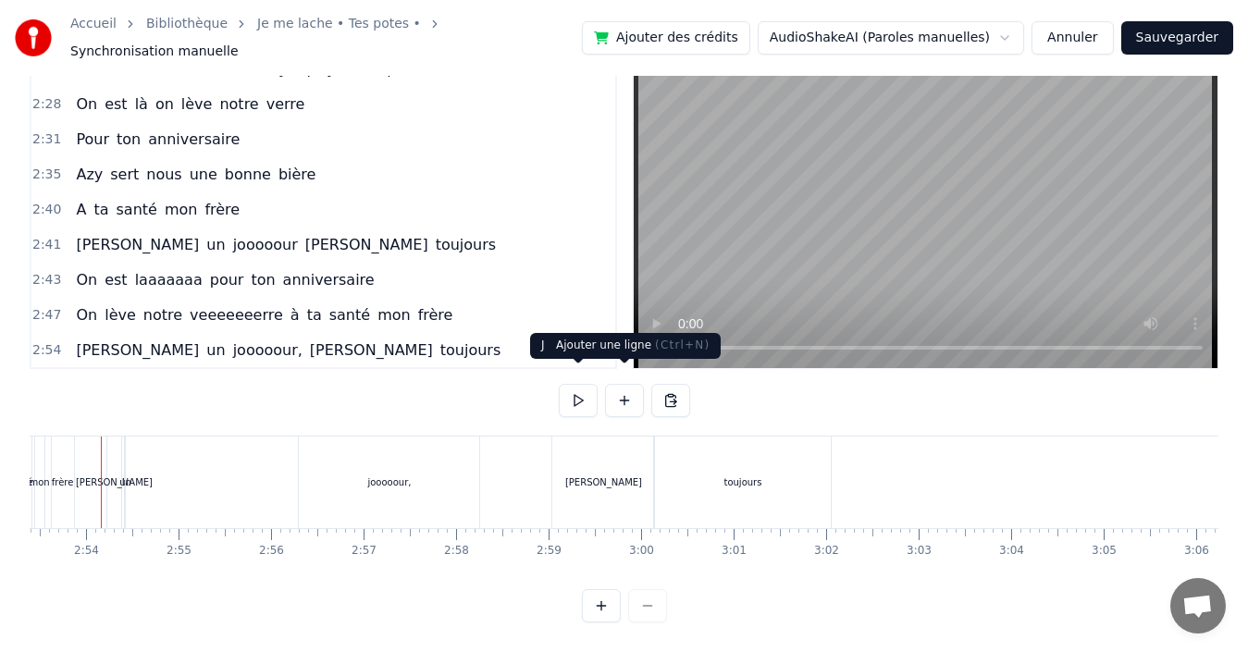
scroll to position [0, 16013]
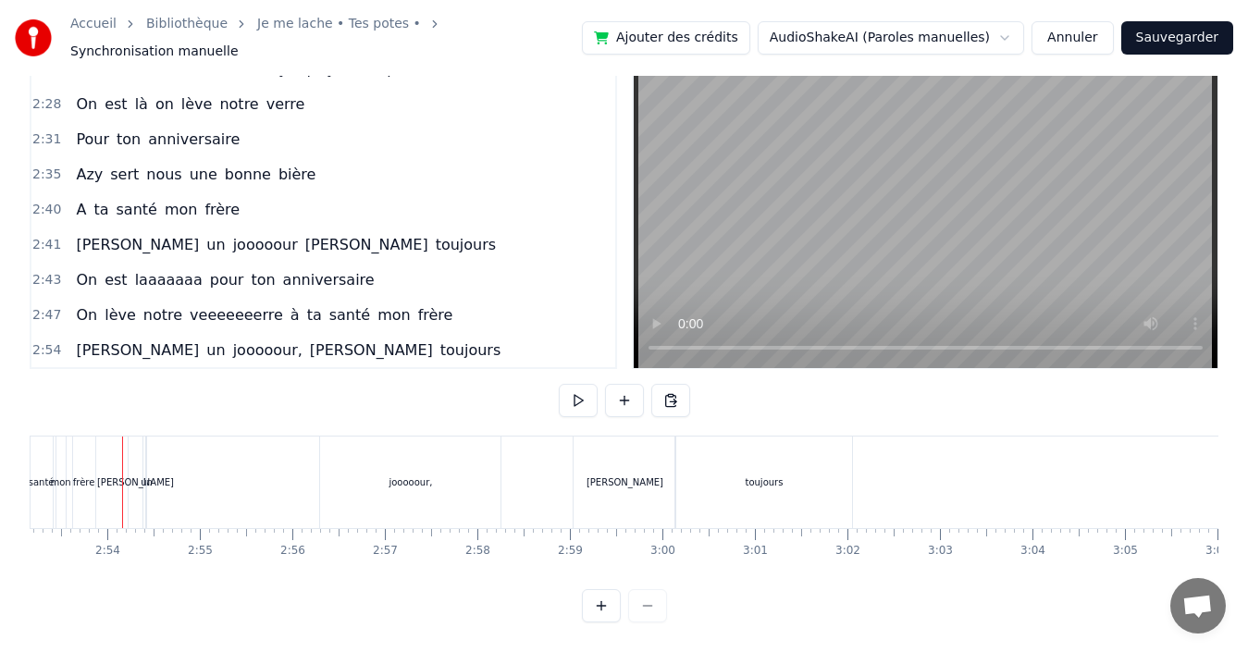
click at [578, 384] on button at bounding box center [578, 400] width 39 height 33
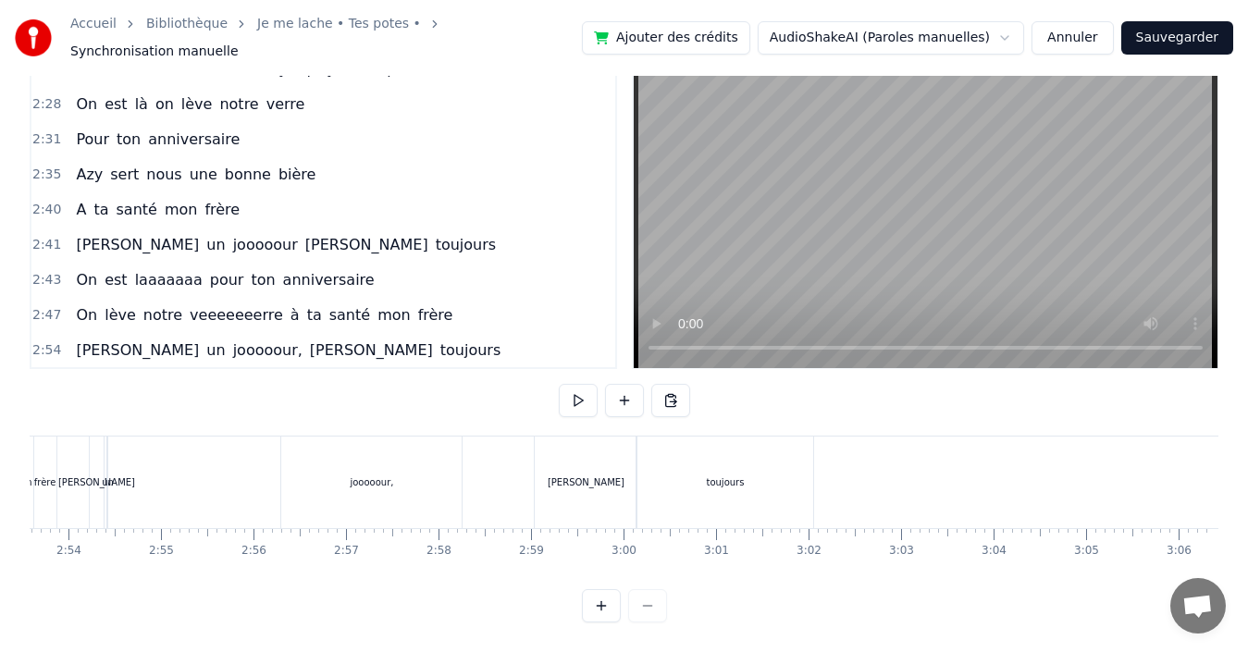
scroll to position [0, 16053]
click at [698, 473] on div "toujours" at bounding box center [723, 482] width 177 height 92
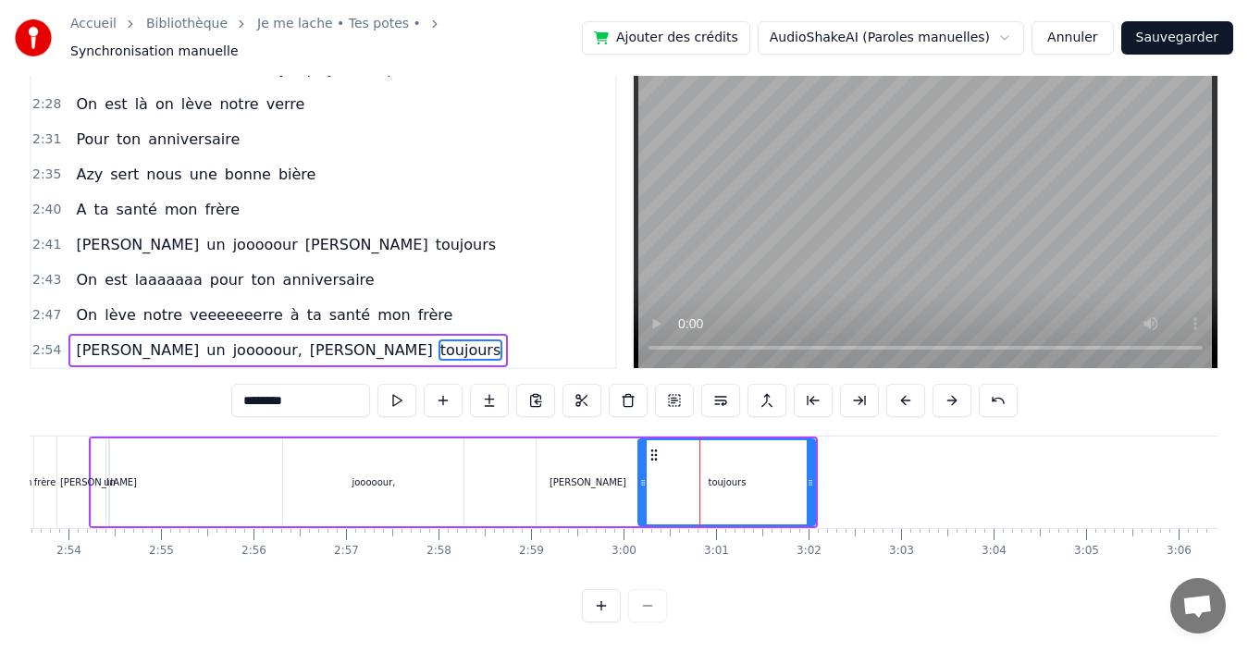
scroll to position [0, 16052]
click at [110, 483] on div "un" at bounding box center [109, 482] width 2 height 88
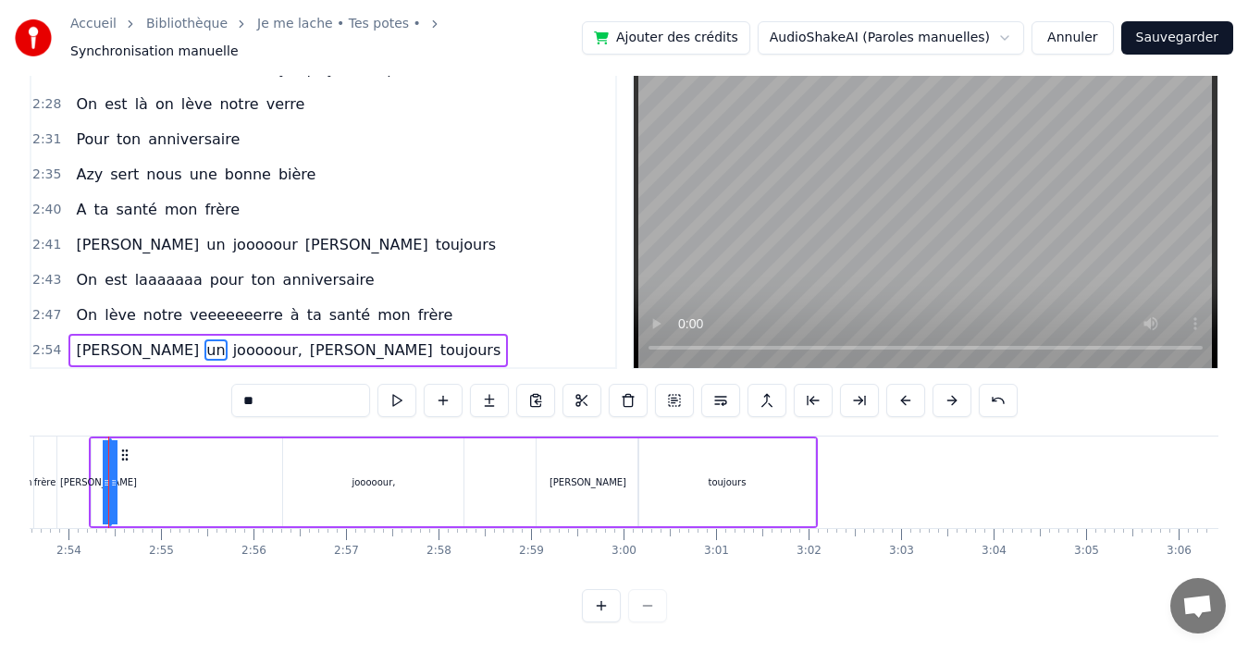
scroll to position [0, 16038]
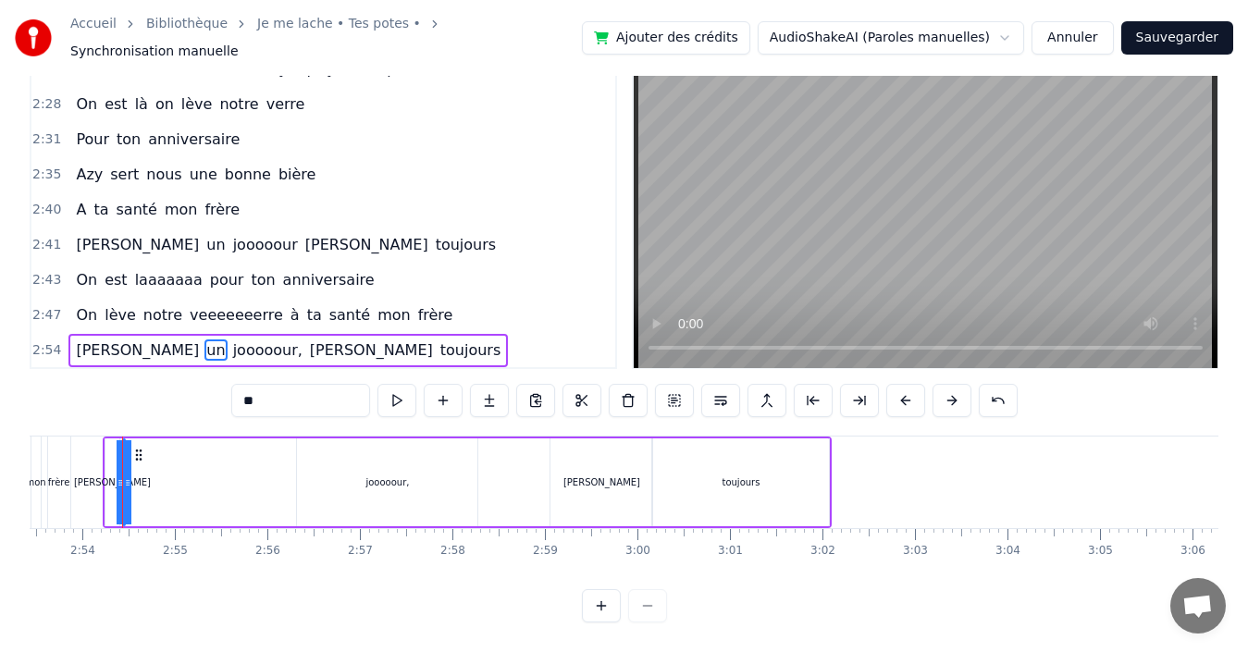
click at [131, 475] on icon at bounding box center [127, 482] width 7 height 15
click at [126, 475] on icon at bounding box center [127, 482] width 7 height 15
click at [111, 475] on div "[PERSON_NAME]" at bounding box center [112, 482] width 77 height 14
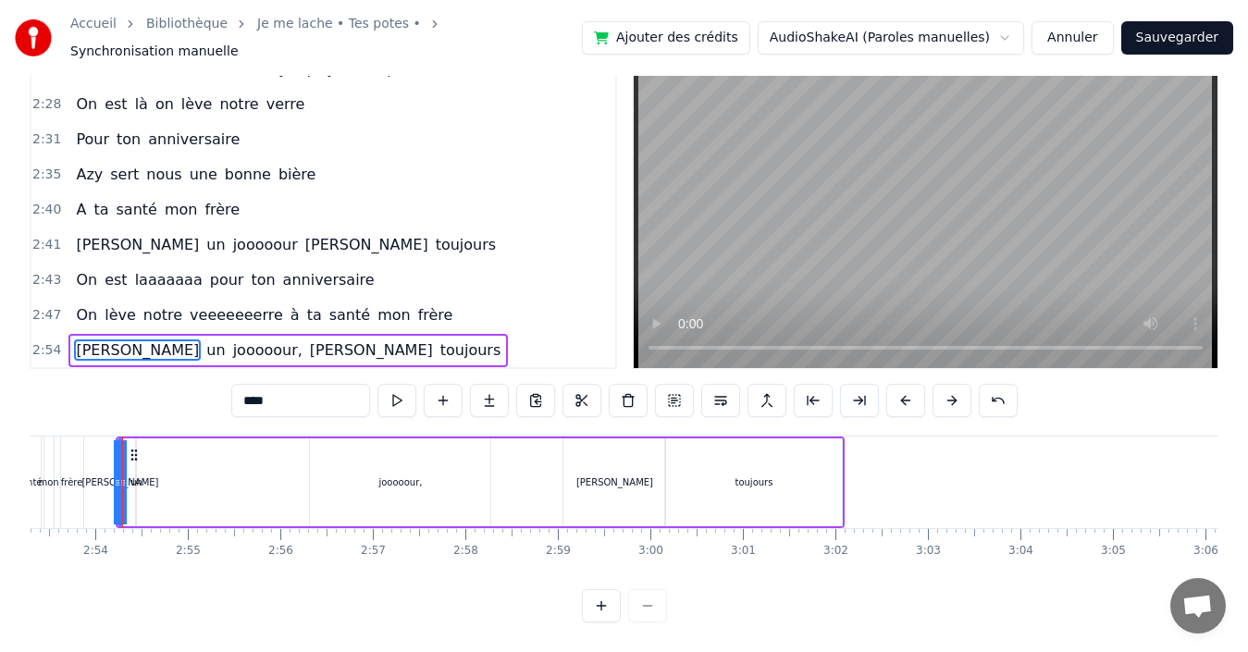
drag, startPoint x: 127, startPoint y: 465, endPoint x: 117, endPoint y: 467, distance: 9.4
click at [117, 475] on icon at bounding box center [117, 482] width 7 height 15
click at [136, 475] on div "[PERSON_NAME]" at bounding box center [127, 482] width 77 height 14
click at [144, 475] on div "un" at bounding box center [143, 482] width 12 height 14
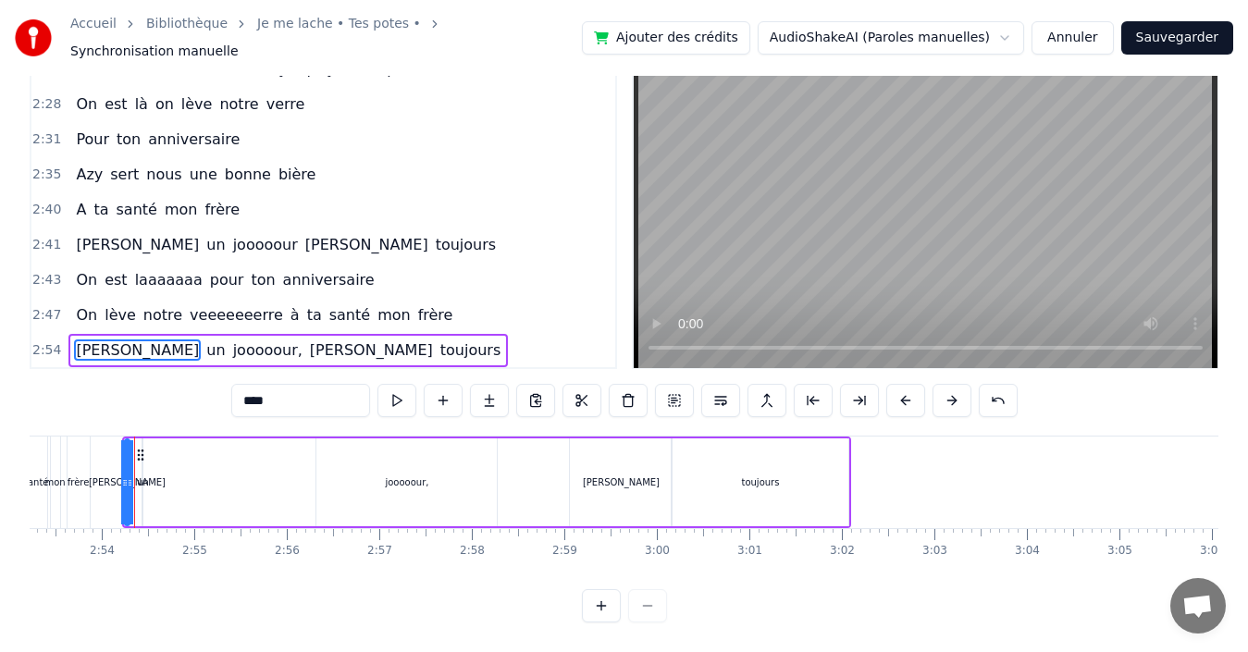
type input "**"
click at [154, 470] on div "[PERSON_NAME] un jooooour, [PERSON_NAME] toujours" at bounding box center [487, 482] width 730 height 92
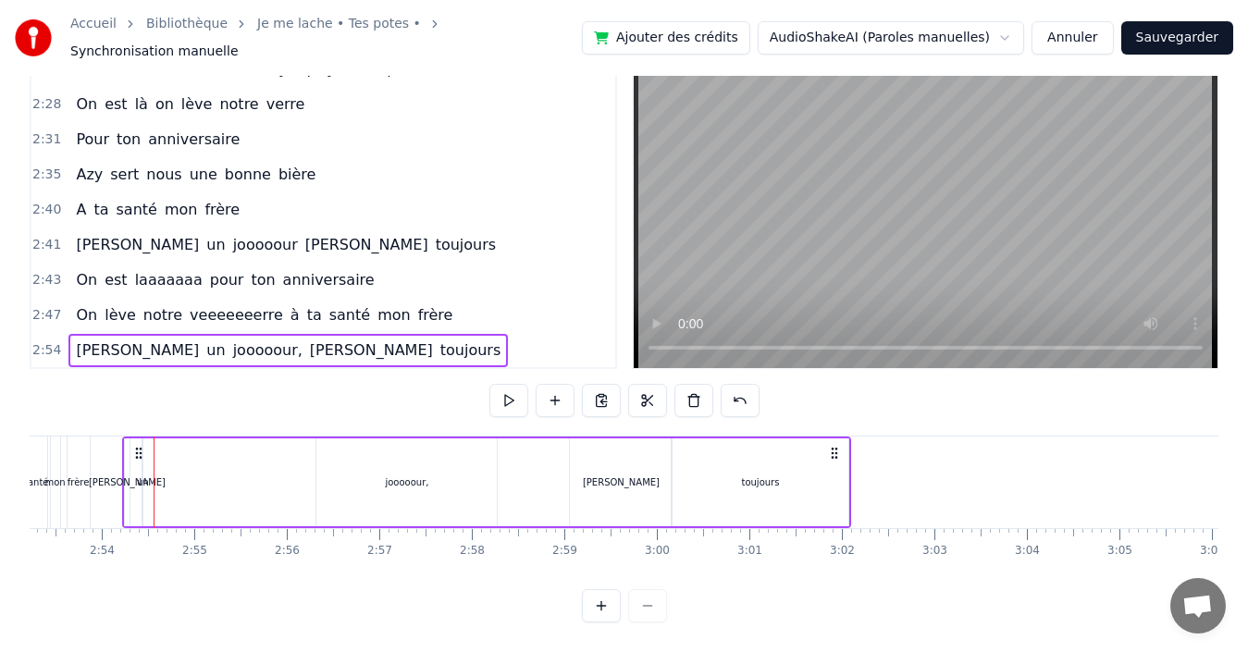
click at [143, 475] on div "un" at bounding box center [143, 482] width 12 height 14
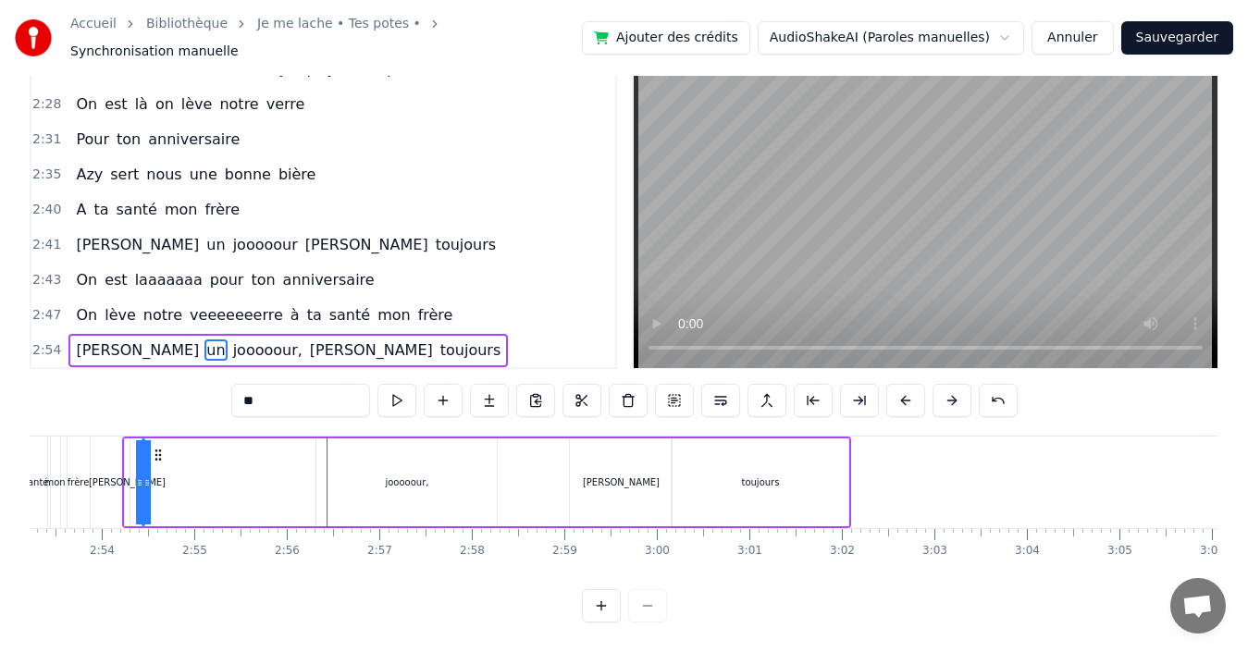
click at [143, 475] on icon at bounding box center [139, 482] width 7 height 15
click at [158, 448] on icon at bounding box center [158, 455] width 15 height 15
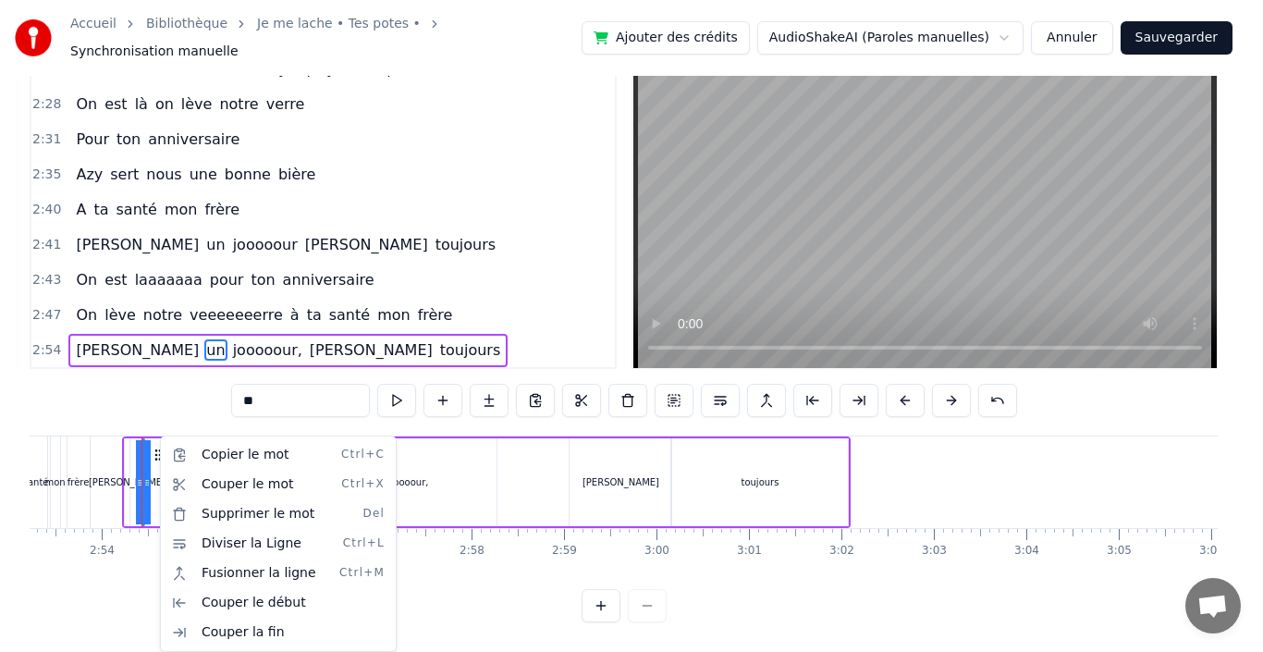
click at [148, 466] on html "Accueil Bibliothèque Je me lache • Tes potes • Synchronisation manuelle Ajouter…" at bounding box center [631, 295] width 1263 height 714
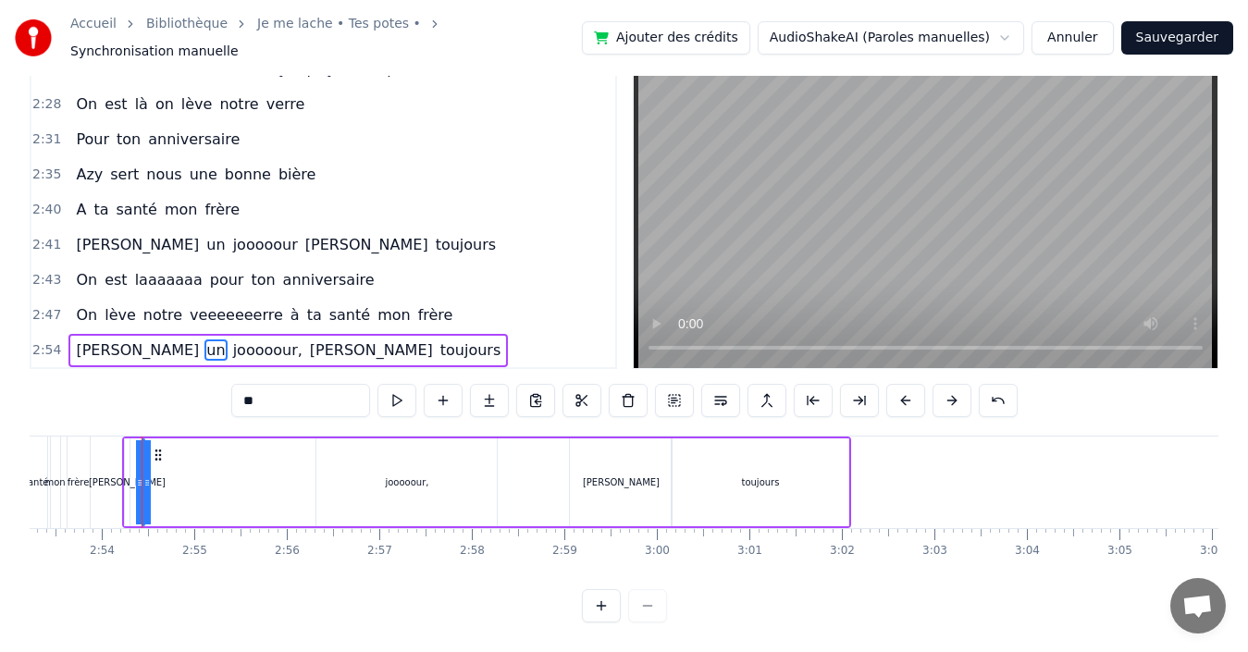
drag, startPoint x: 147, startPoint y: 468, endPoint x: 179, endPoint y: 465, distance: 32.5
click at [179, 465] on div "[PERSON_NAME] un jooooour, [PERSON_NAME] toujours" at bounding box center [487, 482] width 730 height 92
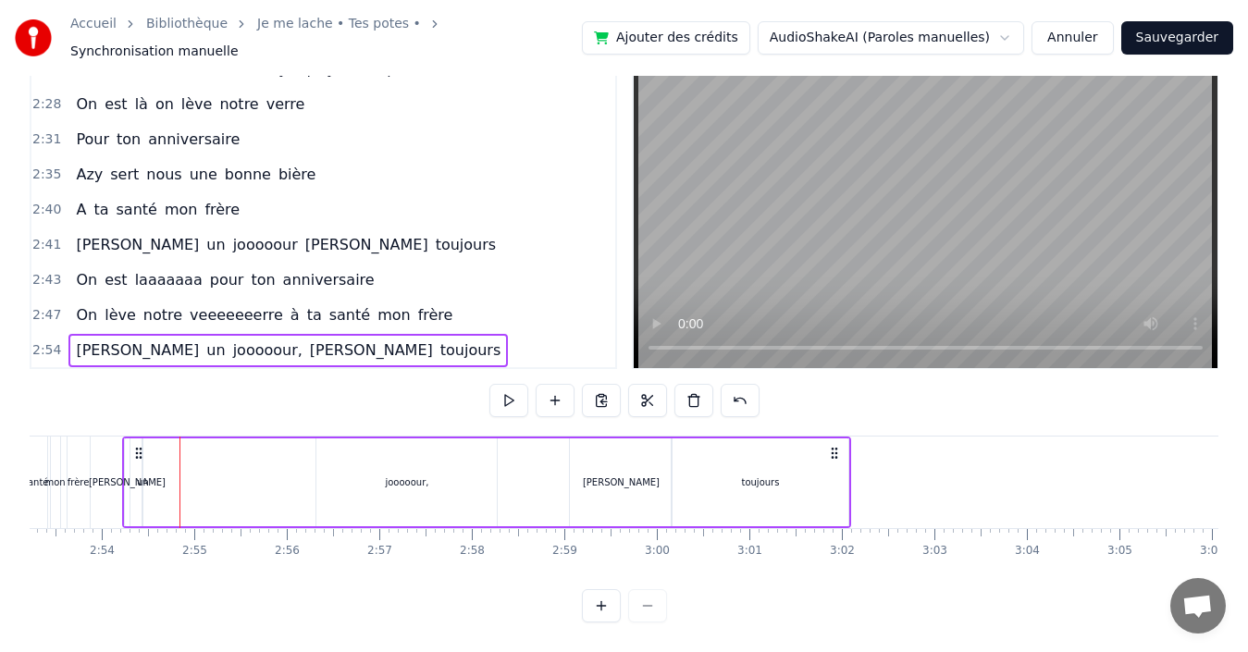
click at [830, 446] on icon at bounding box center [834, 453] width 15 height 15
click at [690, 464] on div "toujours" at bounding box center [759, 482] width 177 height 88
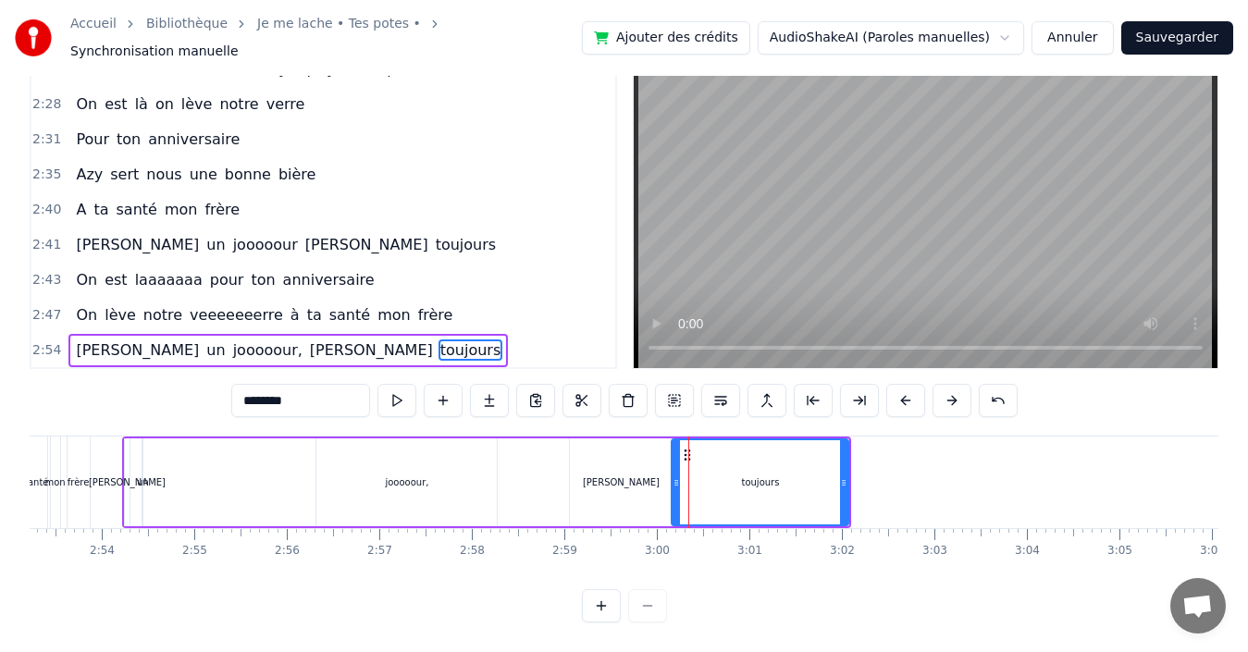
click at [178, 478] on div "[PERSON_NAME] un jooooour, [PERSON_NAME] toujours" at bounding box center [487, 482] width 730 height 92
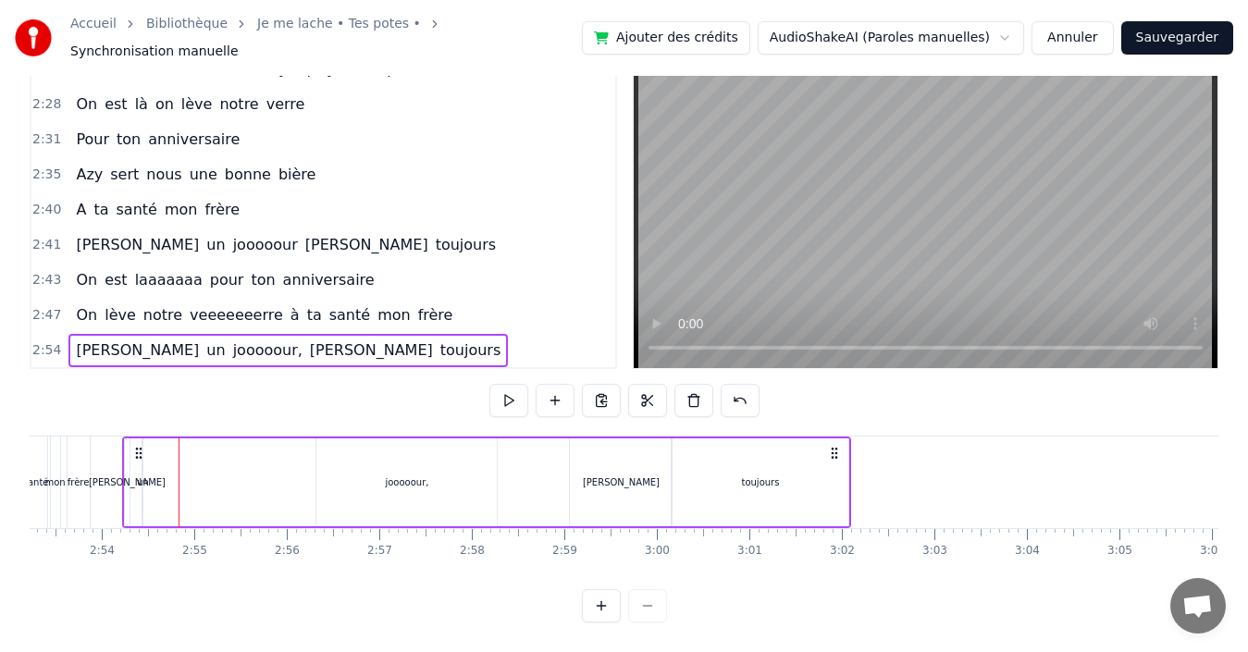
click at [143, 475] on div "un" at bounding box center [143, 482] width 12 height 14
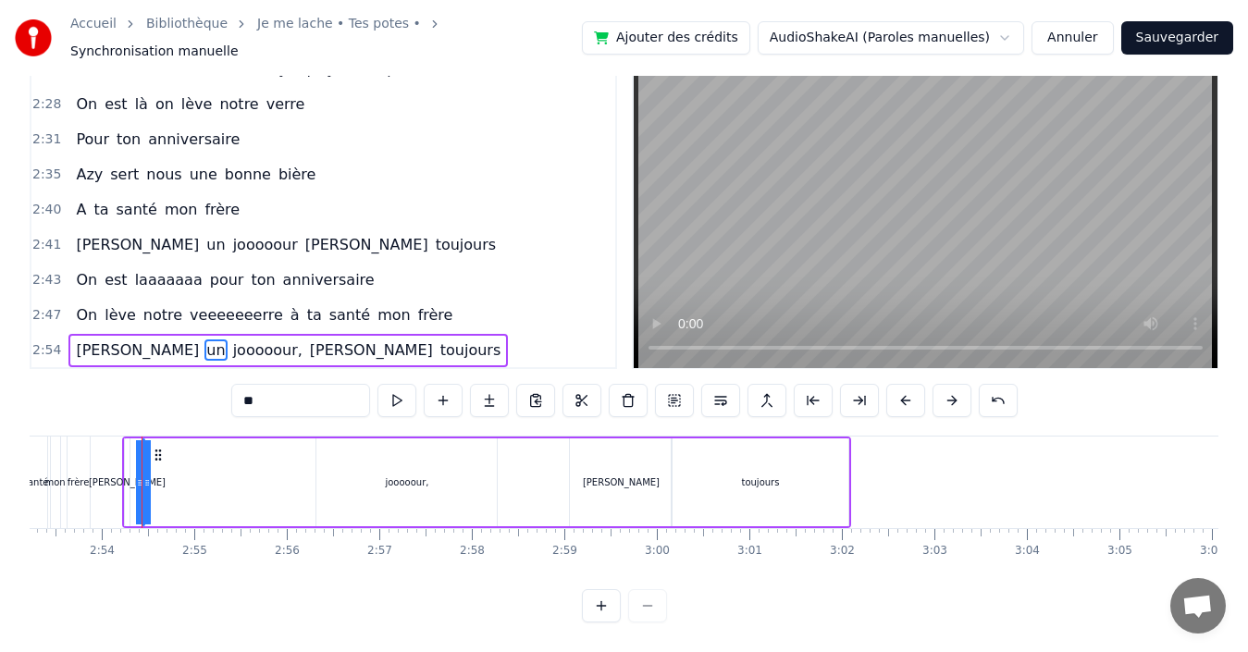
drag, startPoint x: 148, startPoint y: 467, endPoint x: 178, endPoint y: 467, distance: 29.6
click at [178, 467] on div "[PERSON_NAME] un jooooour, [PERSON_NAME] toujours" at bounding box center [487, 482] width 730 height 92
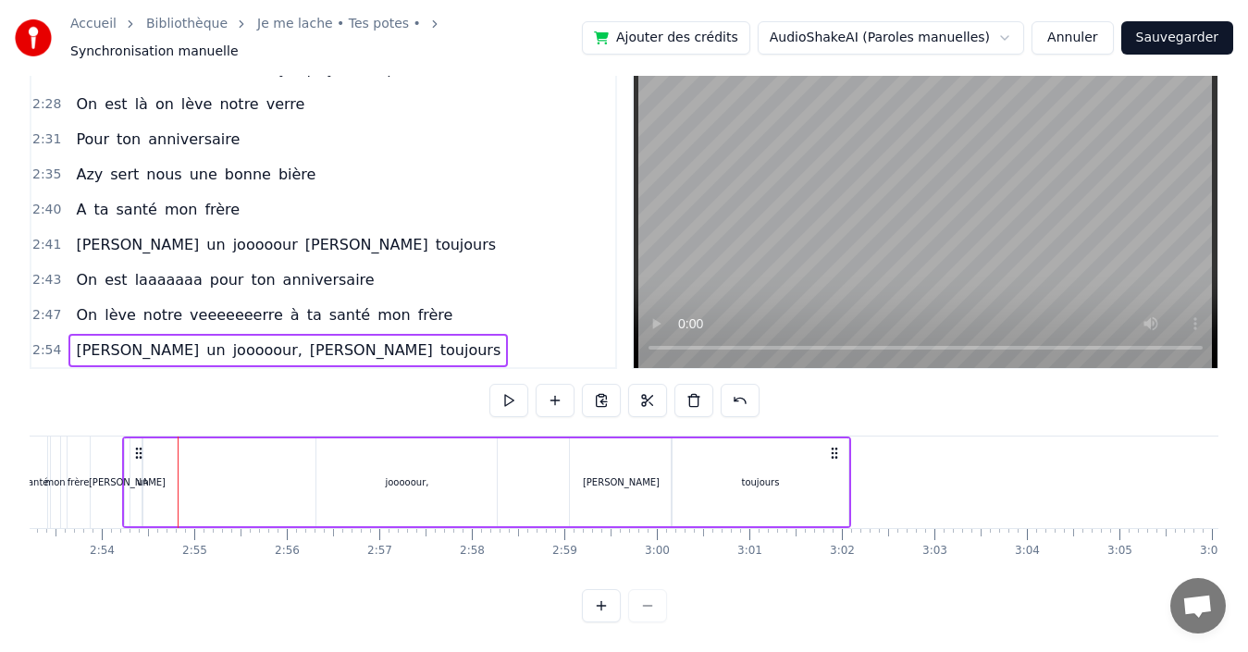
click at [406, 475] on div "jooooour," at bounding box center [406, 482] width 43 height 14
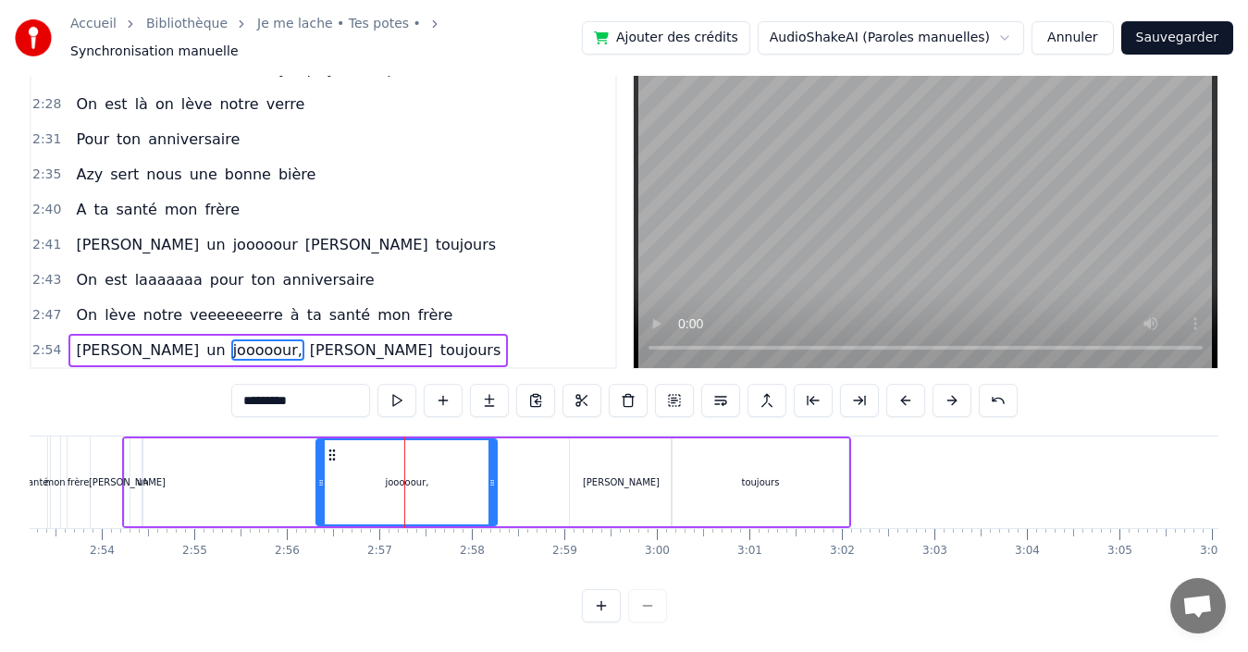
click at [285, 481] on div "[PERSON_NAME] un jooooour, [PERSON_NAME] toujours" at bounding box center [487, 482] width 730 height 92
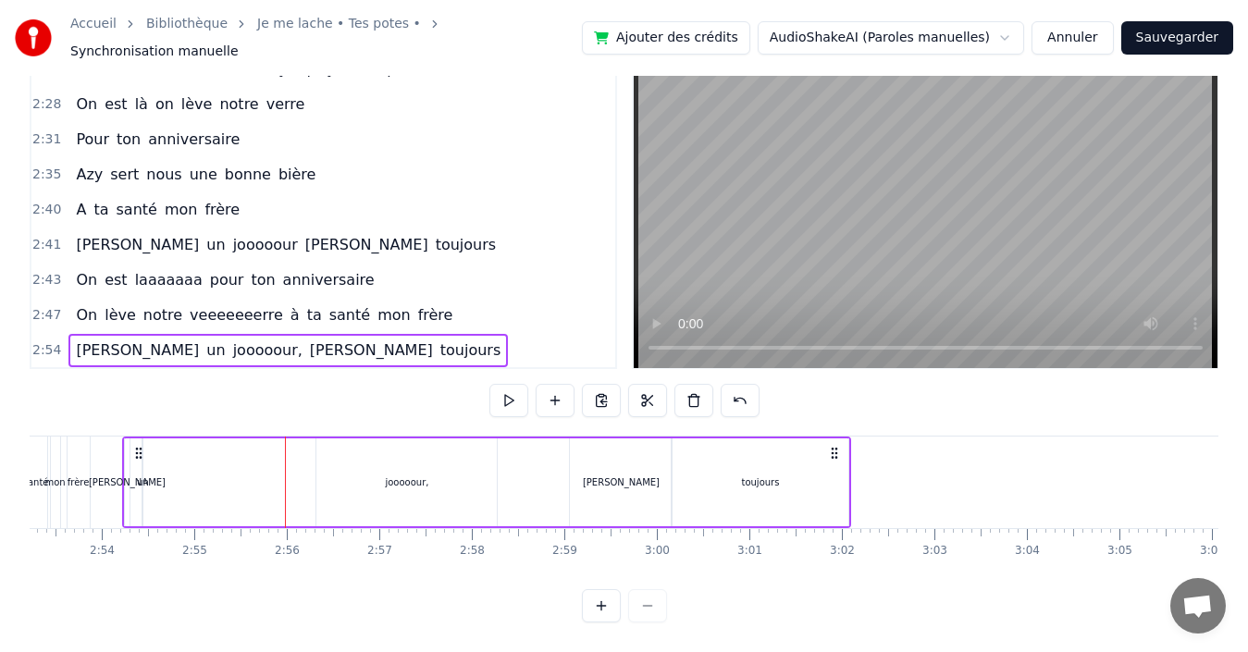
click at [281, 480] on div "[PERSON_NAME] un jooooour, [PERSON_NAME] toujours" at bounding box center [487, 482] width 730 height 92
click at [141, 475] on div "un" at bounding box center [143, 482] width 12 height 14
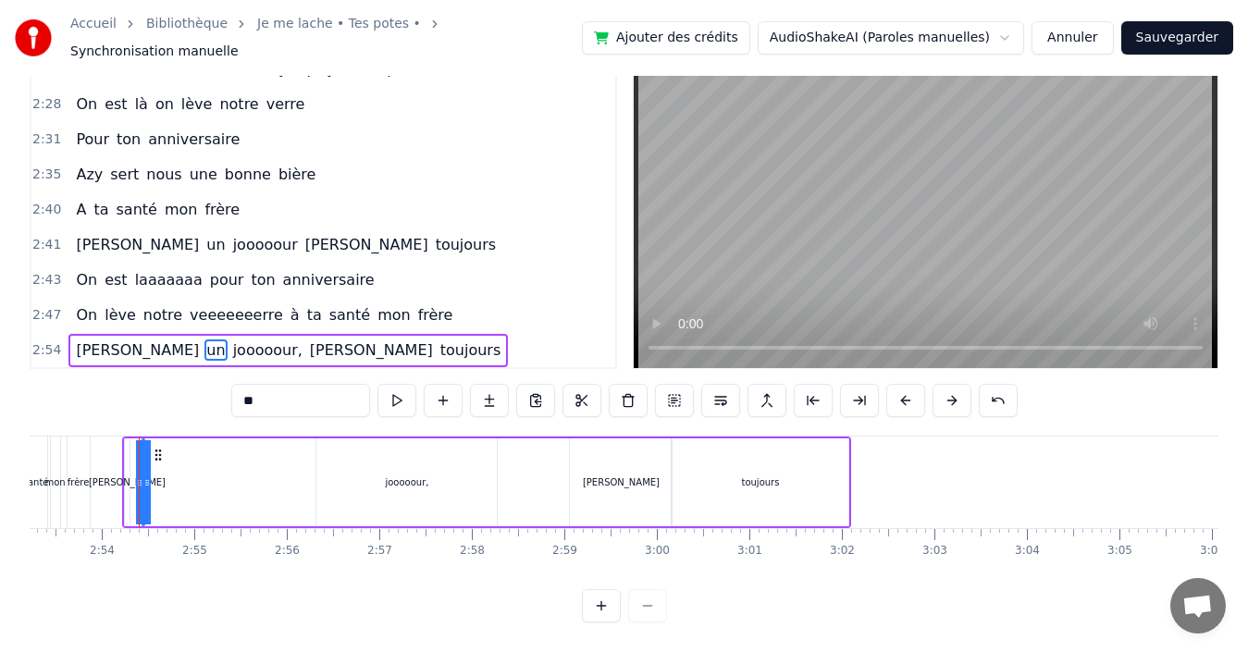
drag, startPoint x: 148, startPoint y: 466, endPoint x: 176, endPoint y: 460, distance: 28.5
click at [176, 460] on div "[PERSON_NAME] un jooooour, [PERSON_NAME] toujours" at bounding box center [487, 482] width 730 height 92
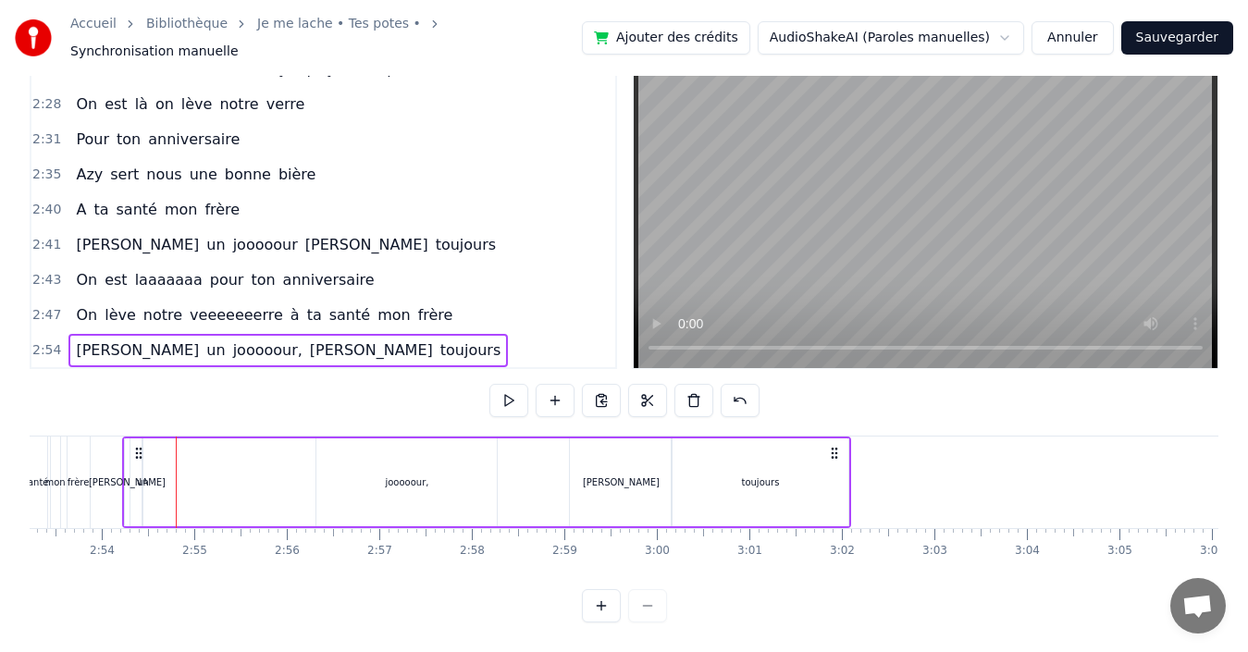
click at [125, 475] on div "[PERSON_NAME]" at bounding box center [127, 482] width 77 height 14
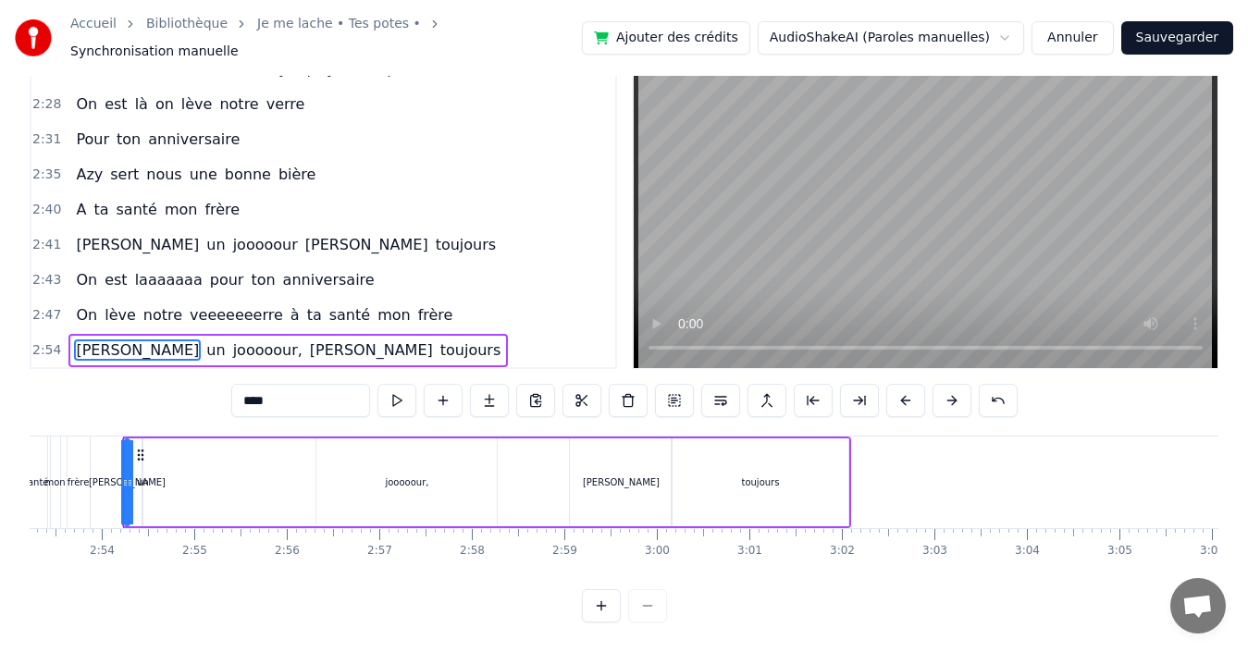
click at [277, 384] on input "****" at bounding box center [300, 400] width 139 height 33
click at [203, 509] on div "[PERSON_NAME] un jooooour, [PERSON_NAME] toujours" at bounding box center [487, 482] width 730 height 92
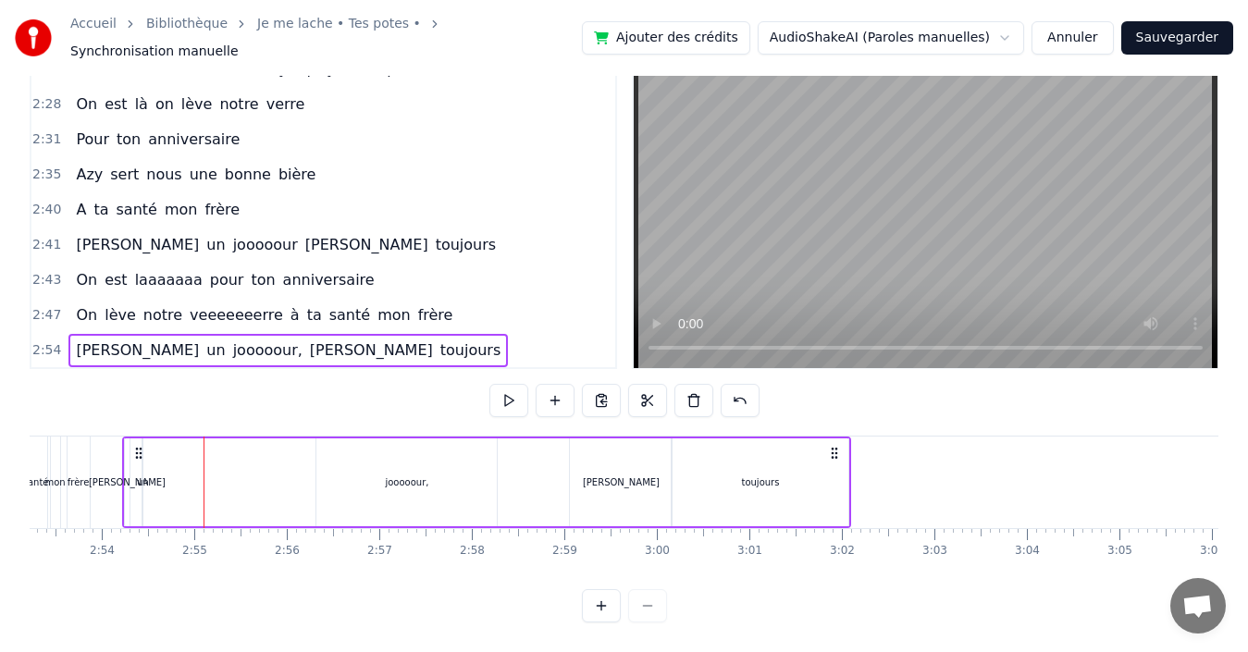
click at [140, 475] on div "un" at bounding box center [143, 482] width 12 height 14
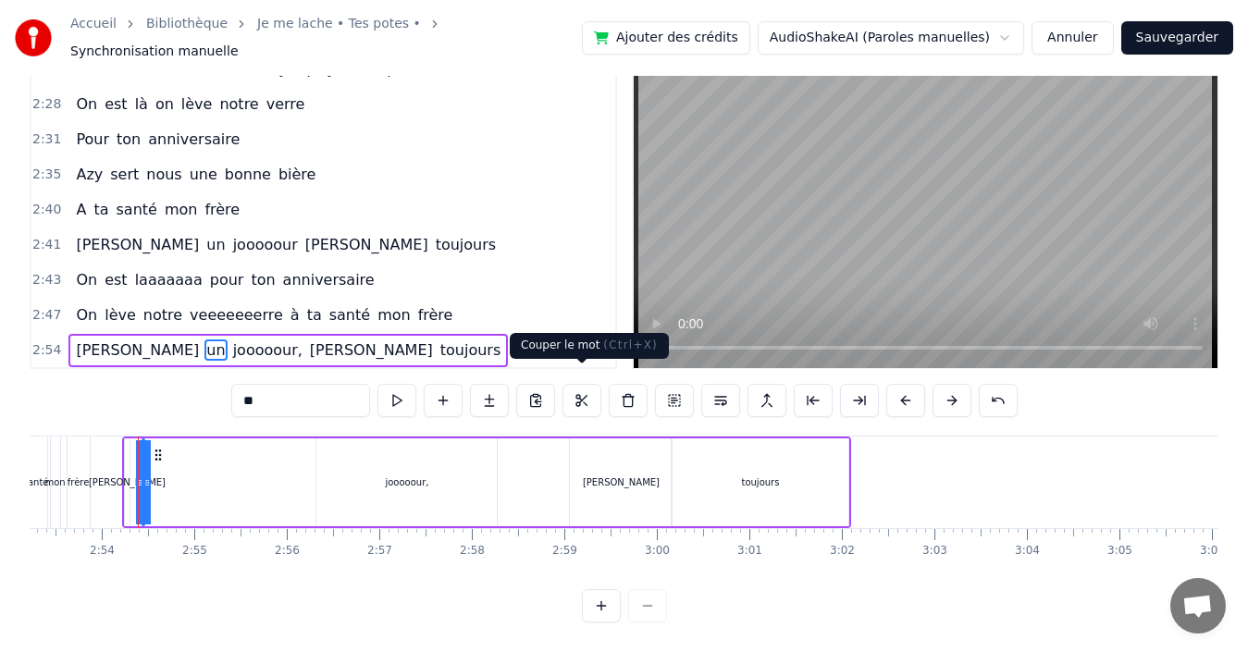
click at [575, 384] on button at bounding box center [581, 400] width 39 height 33
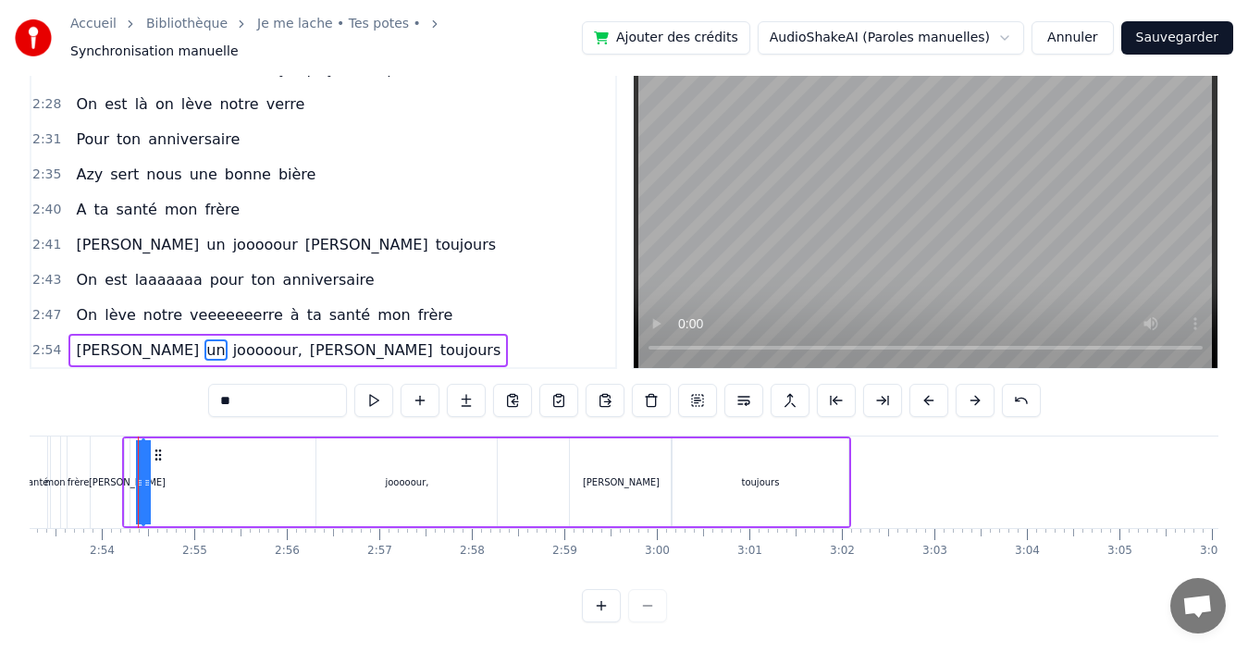
click at [235, 461] on div "[PERSON_NAME] un jooooour, [PERSON_NAME] toujours" at bounding box center [487, 482] width 730 height 92
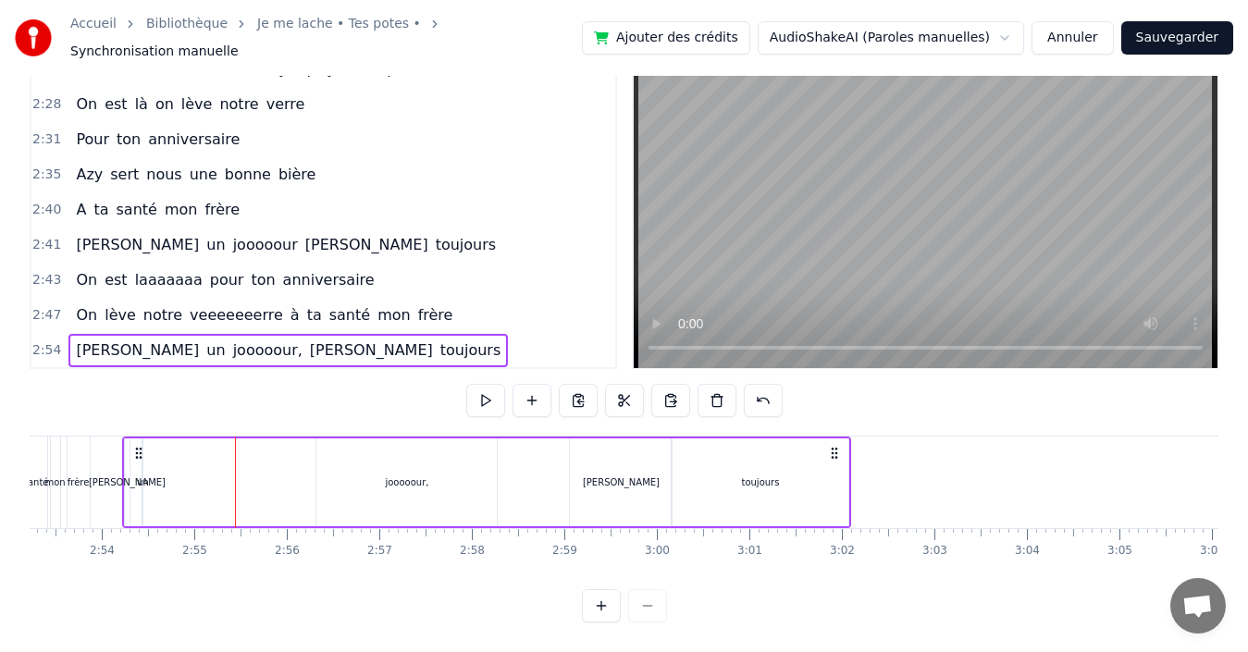
click at [146, 475] on div "un" at bounding box center [143, 482] width 12 height 14
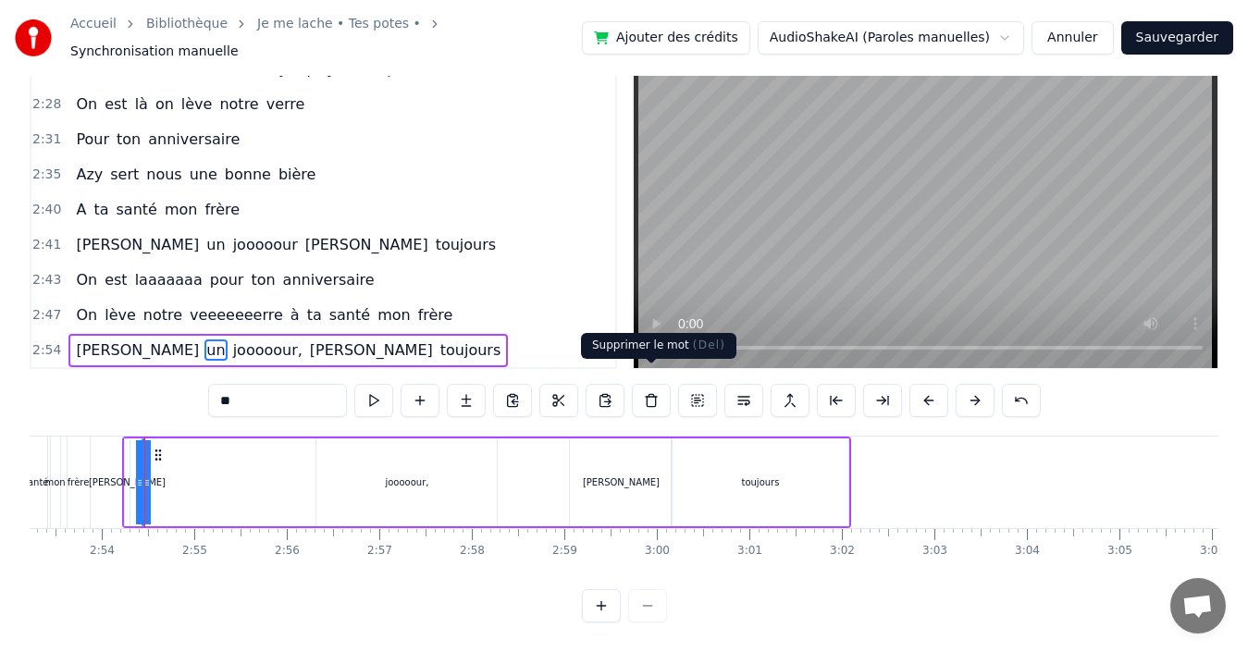
click at [654, 384] on button at bounding box center [651, 400] width 39 height 33
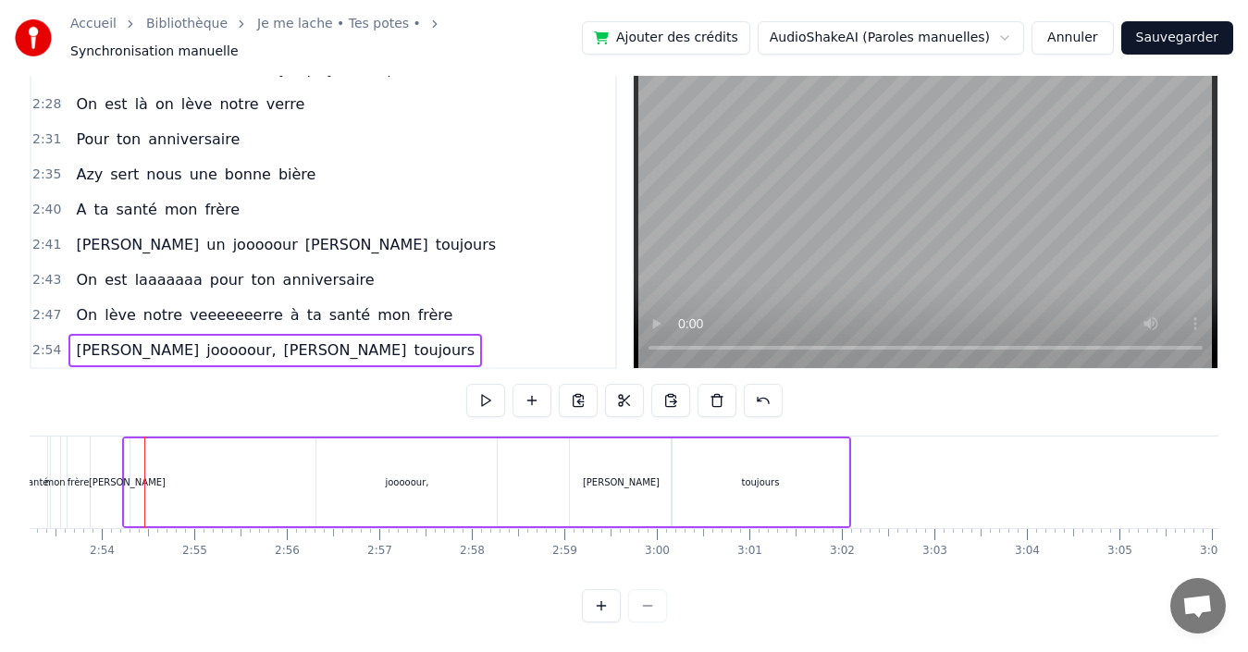
click at [178, 461] on div "[PERSON_NAME], [PERSON_NAME] toujours" at bounding box center [487, 482] width 730 height 92
click at [178, 462] on div at bounding box center [178, 482] width 1 height 92
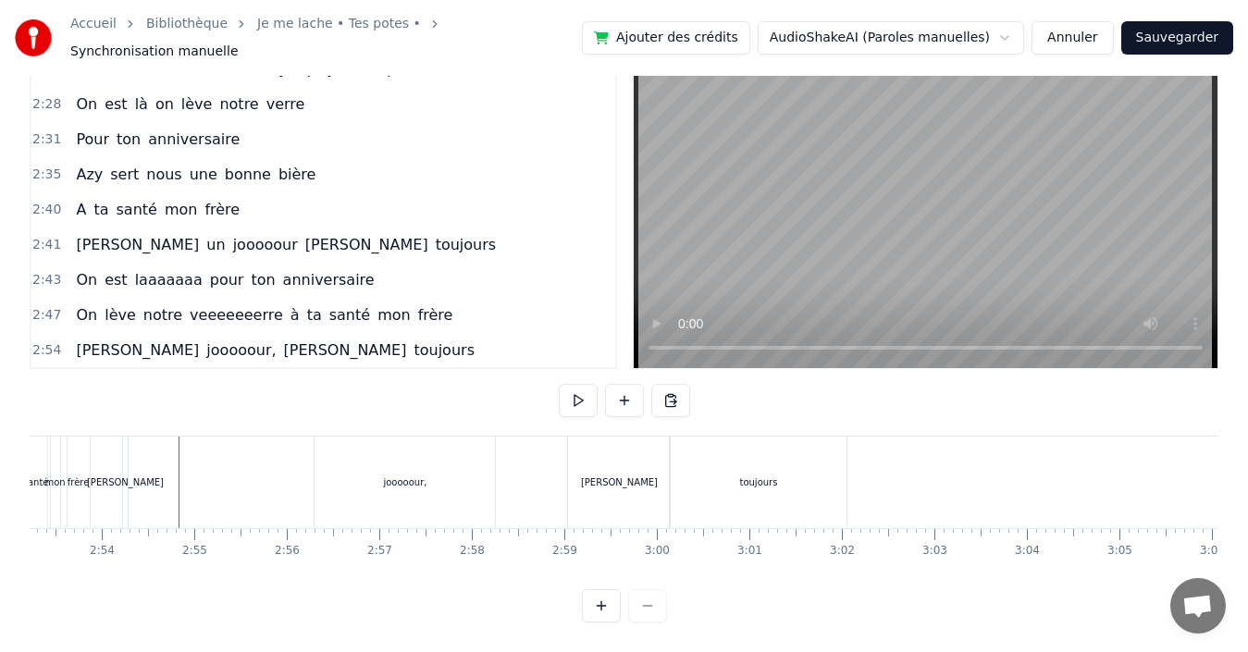
click at [178, 463] on div "[PERSON_NAME], [PERSON_NAME] toujours" at bounding box center [487, 482] width 730 height 92
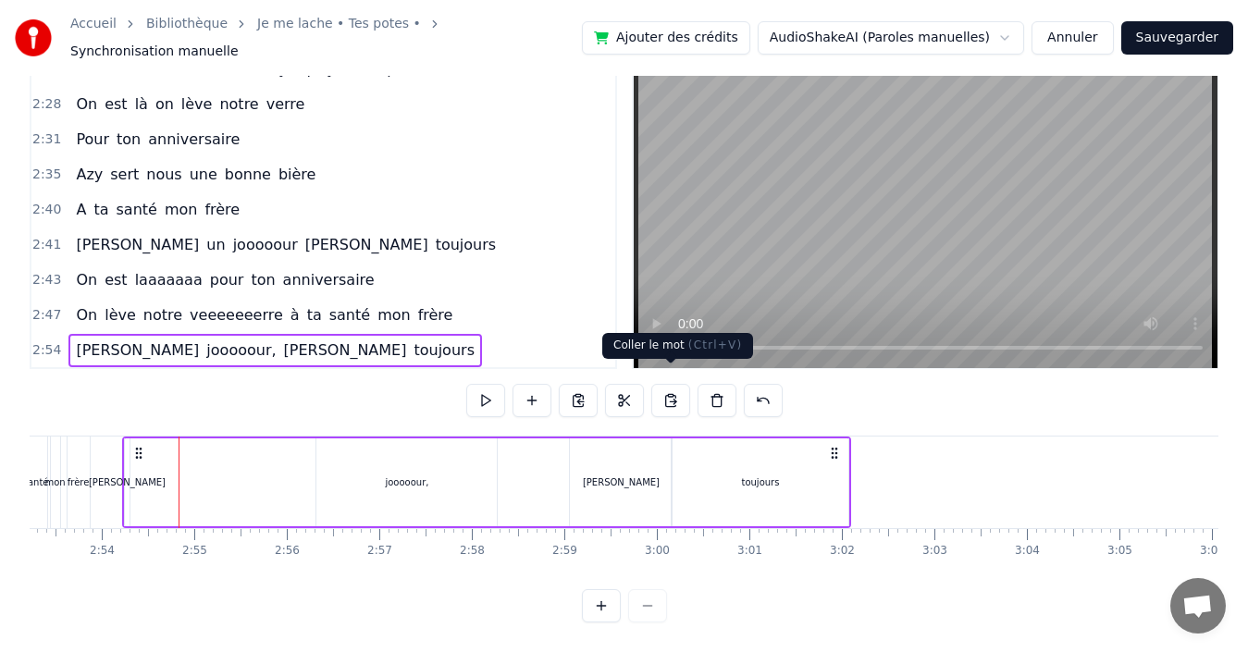
click at [670, 384] on button at bounding box center [670, 400] width 39 height 33
click at [106, 338] on div "[PERSON_NAME], [PERSON_NAME] toujours" at bounding box center [274, 350] width 413 height 33
click at [108, 335] on div "[PERSON_NAME], [PERSON_NAME] toujours" at bounding box center [274, 350] width 413 height 33
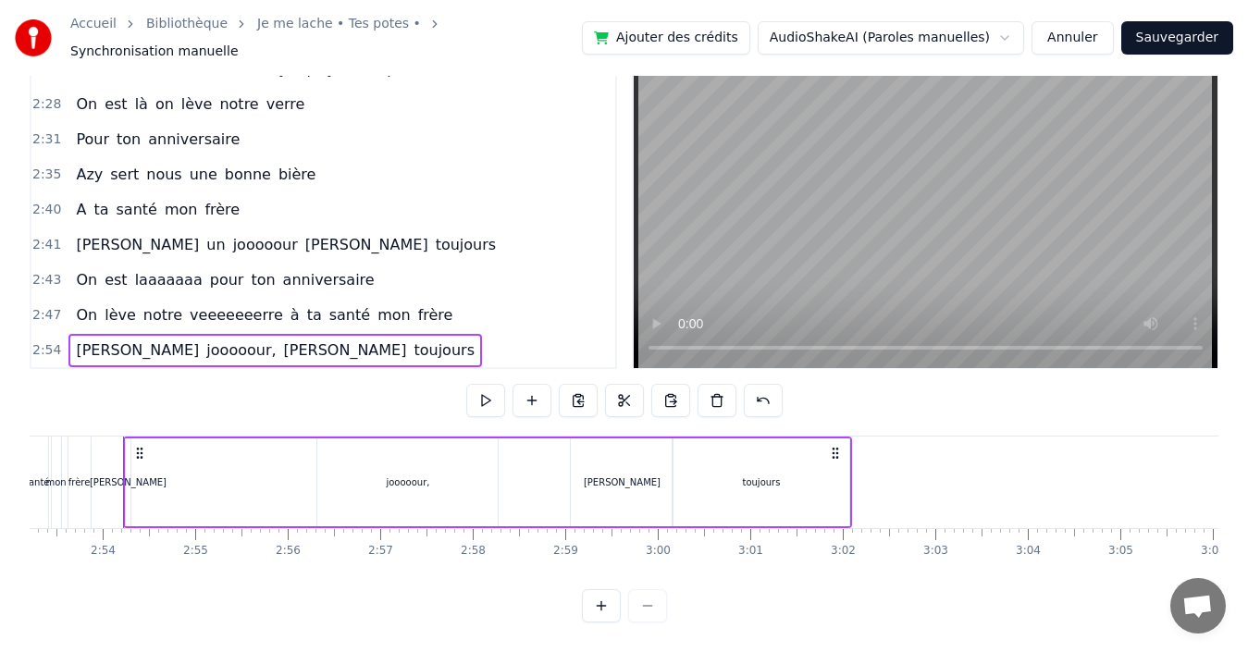
click at [108, 335] on div "[PERSON_NAME], [PERSON_NAME] toujours" at bounding box center [274, 350] width 413 height 33
click at [209, 470] on div "[PERSON_NAME], [PERSON_NAME] toujours" at bounding box center [488, 482] width 730 height 92
click at [133, 475] on div "[PERSON_NAME]" at bounding box center [128, 482] width 77 height 14
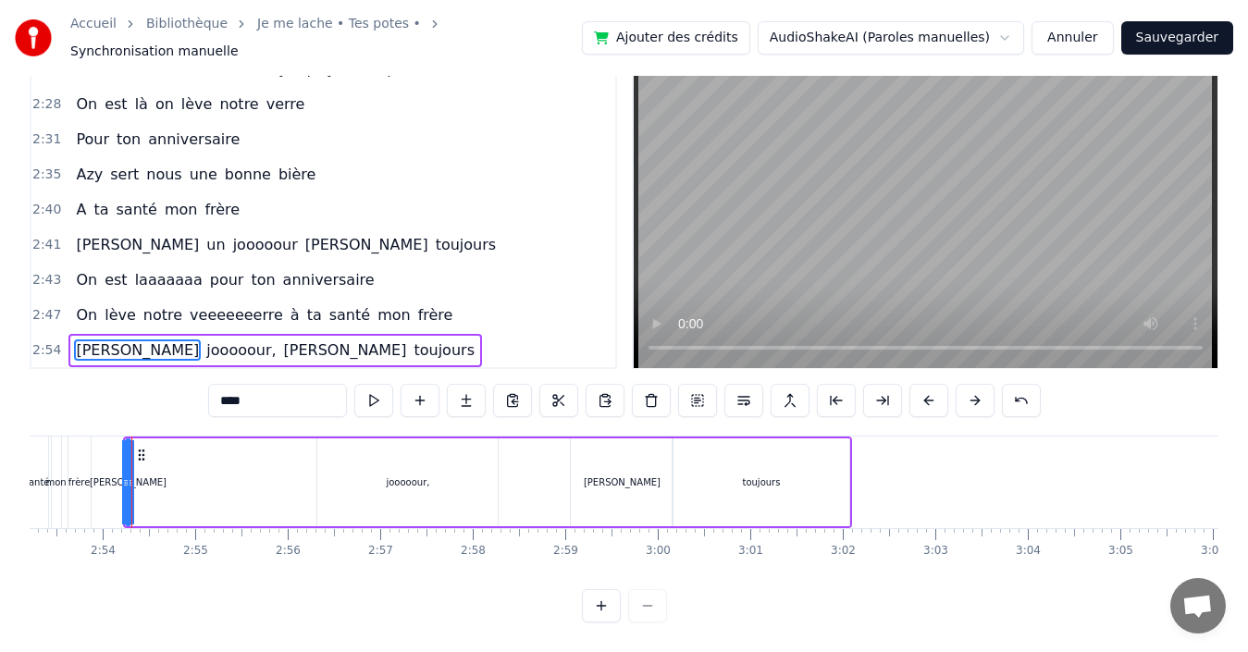
click at [269, 387] on input "****" at bounding box center [277, 400] width 139 height 33
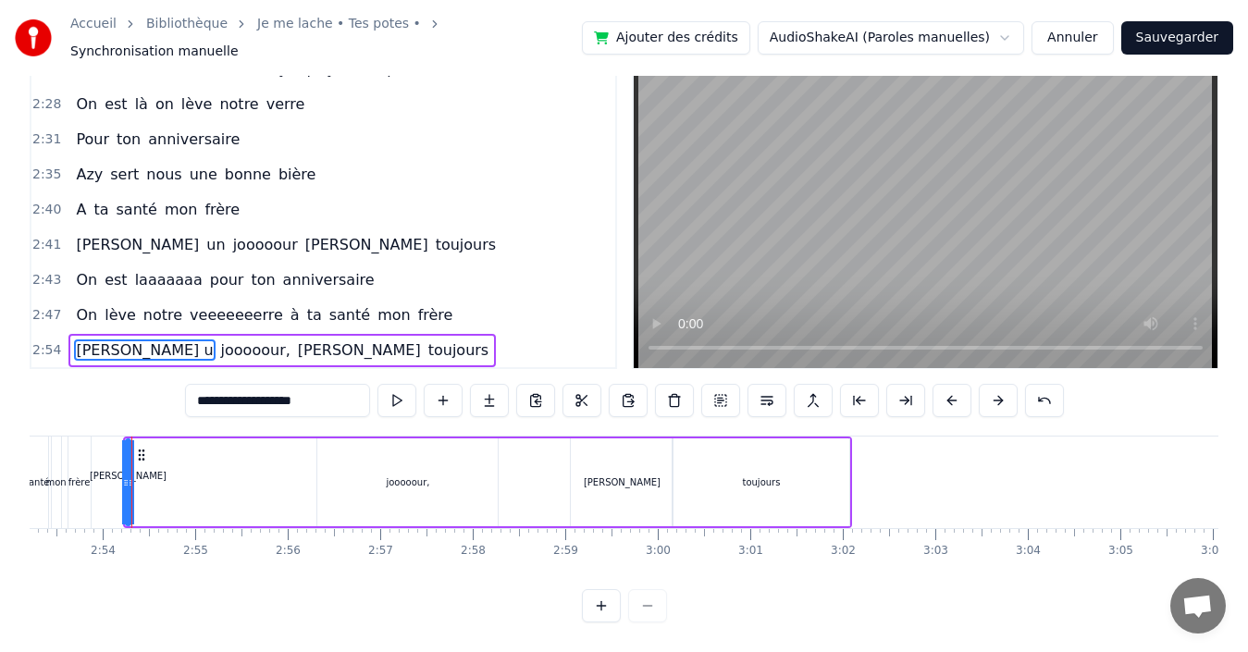
type input "**********"
click at [234, 472] on div "[PERSON_NAME] un jooooour, [PERSON_NAME] toujours" at bounding box center [488, 482] width 730 height 92
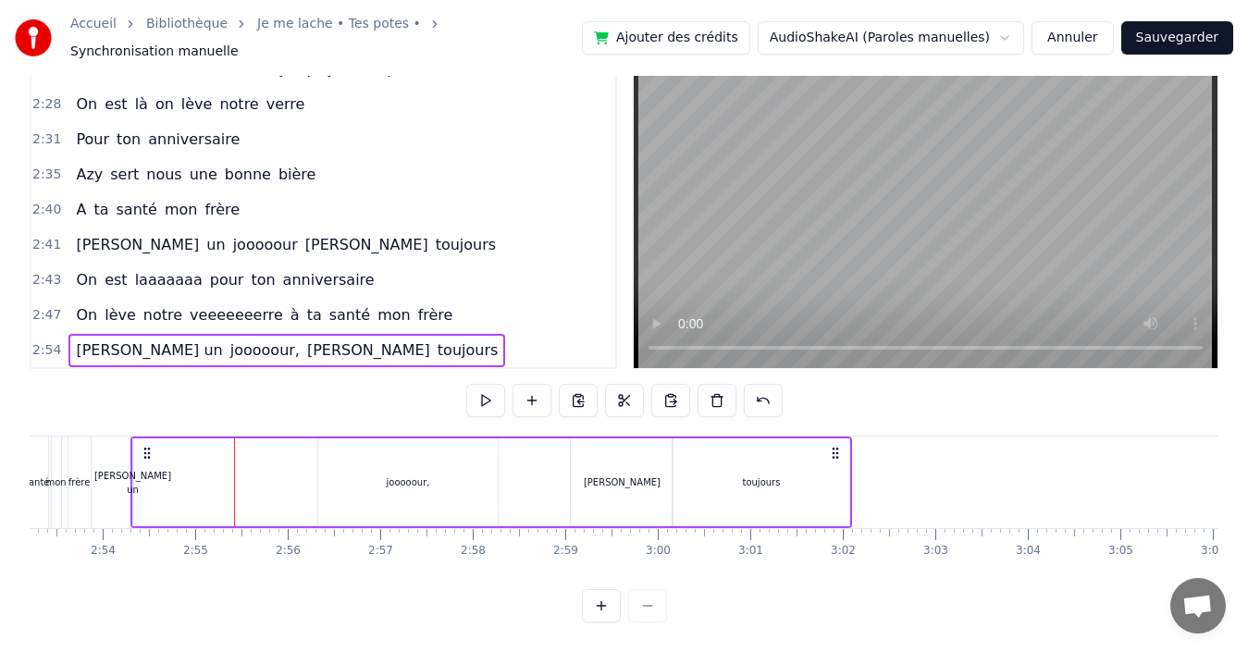
click at [135, 469] on div "[PERSON_NAME] un" at bounding box center [132, 483] width 77 height 28
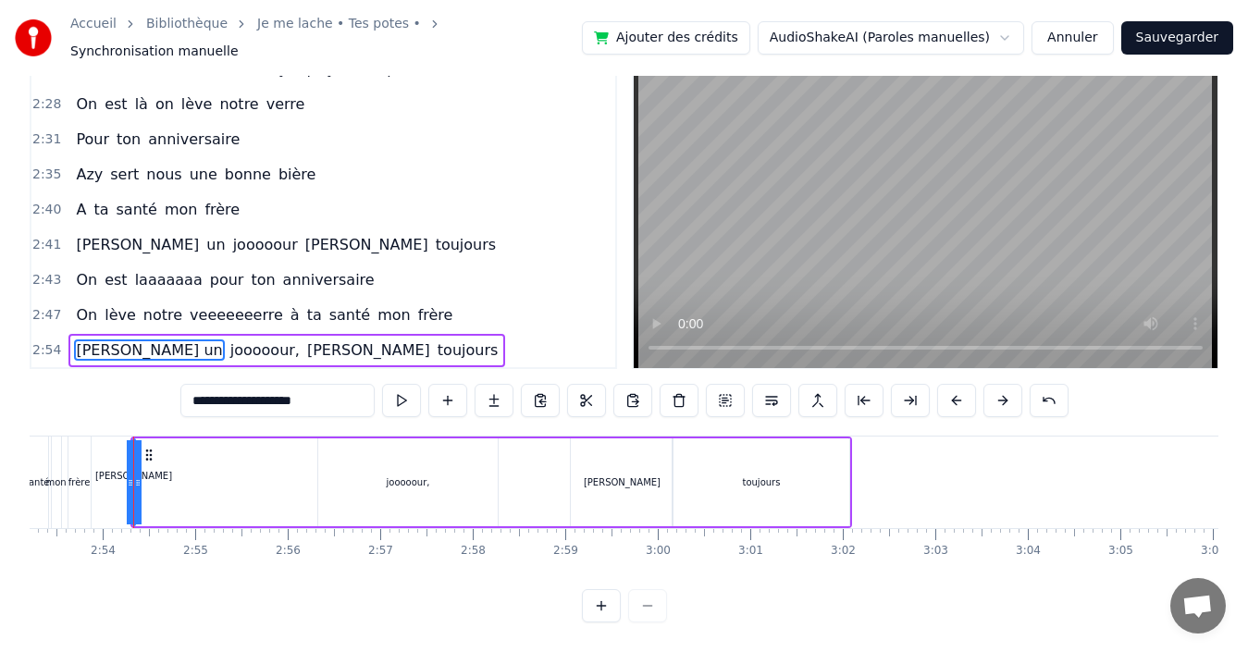
drag, startPoint x: 137, startPoint y: 467, endPoint x: 266, endPoint y: 465, distance: 129.5
click at [266, 465] on div "[PERSON_NAME] un jooooour, [PERSON_NAME] toujours" at bounding box center [491, 482] width 722 height 92
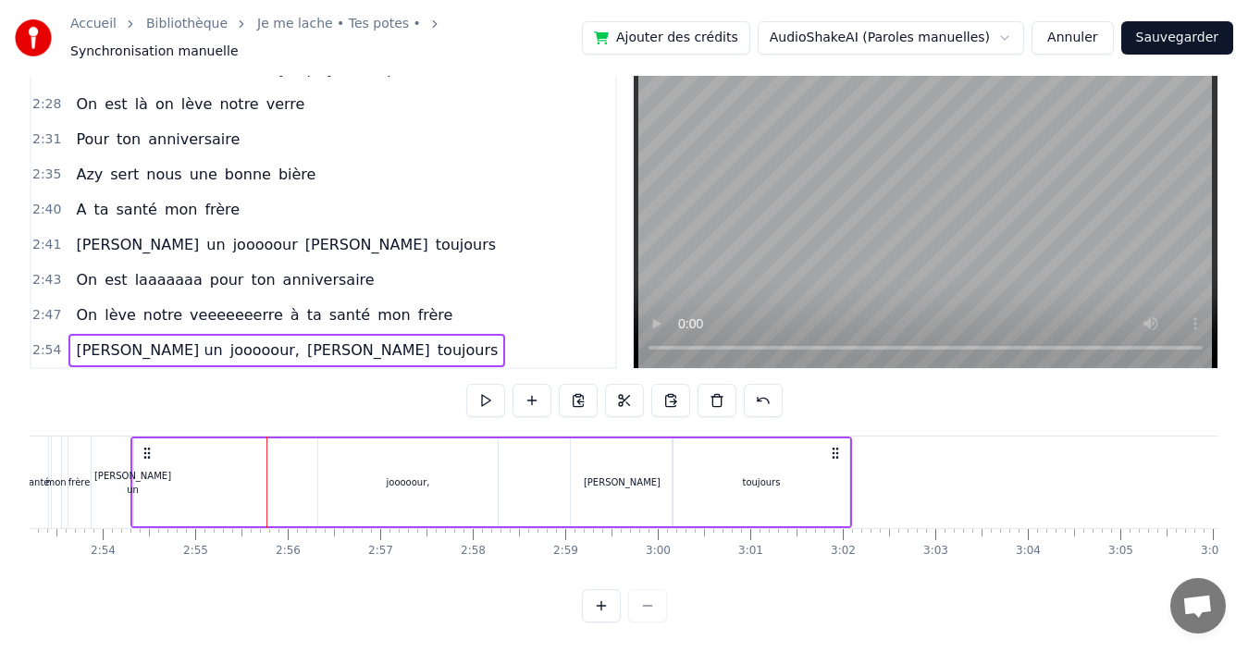
click at [80, 418] on div "0:01 Ça y est t’as enfin 18 ans 0:03 Le 8 ans tu n’rentras plus dedans 0:05 C’e…" at bounding box center [624, 333] width 1188 height 580
click at [81, 412] on div "0:01 Ça y est t’as enfin 18 ans 0:03 Le 8 ans tu n’rentras plus dedans 0:05 C’e…" at bounding box center [624, 333] width 1188 height 580
click at [80, 436] on div "frère" at bounding box center [79, 482] width 22 height 92
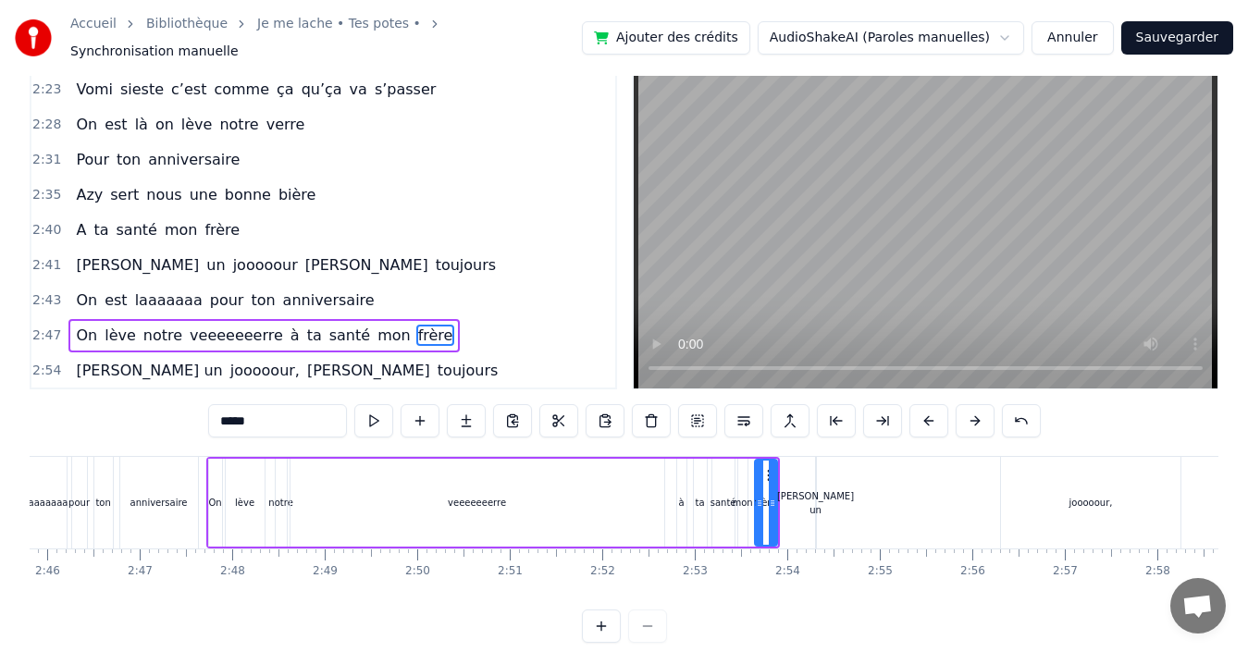
scroll to position [0, 15333]
click at [57, 430] on div "0:01 Ça y est t’as enfin 18 ans 0:03 Le 8 ans tu n’rentras plus dedans 0:05 C’e…" at bounding box center [624, 354] width 1188 height 580
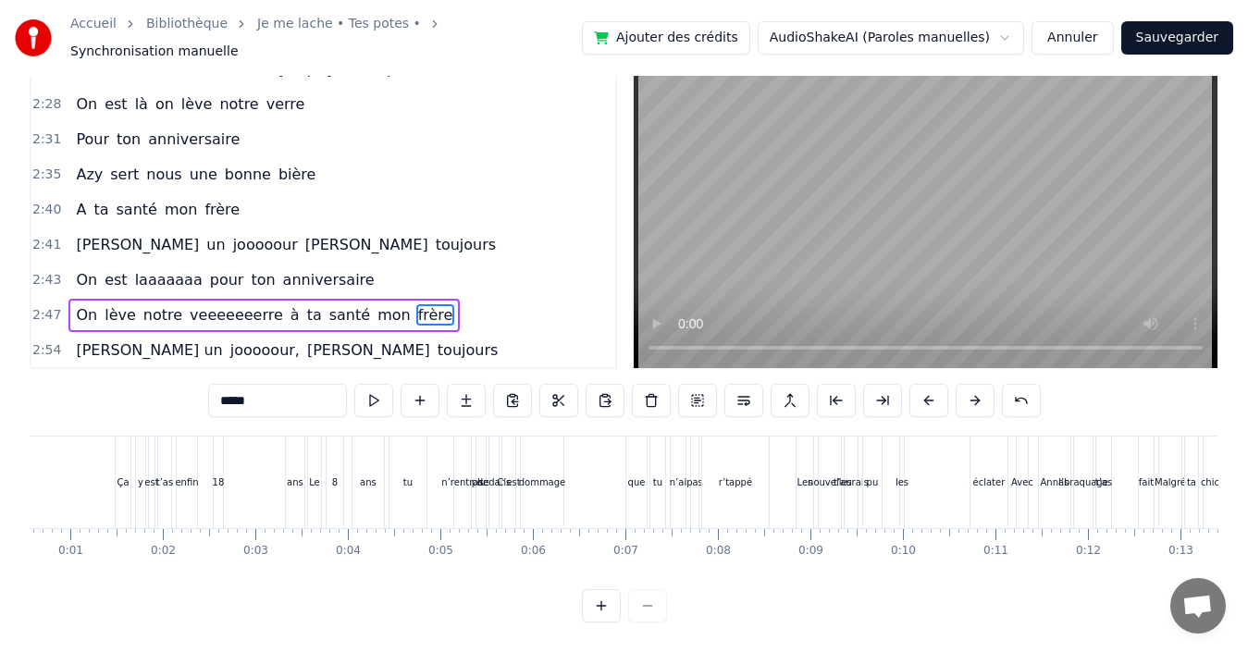
scroll to position [0, 0]
